Goal: Task Accomplishment & Management: Manage account settings

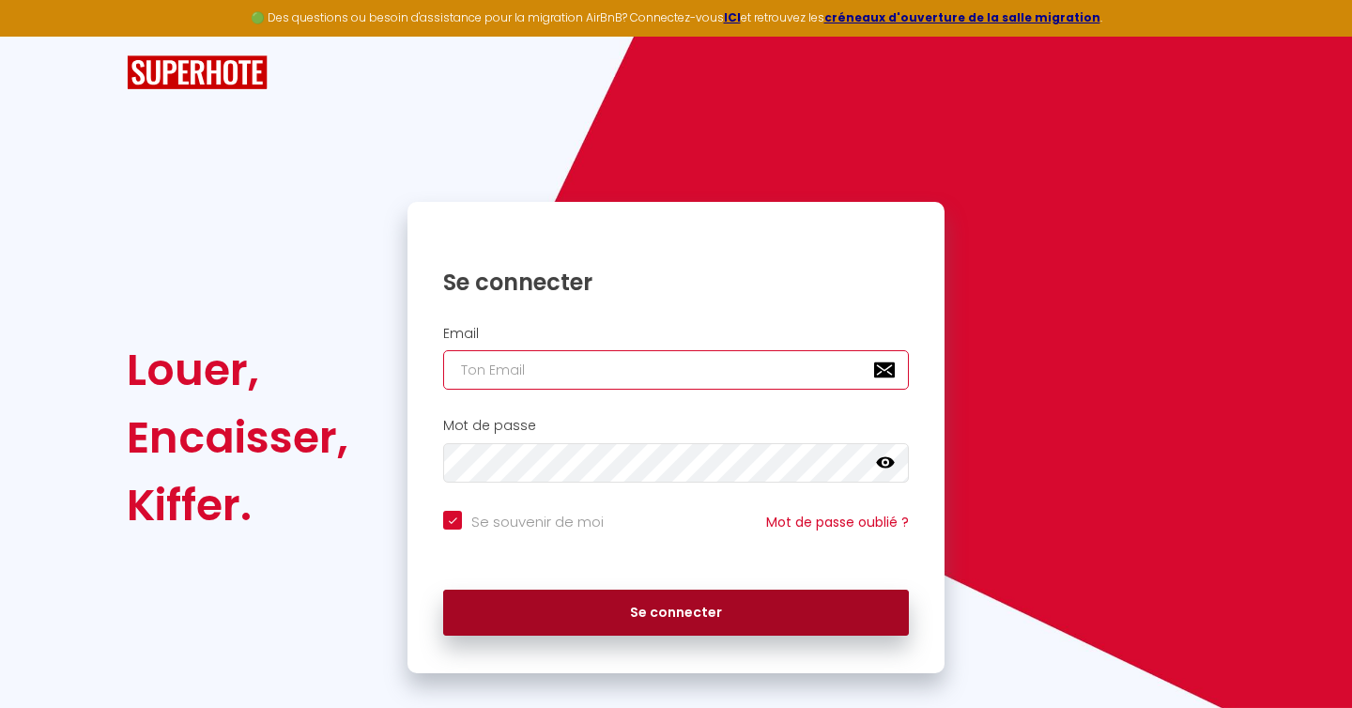
type input "[EMAIL_ADDRESS][DOMAIN_NAME]"
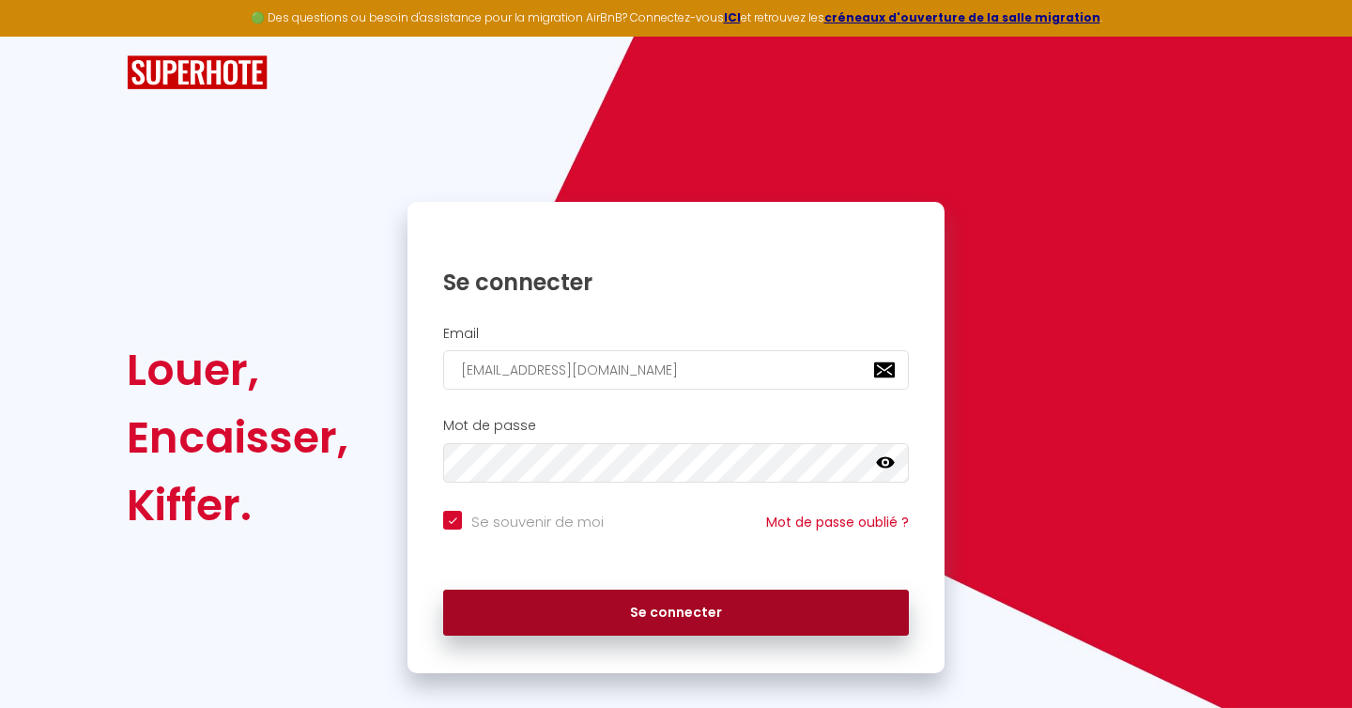
click at [672, 611] on button "Se connecter" at bounding box center [676, 613] width 466 height 47
checkbox input "true"
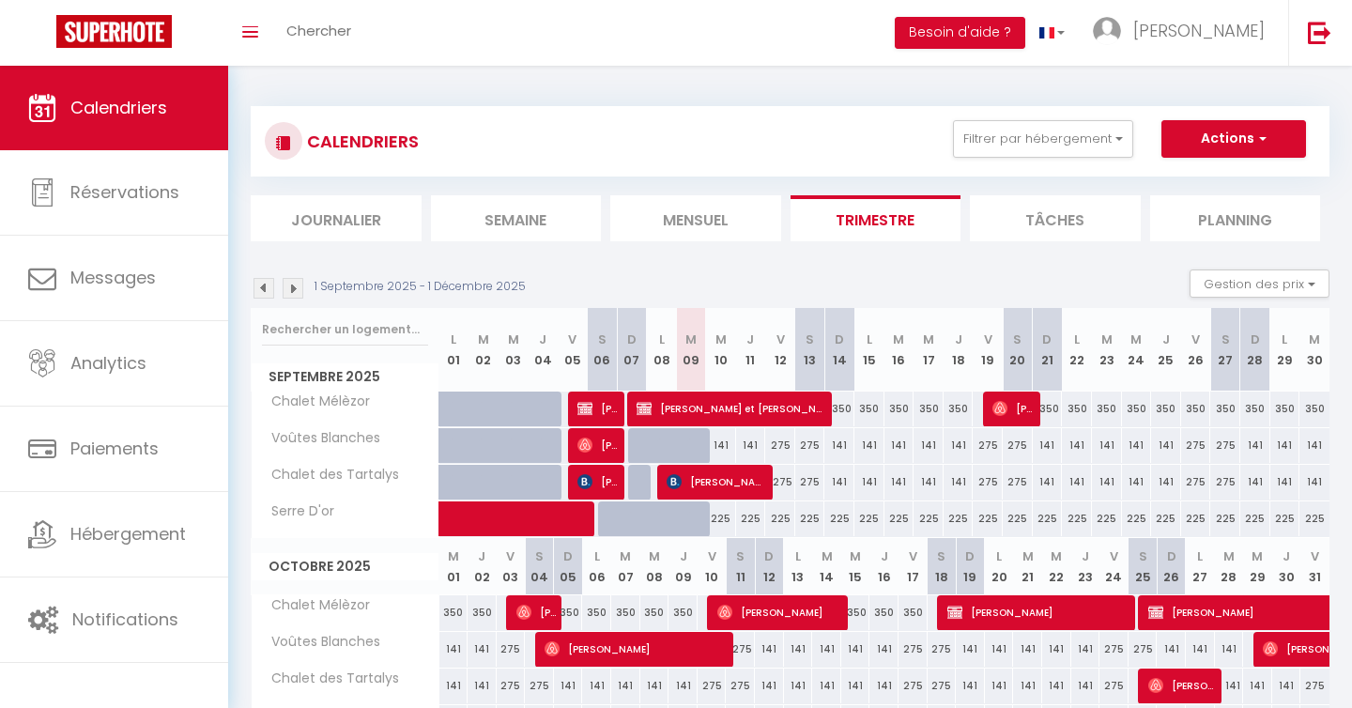
click at [261, 293] on img at bounding box center [263, 288] width 21 height 21
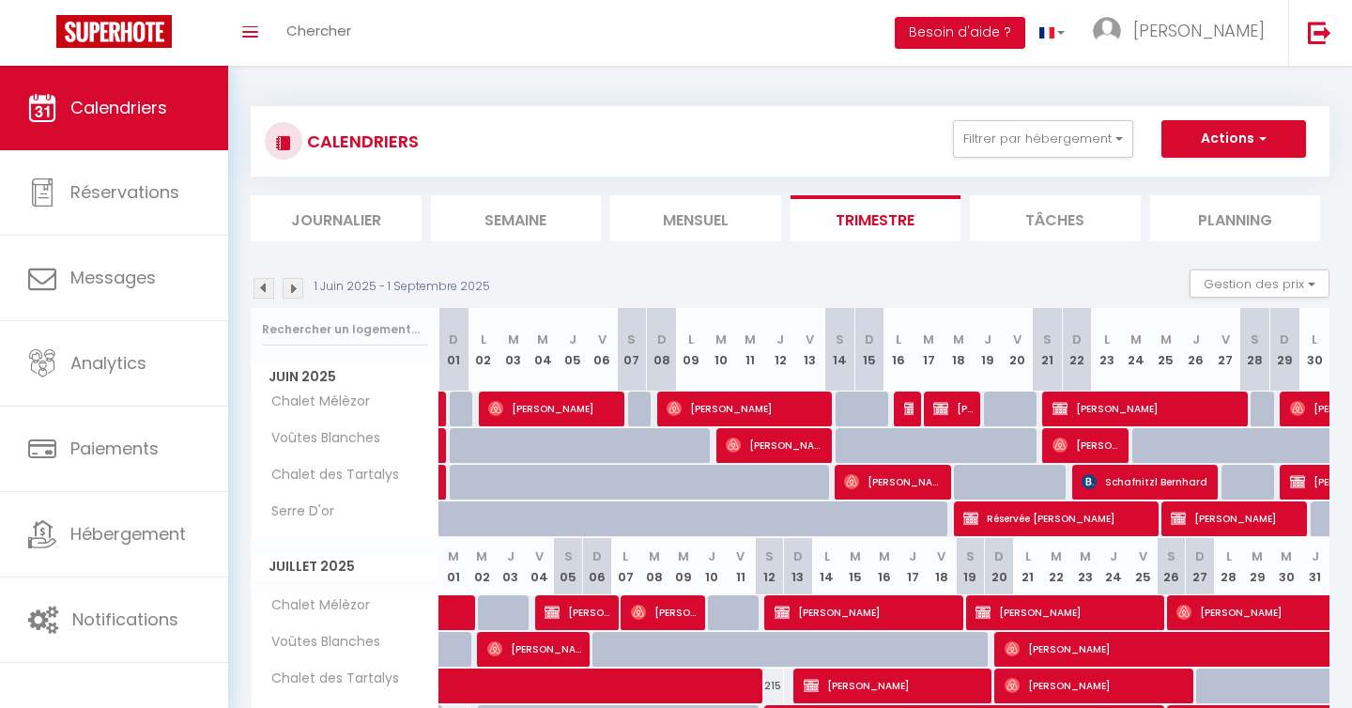
click at [261, 293] on img at bounding box center [263, 288] width 21 height 21
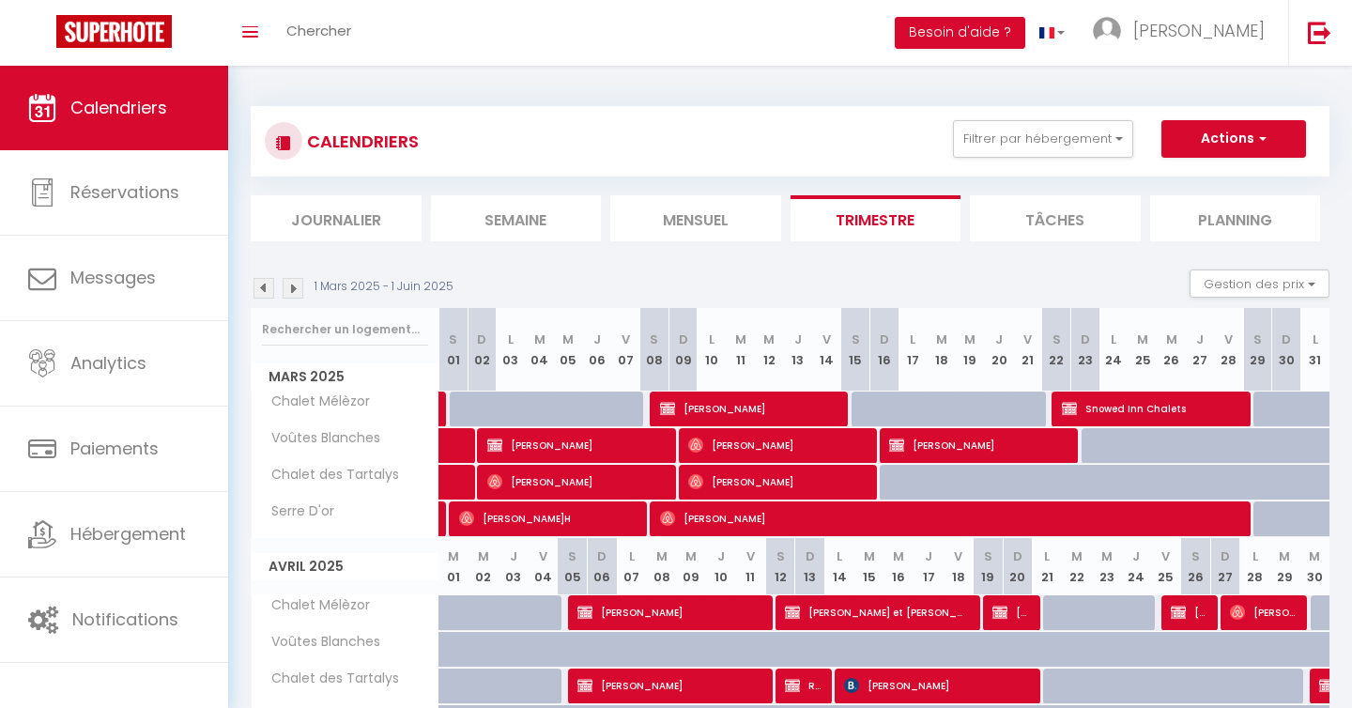
click at [261, 293] on img at bounding box center [263, 288] width 21 height 21
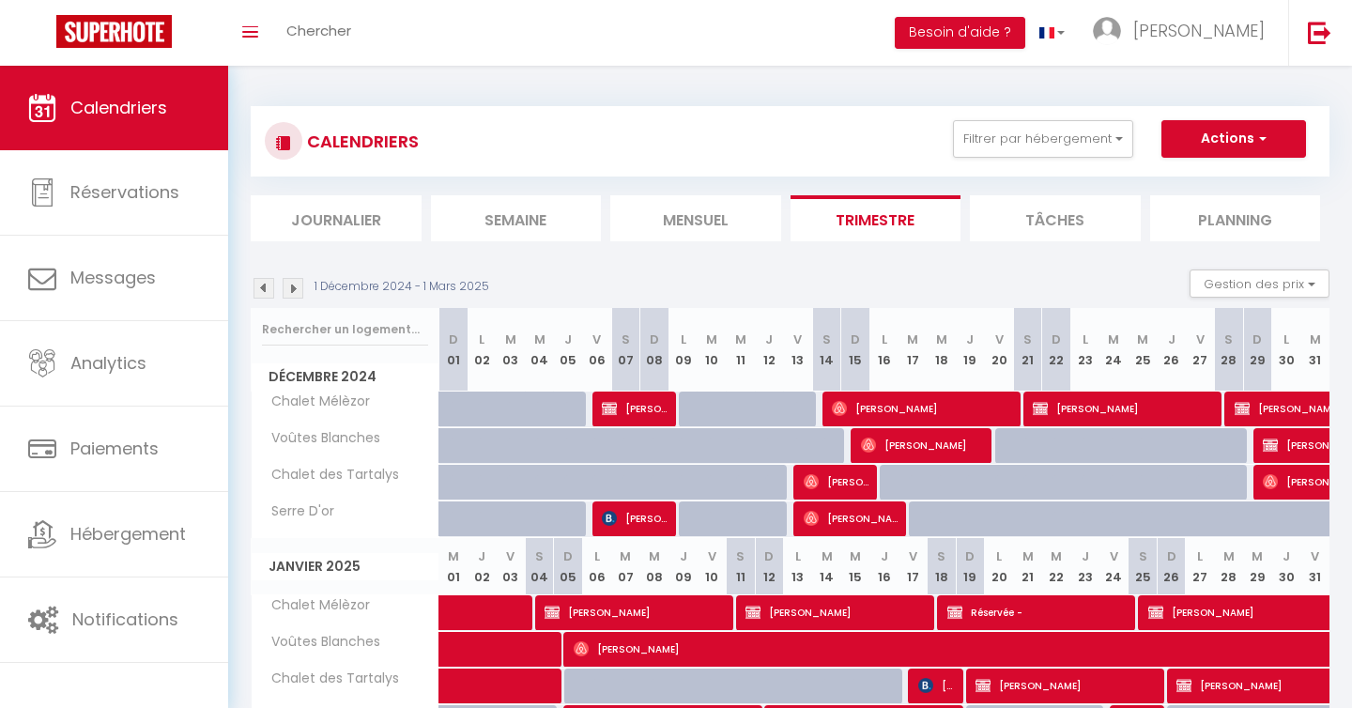
click at [297, 291] on img at bounding box center [293, 288] width 21 height 21
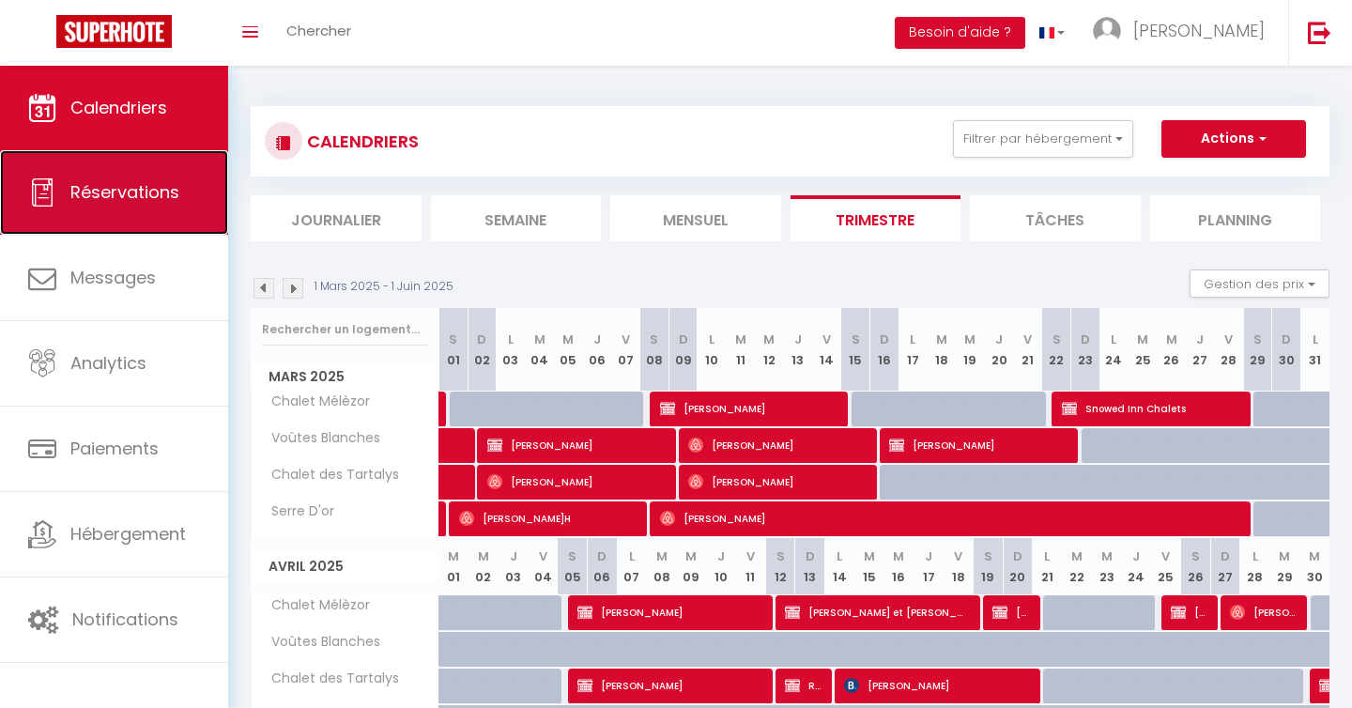
click at [165, 196] on span "Réservations" at bounding box center [124, 191] width 109 height 23
select select "not_cancelled"
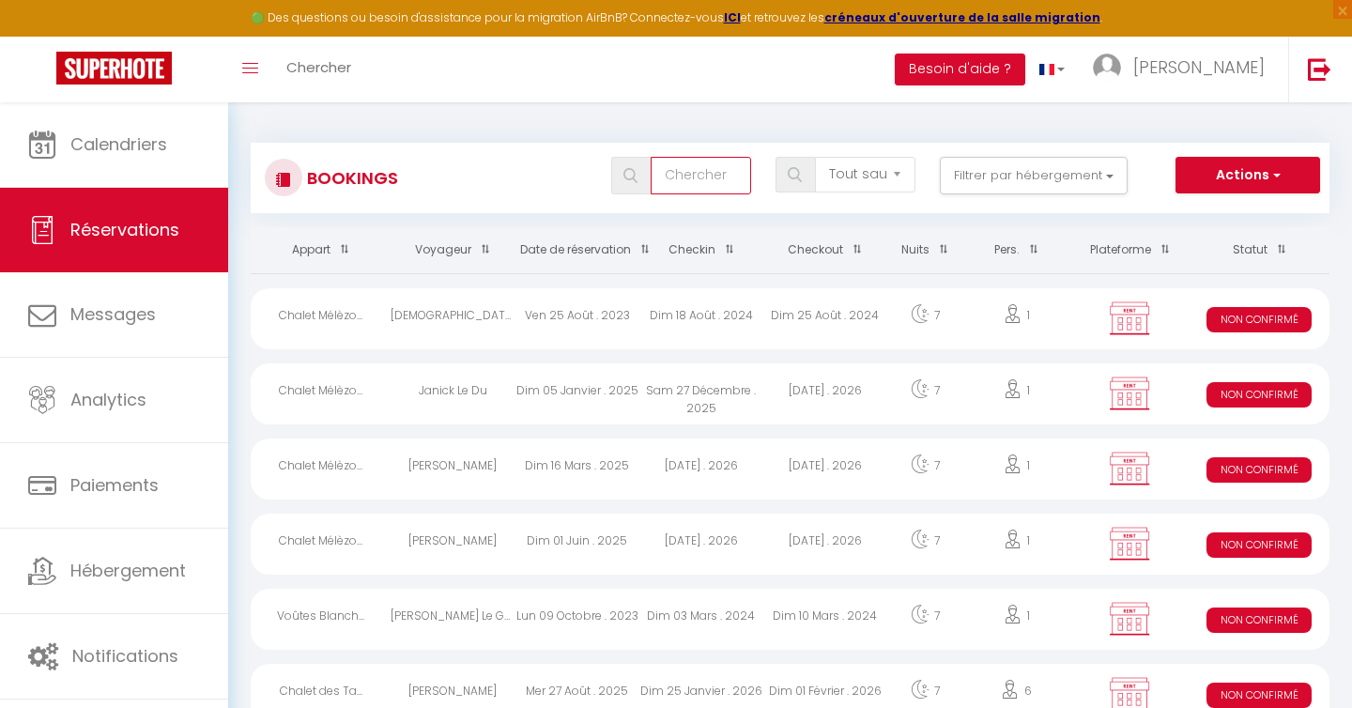
click at [692, 175] on input "text" at bounding box center [701, 176] width 100 height 38
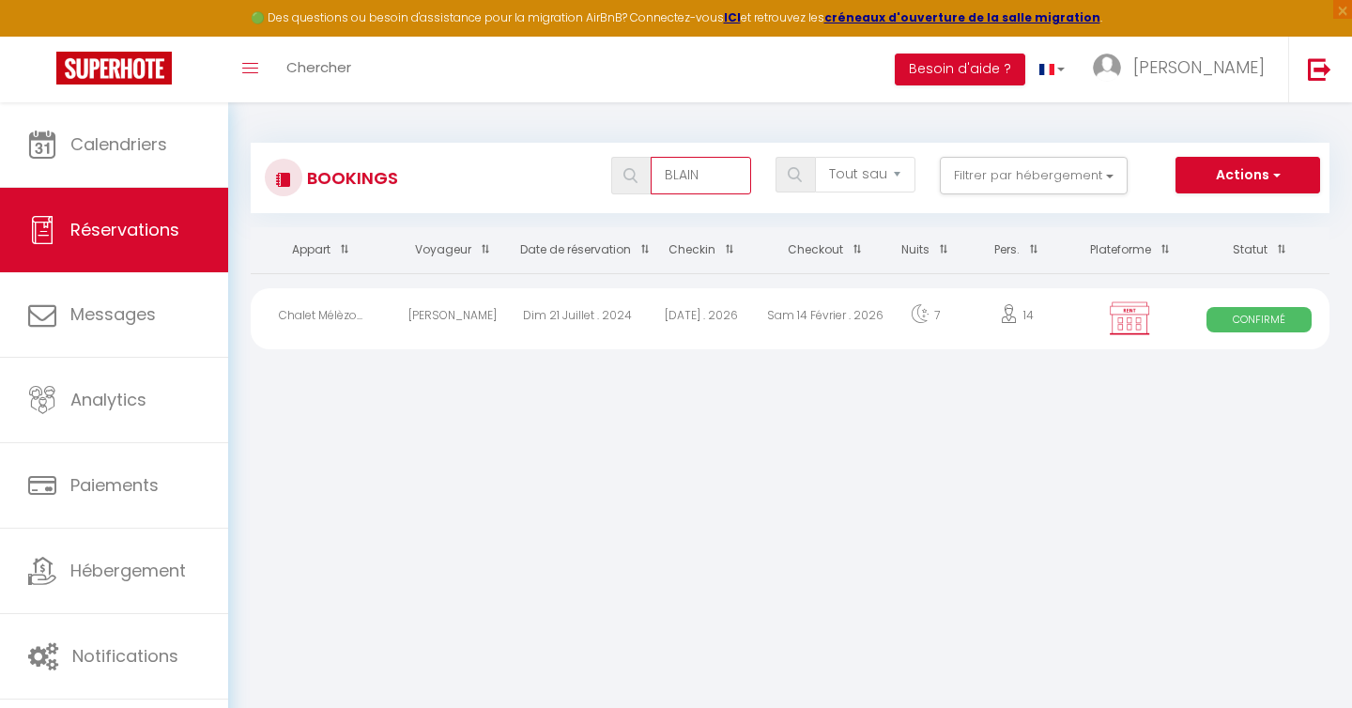
type input "BLAIN"
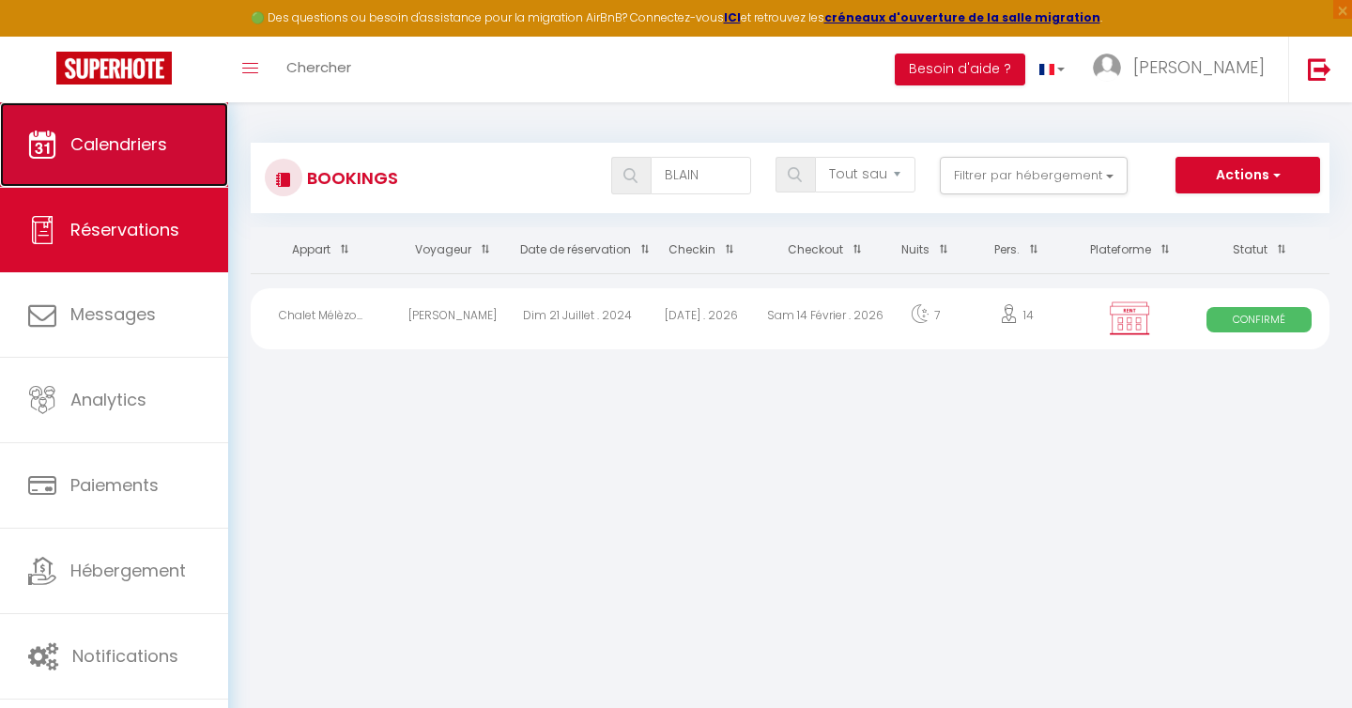
click at [111, 148] on span "Calendriers" at bounding box center [118, 143] width 97 height 23
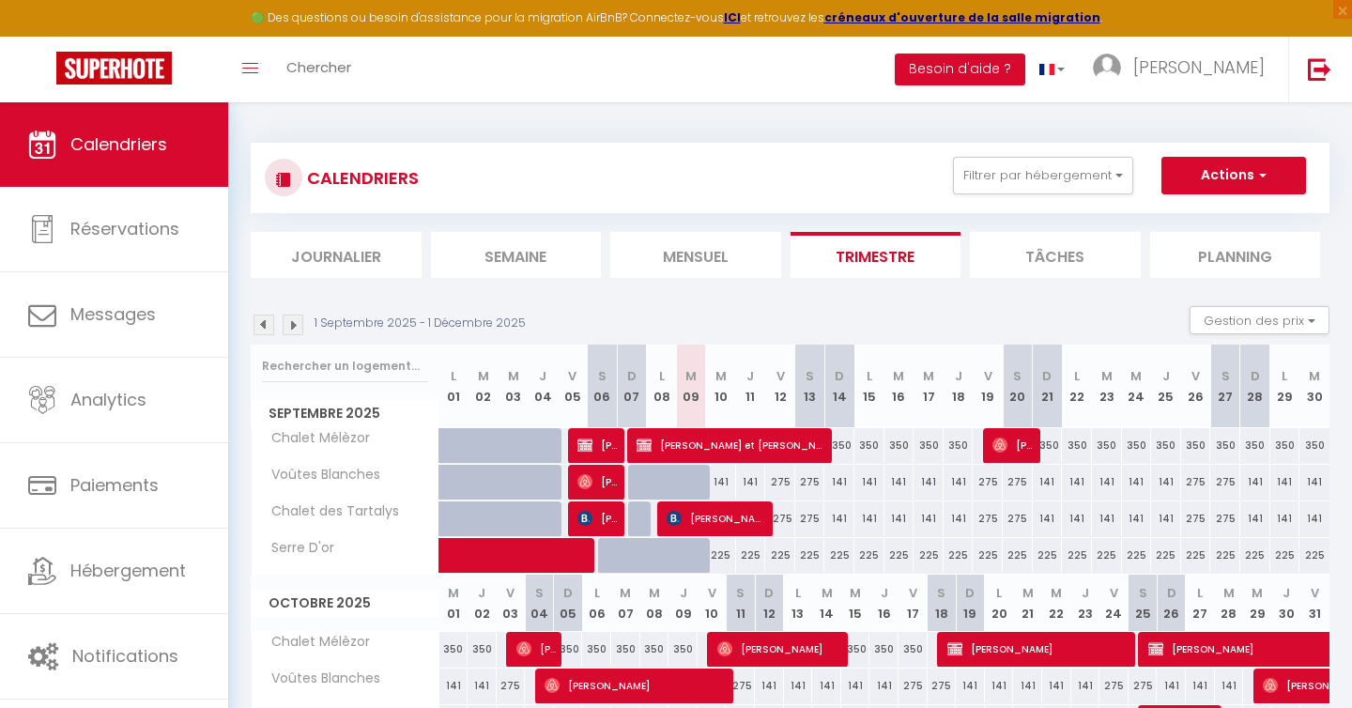
click at [297, 326] on img at bounding box center [293, 324] width 21 height 21
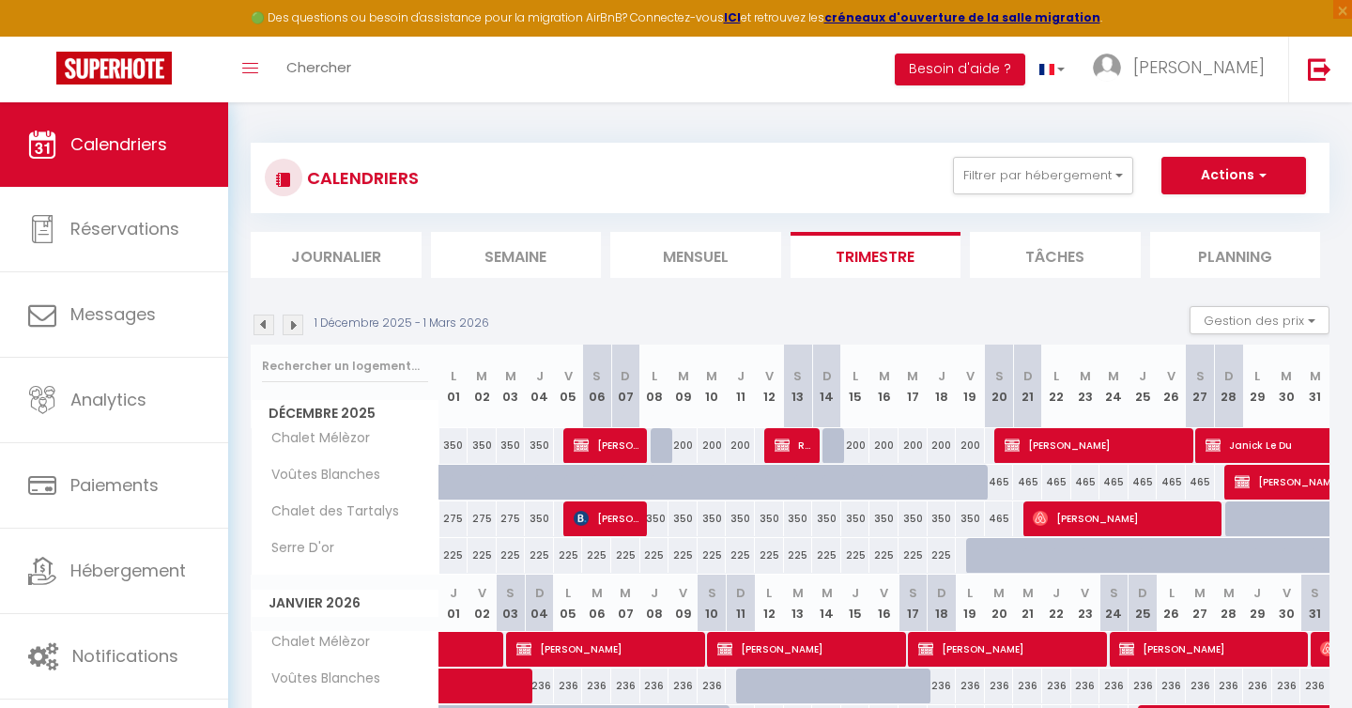
click at [297, 326] on img at bounding box center [293, 324] width 21 height 21
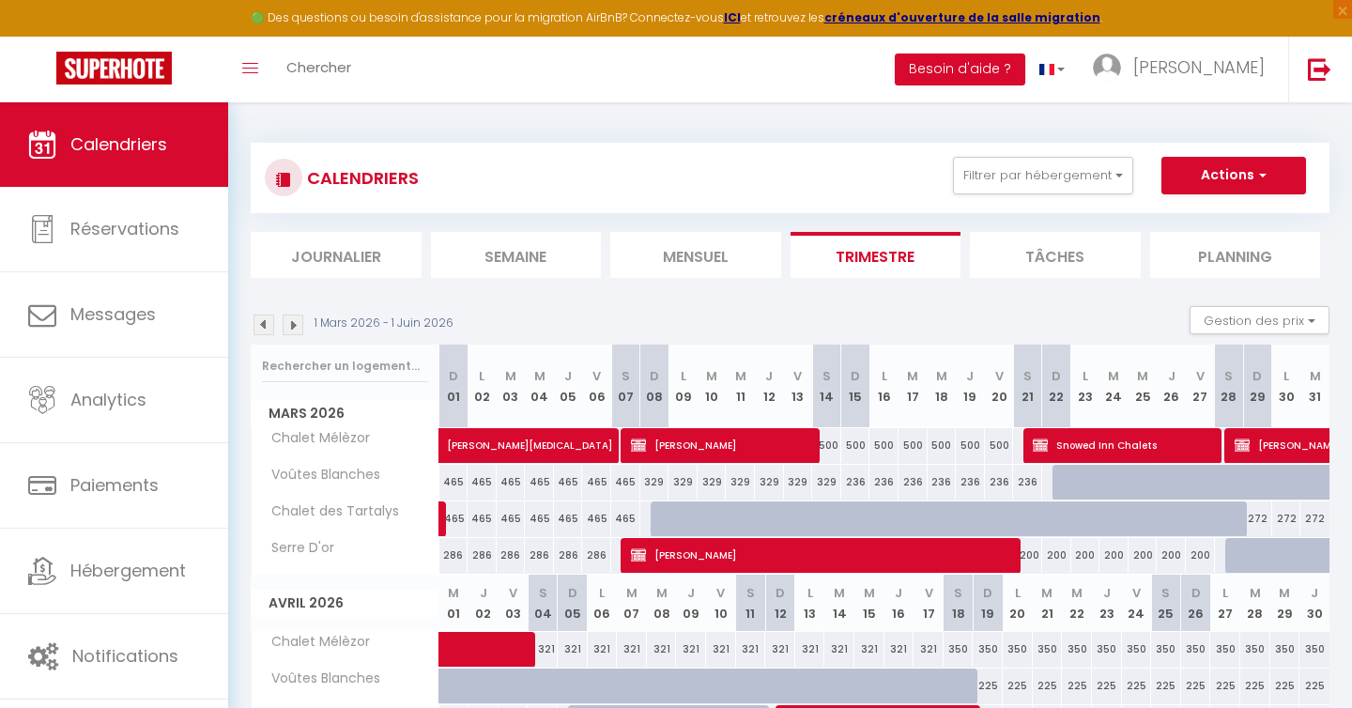
click at [297, 326] on img at bounding box center [293, 324] width 21 height 21
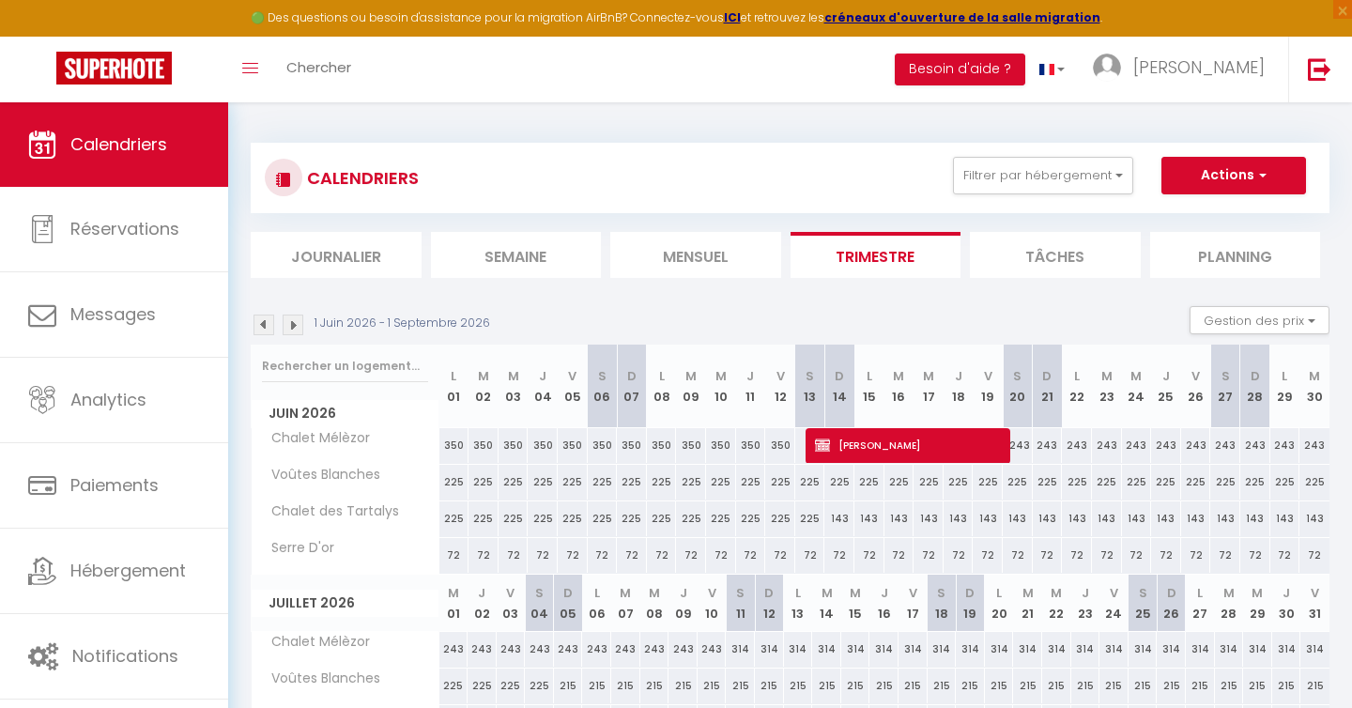
click at [297, 326] on img at bounding box center [293, 324] width 21 height 21
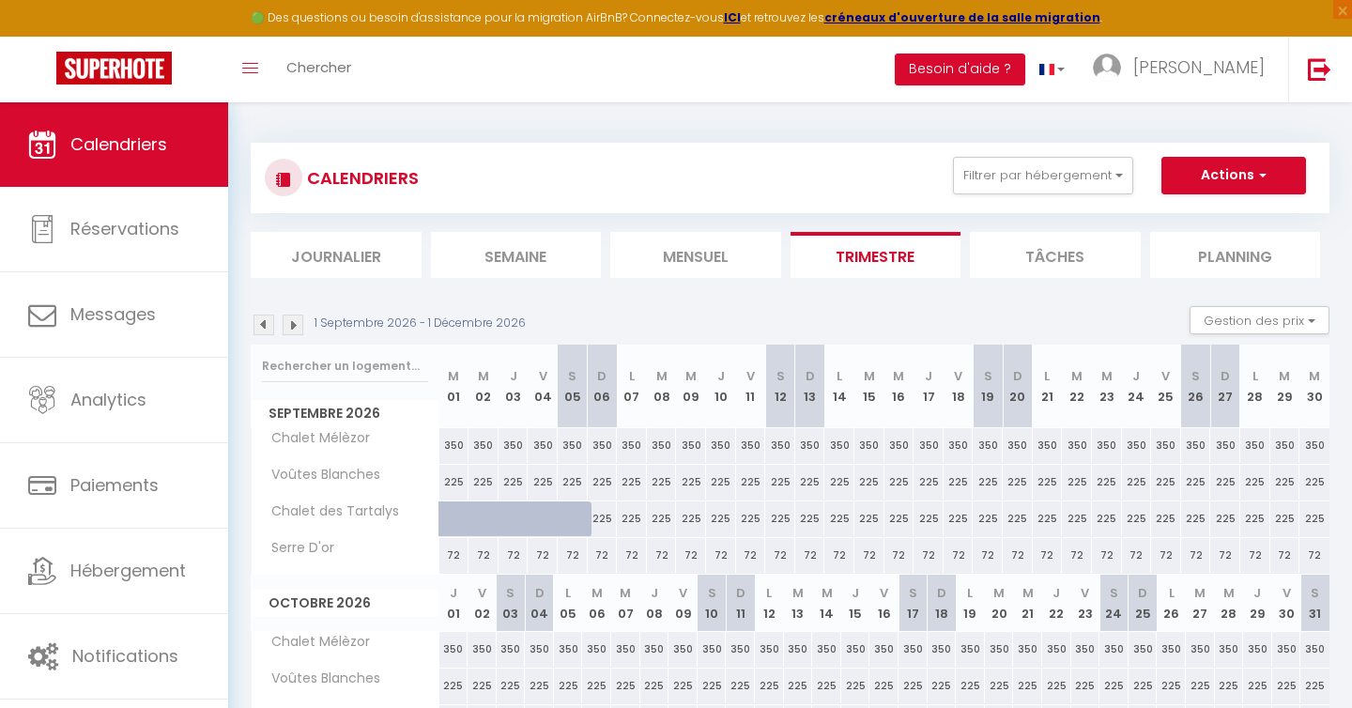
click at [297, 326] on img at bounding box center [293, 324] width 21 height 21
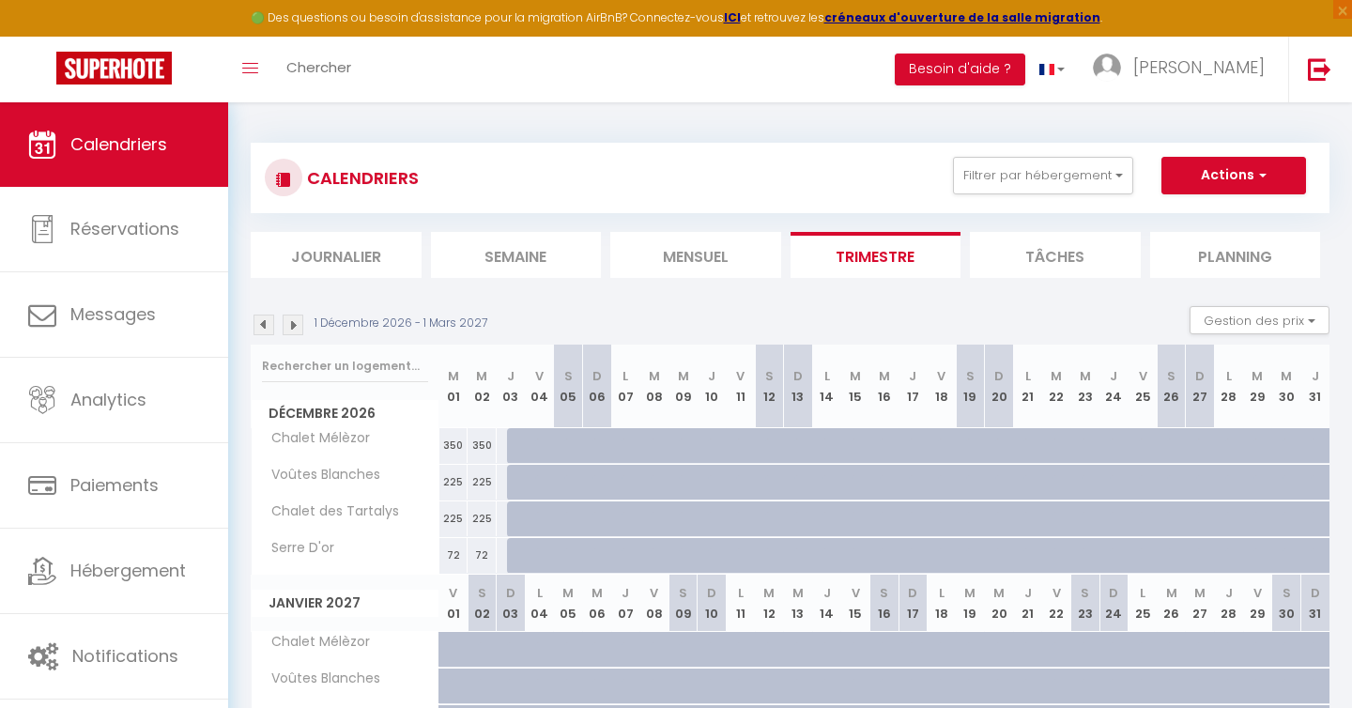
click at [268, 329] on img at bounding box center [263, 324] width 21 height 21
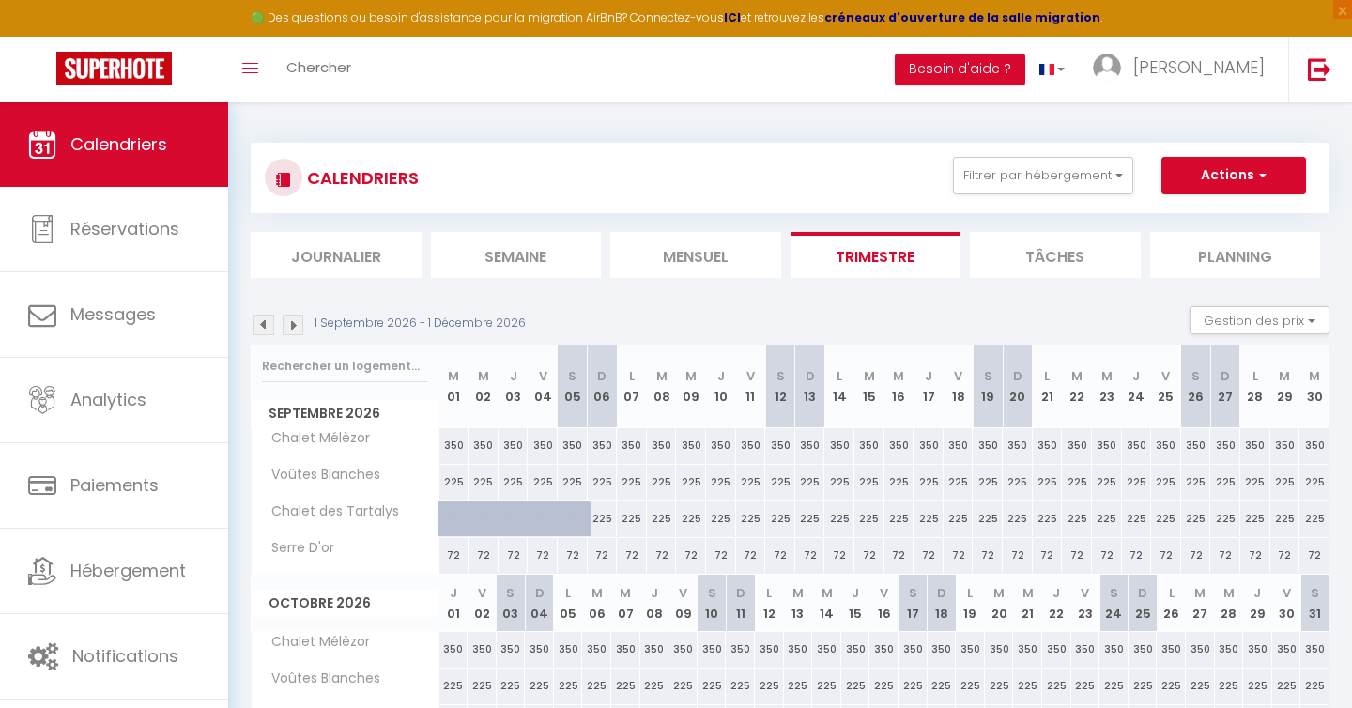
click at [268, 329] on img at bounding box center [263, 324] width 21 height 21
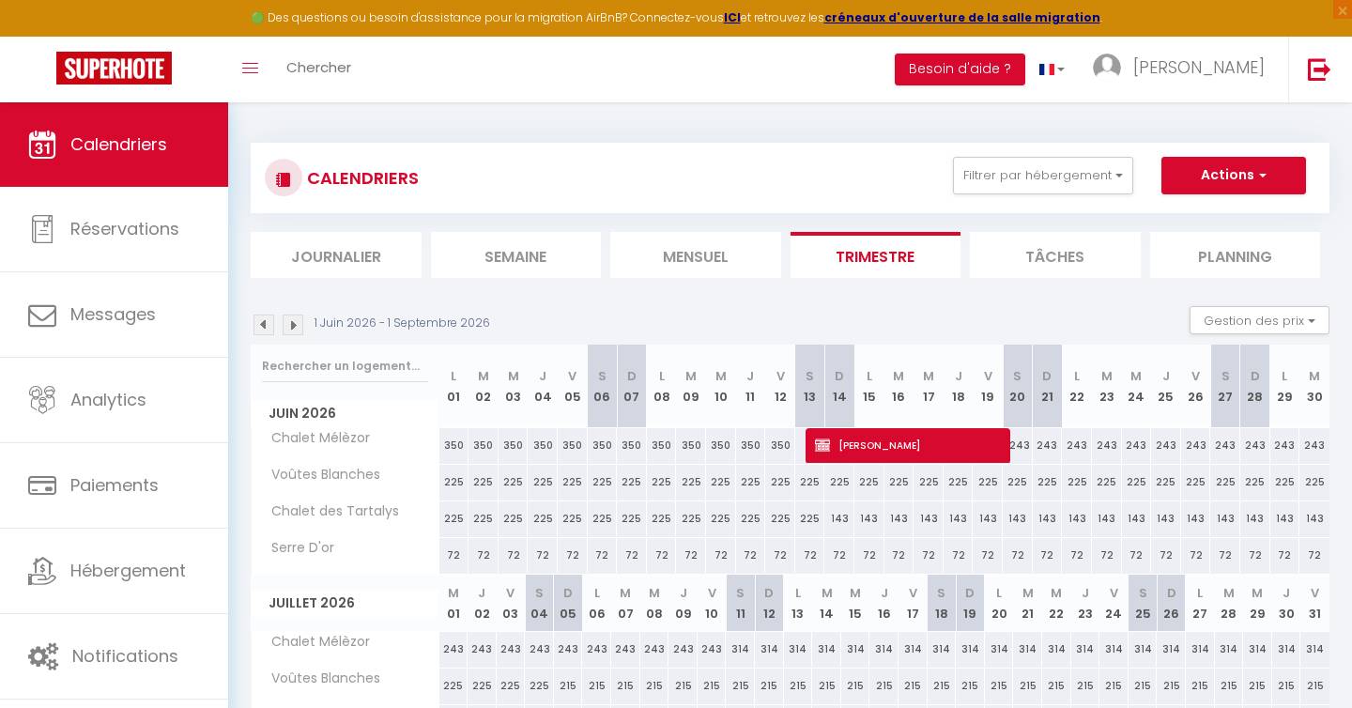
click at [268, 329] on img at bounding box center [263, 324] width 21 height 21
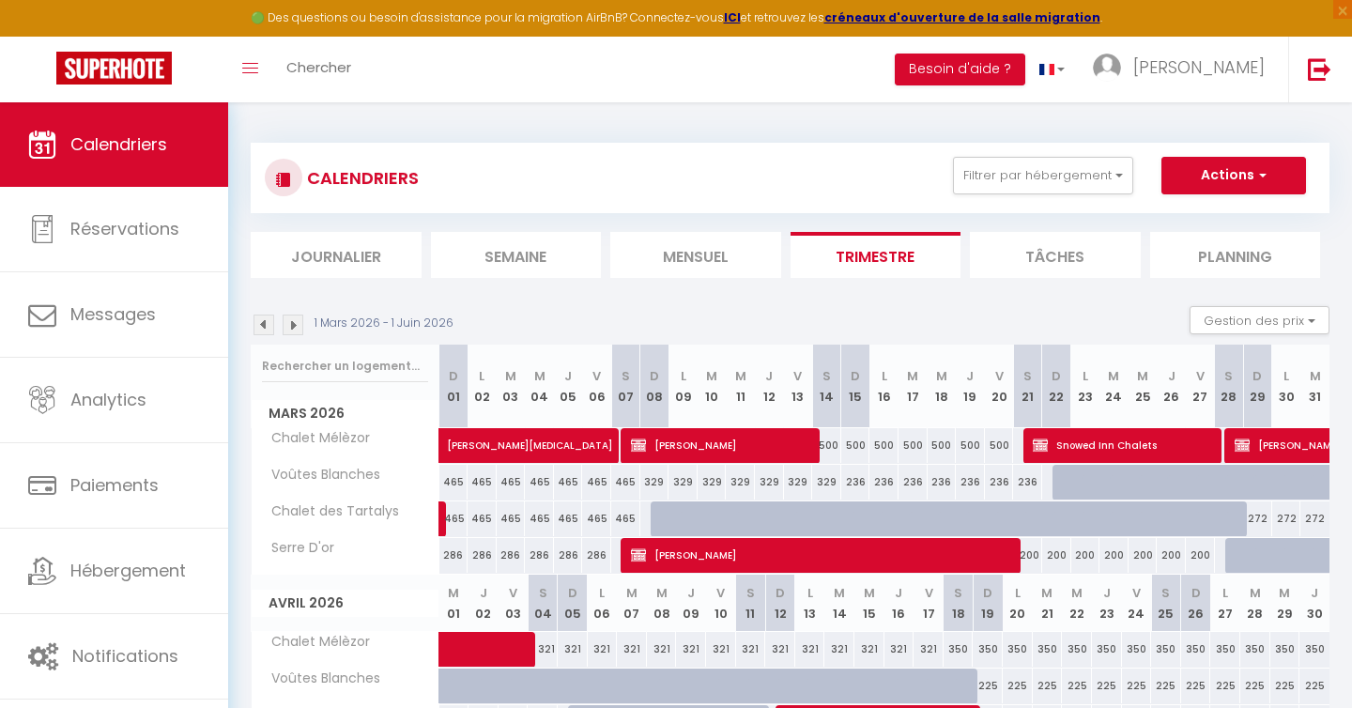
click at [268, 329] on img at bounding box center [263, 324] width 21 height 21
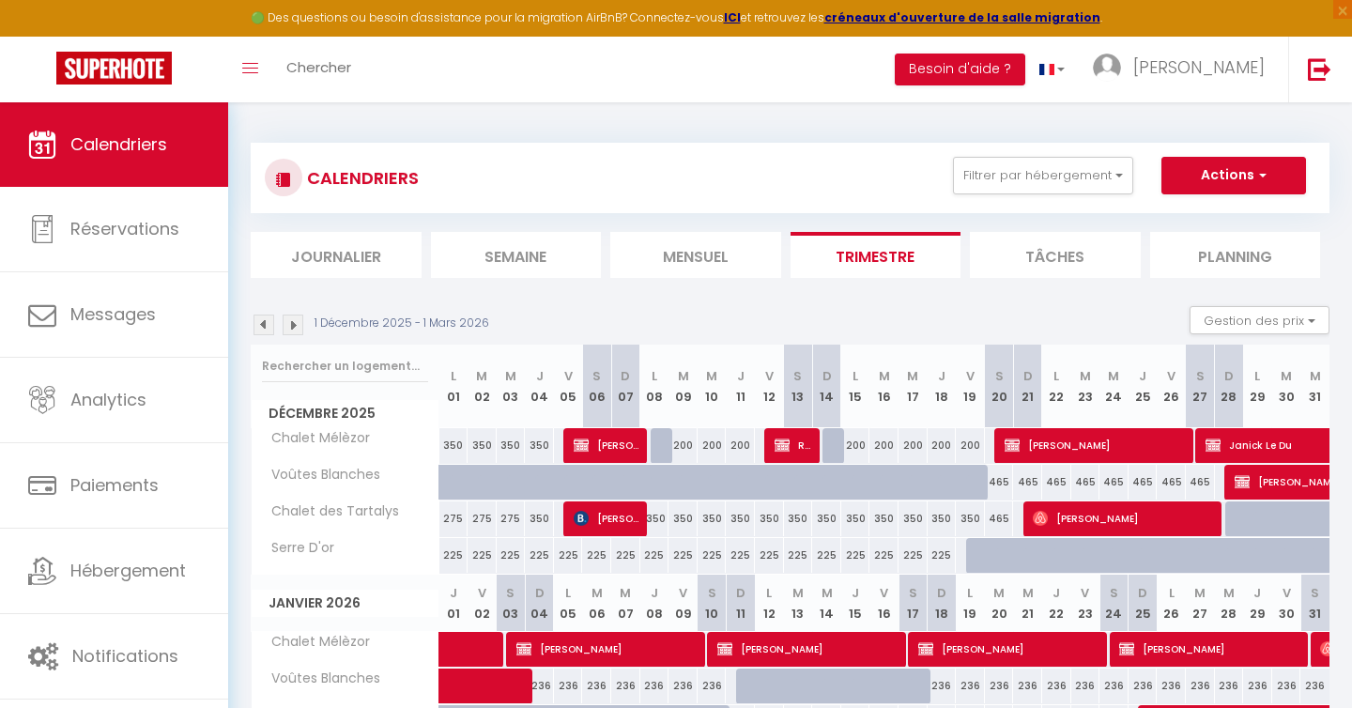
click at [268, 329] on img at bounding box center [263, 324] width 21 height 21
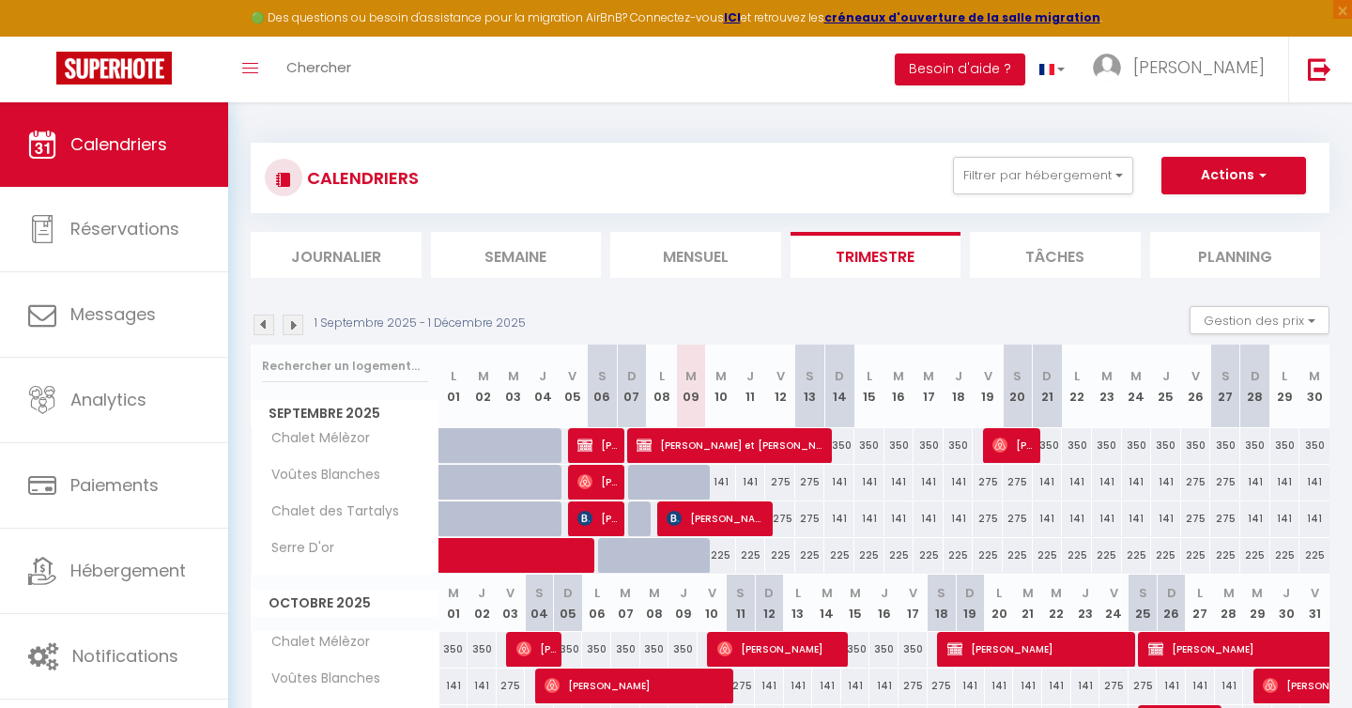
click at [268, 329] on img at bounding box center [263, 324] width 21 height 21
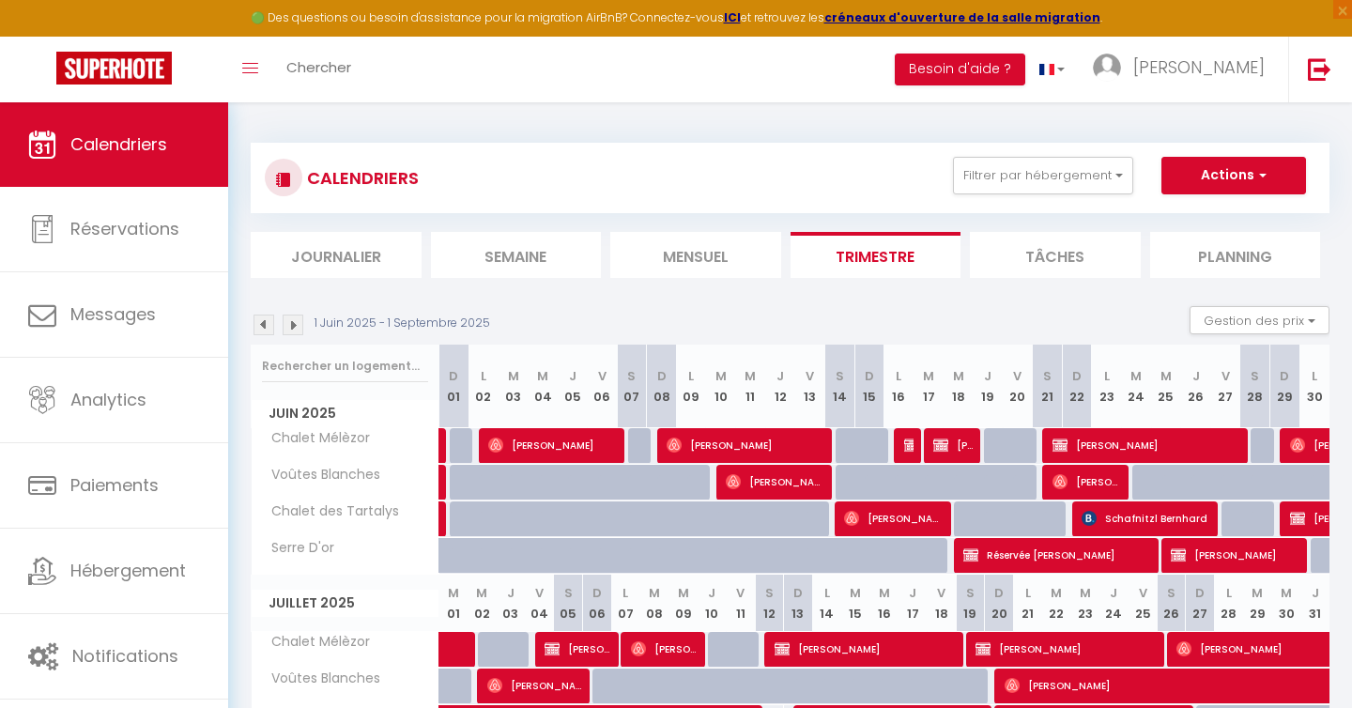
click at [268, 329] on img at bounding box center [263, 324] width 21 height 21
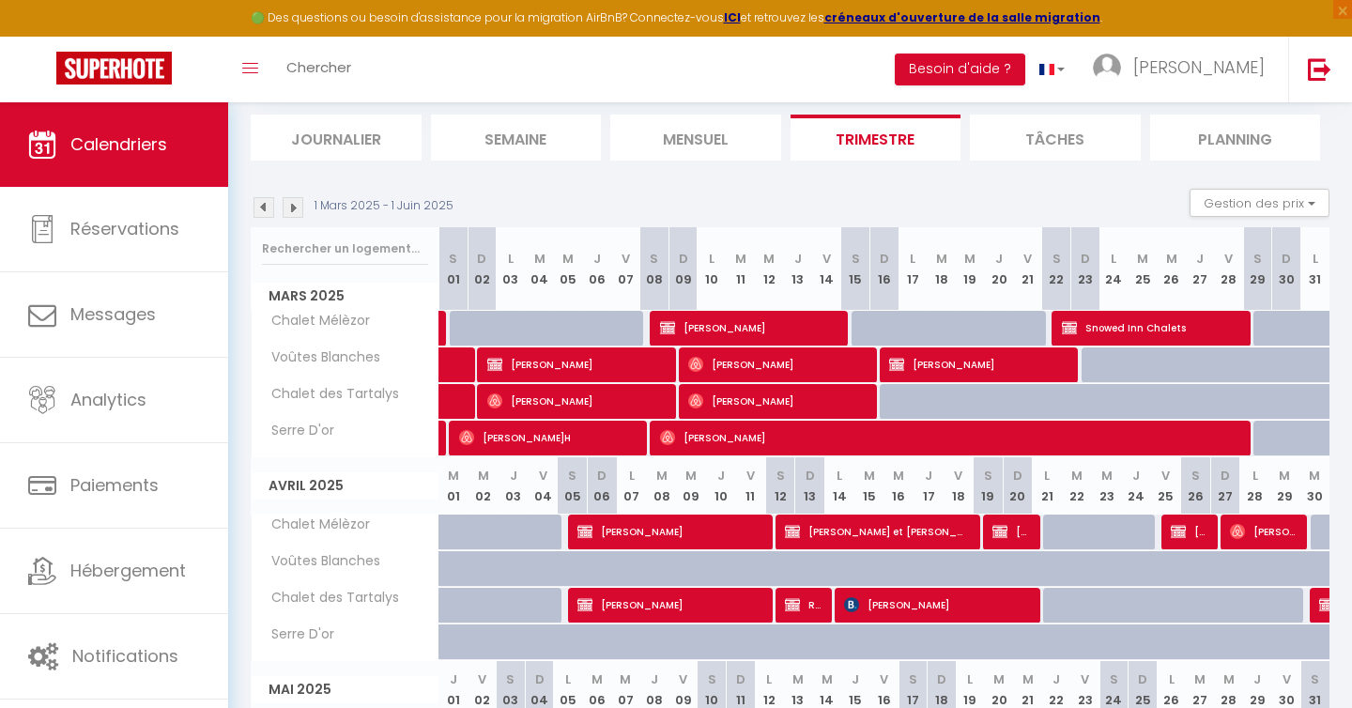
scroll to position [142, 0]
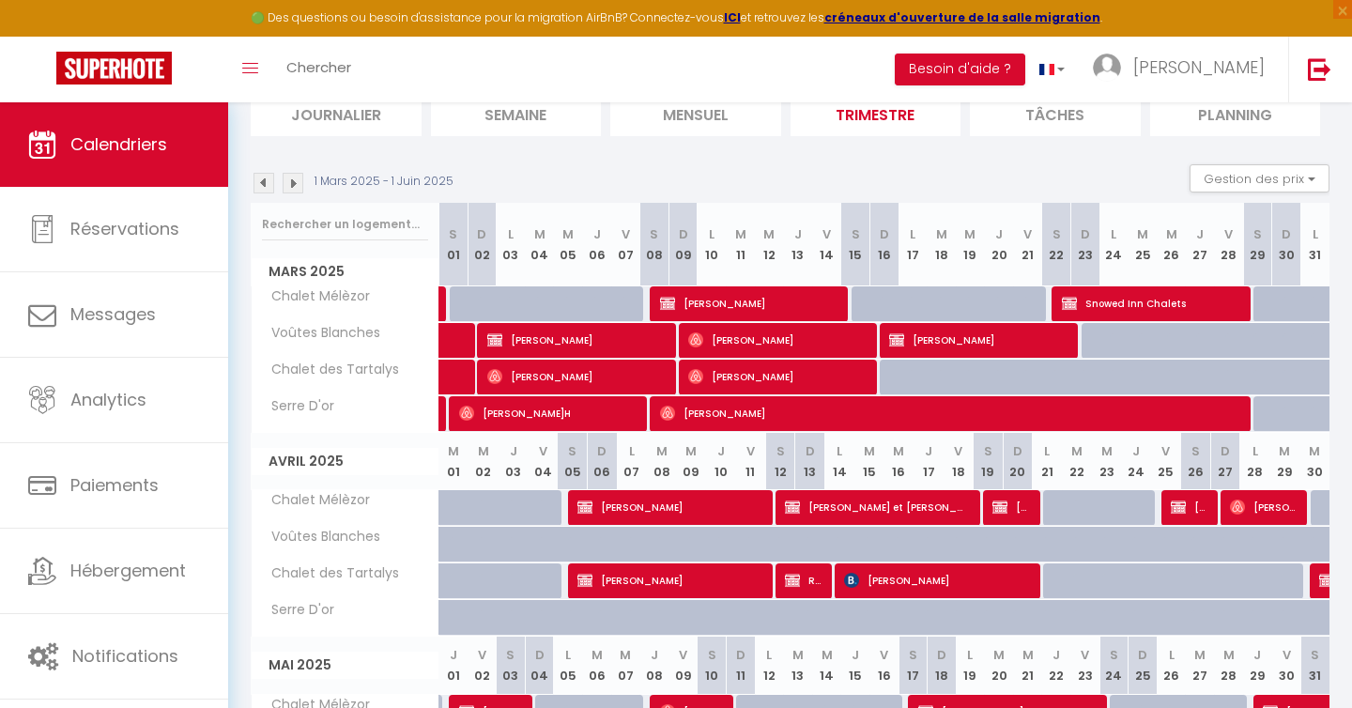
click at [293, 187] on img at bounding box center [293, 183] width 21 height 21
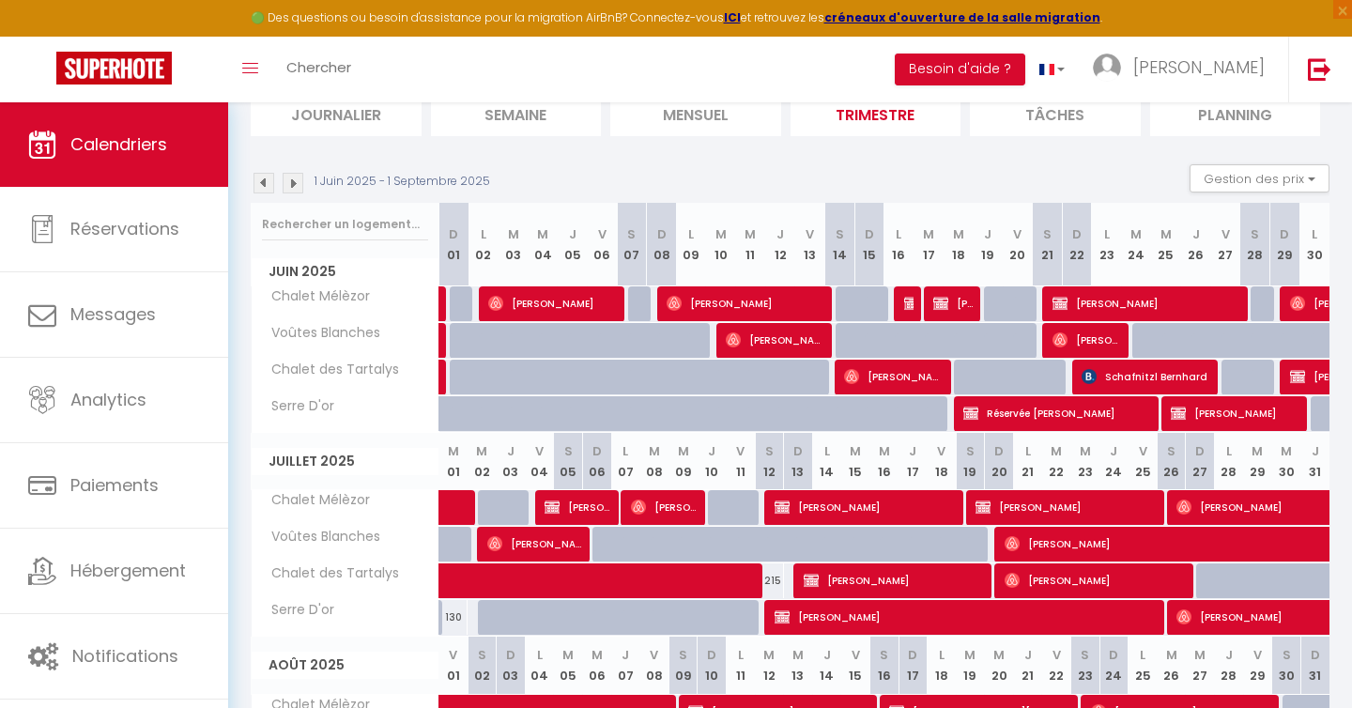
click at [293, 187] on img at bounding box center [293, 183] width 21 height 21
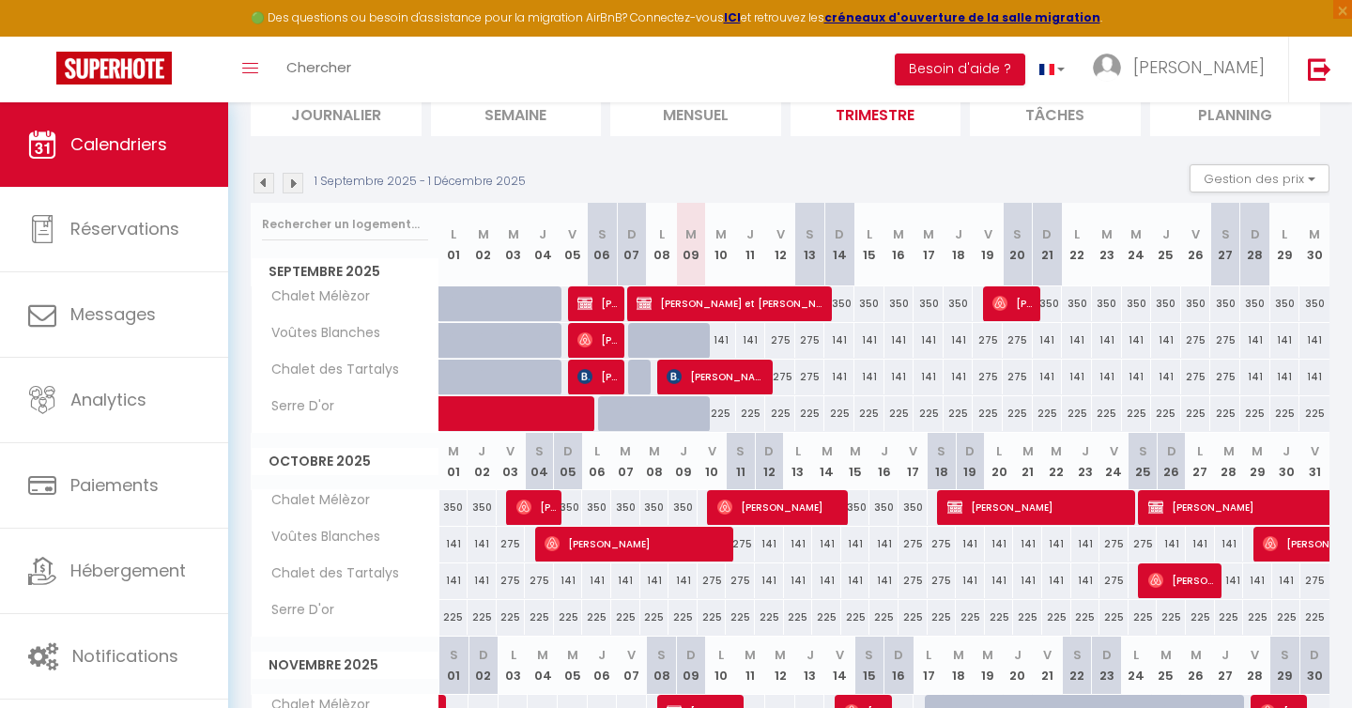
click at [293, 187] on img at bounding box center [293, 183] width 21 height 21
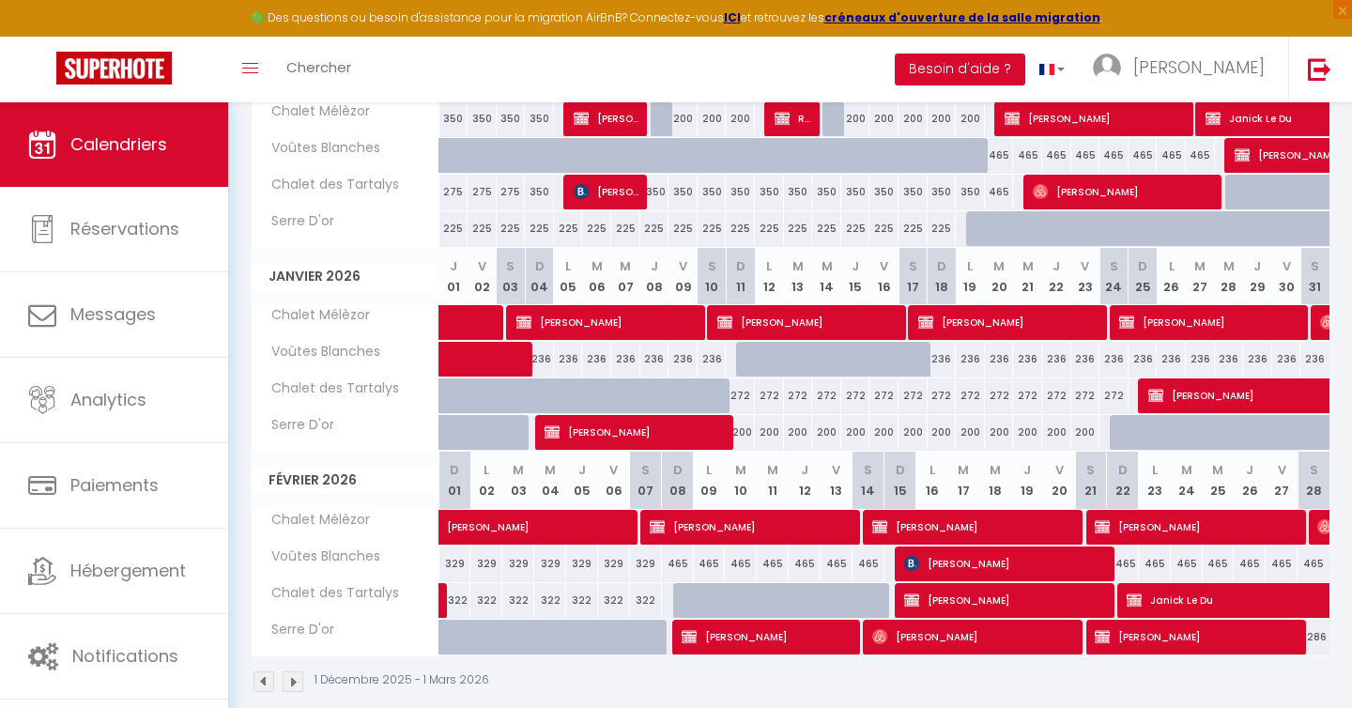
scroll to position [329, 0]
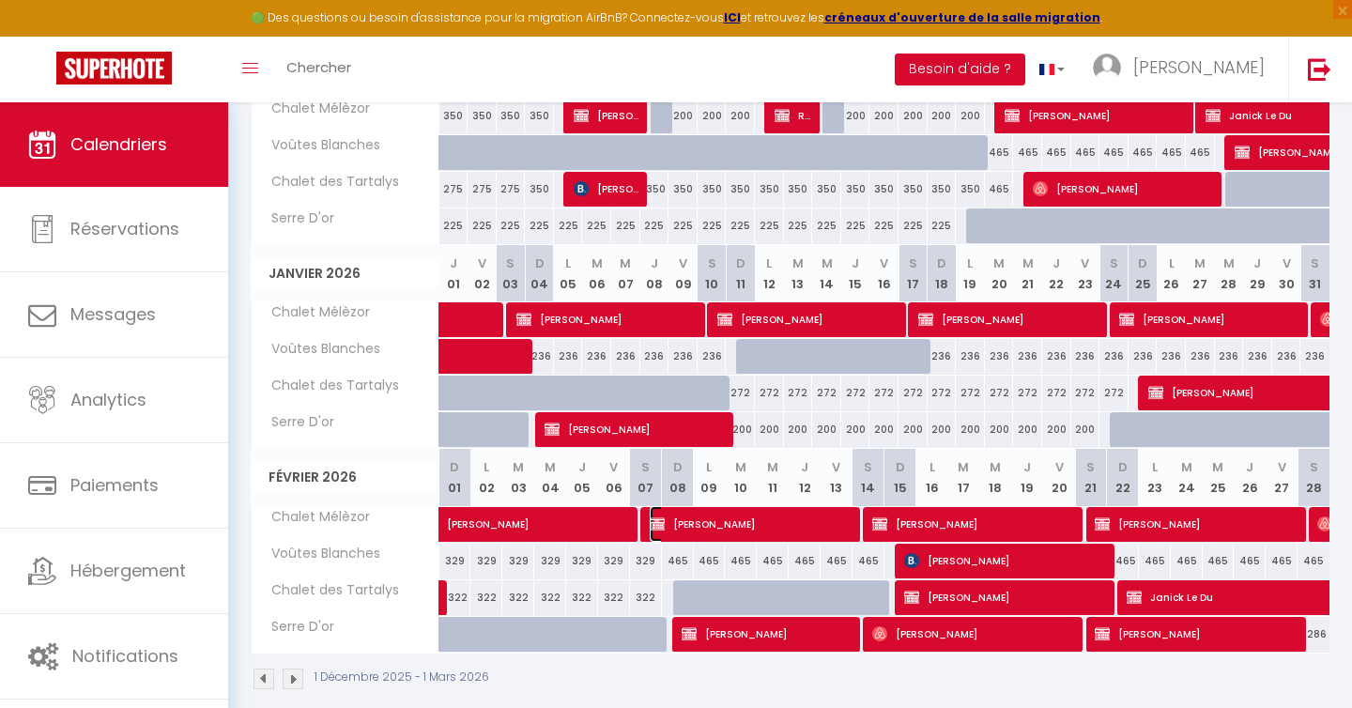
click at [703, 524] on span "[PERSON_NAME]" at bounding box center [742, 524] width 184 height 36
select select "OK"
select select "0"
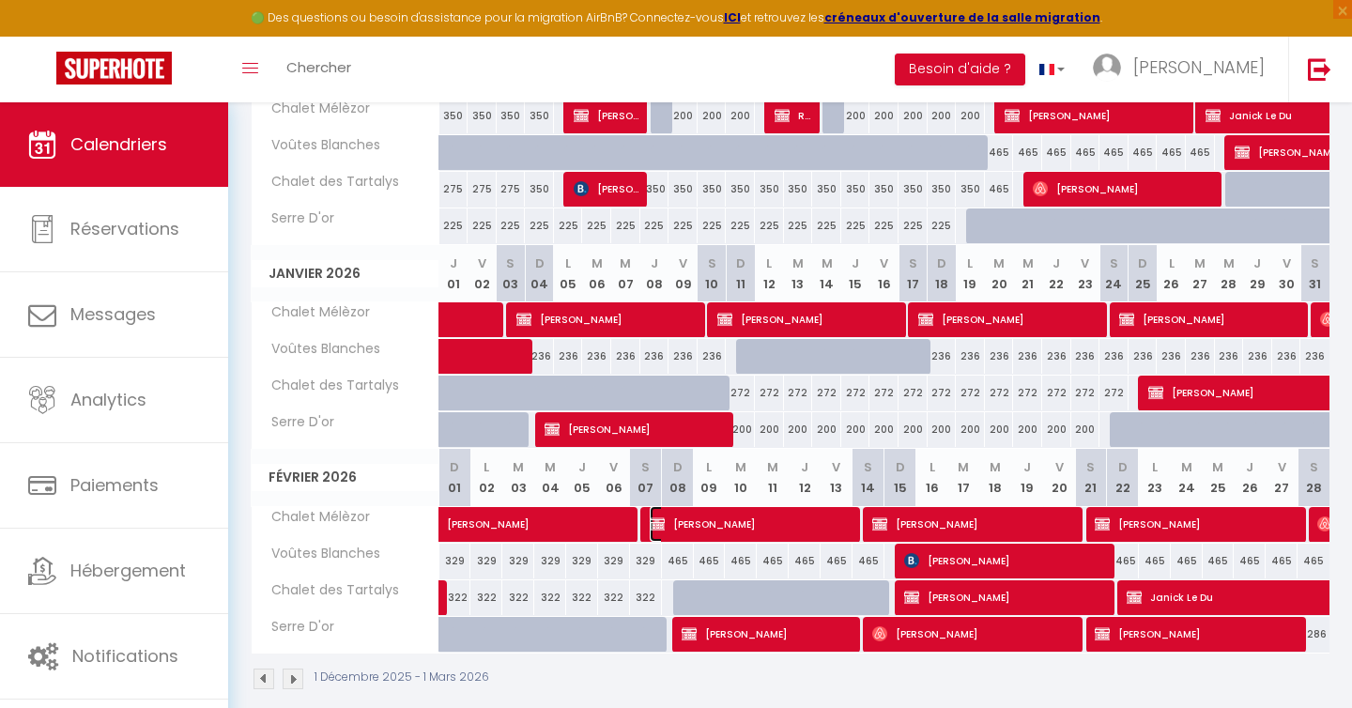
select select "1"
select select
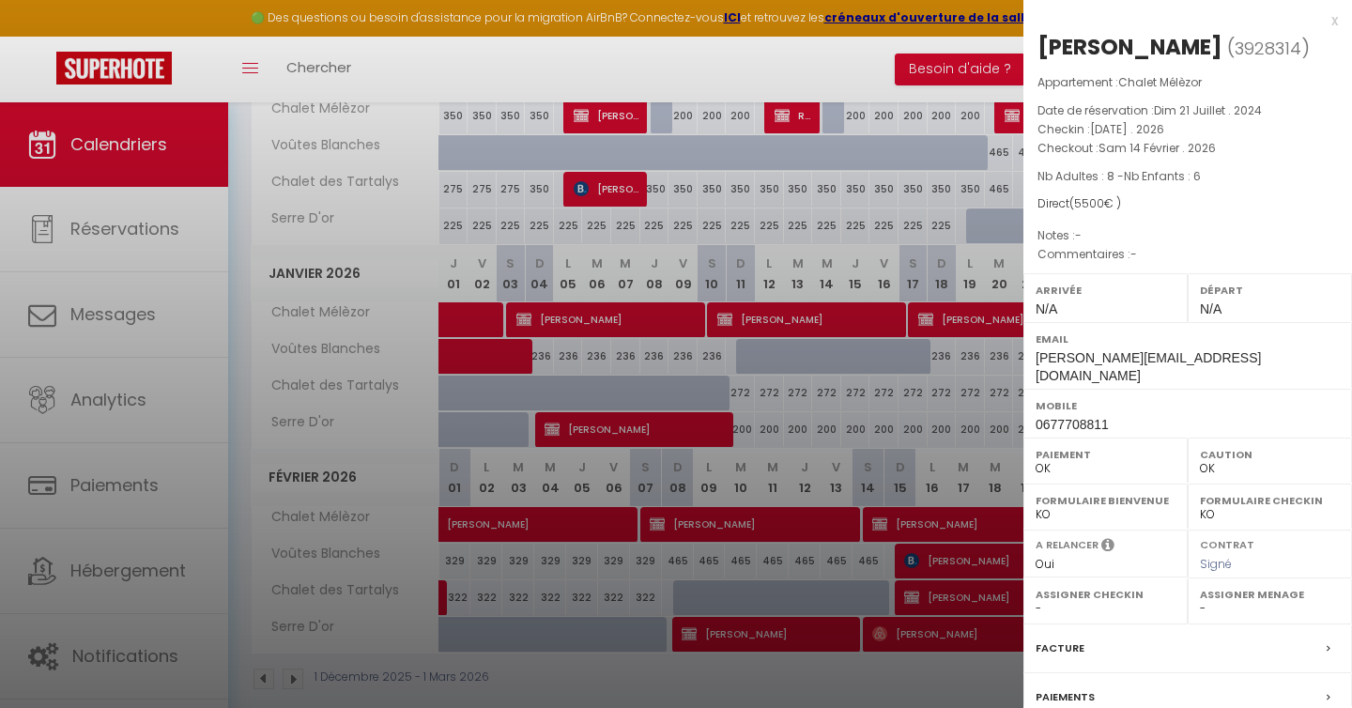
click at [1336, 23] on div "x" at bounding box center [1180, 20] width 314 height 23
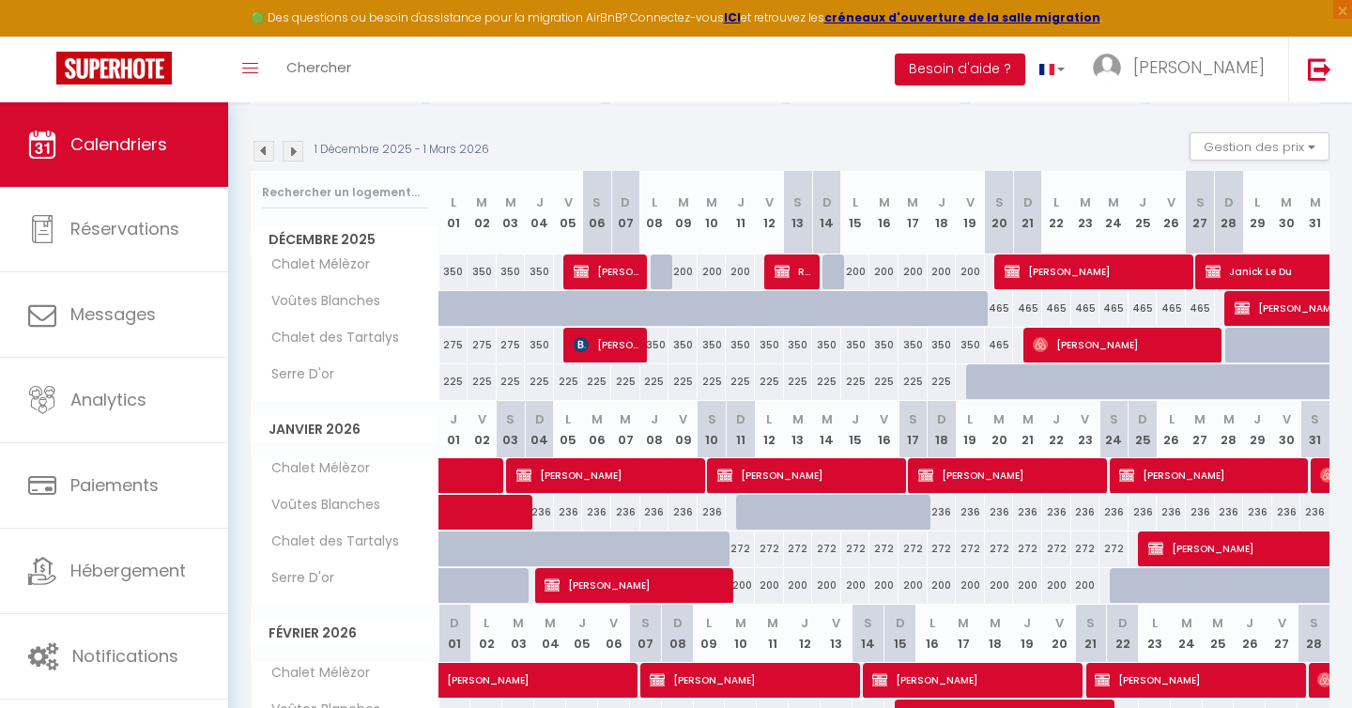
scroll to position [0, 0]
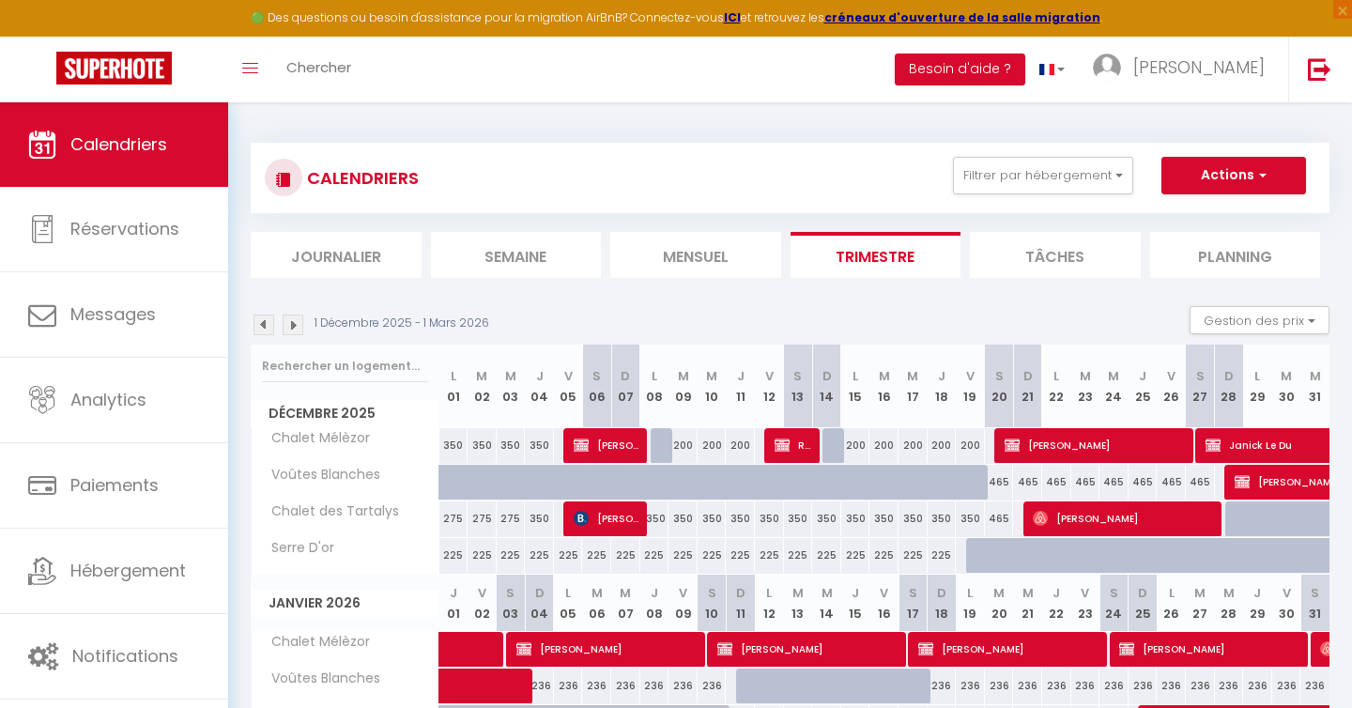
click at [265, 325] on img at bounding box center [263, 324] width 21 height 21
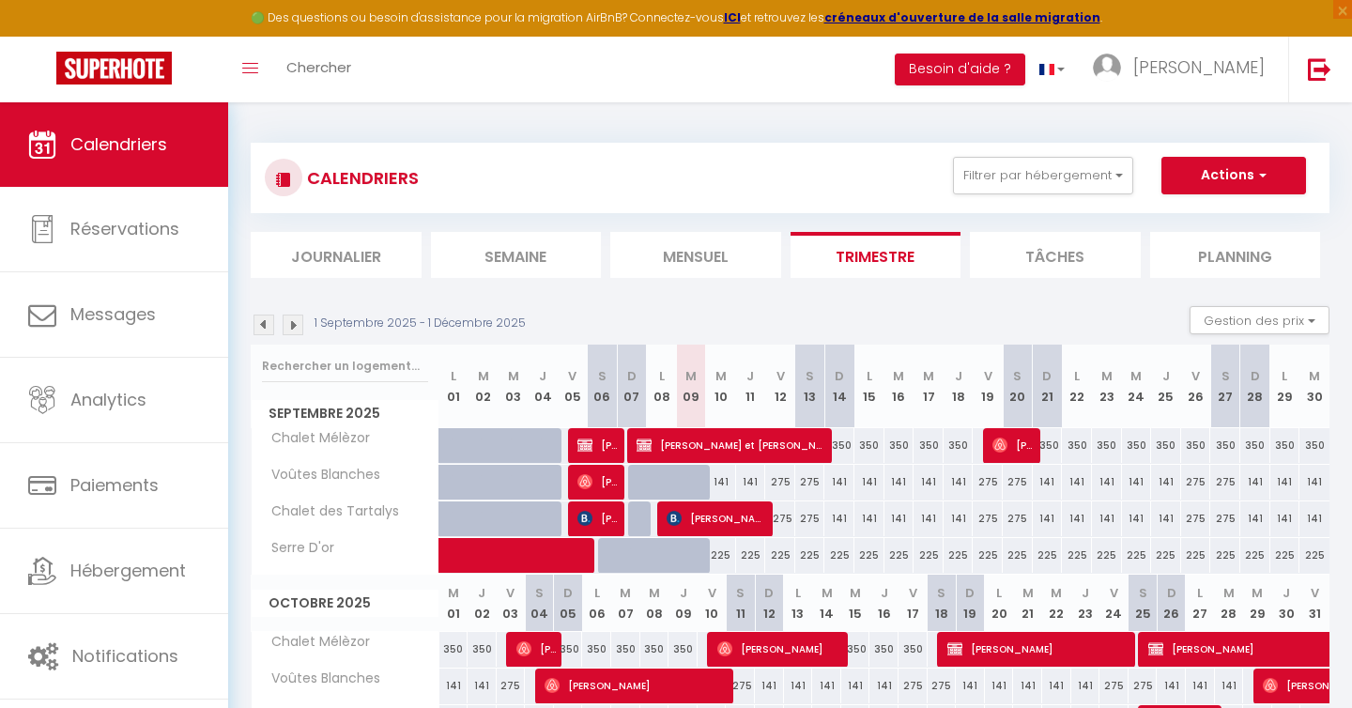
click at [265, 325] on img at bounding box center [263, 324] width 21 height 21
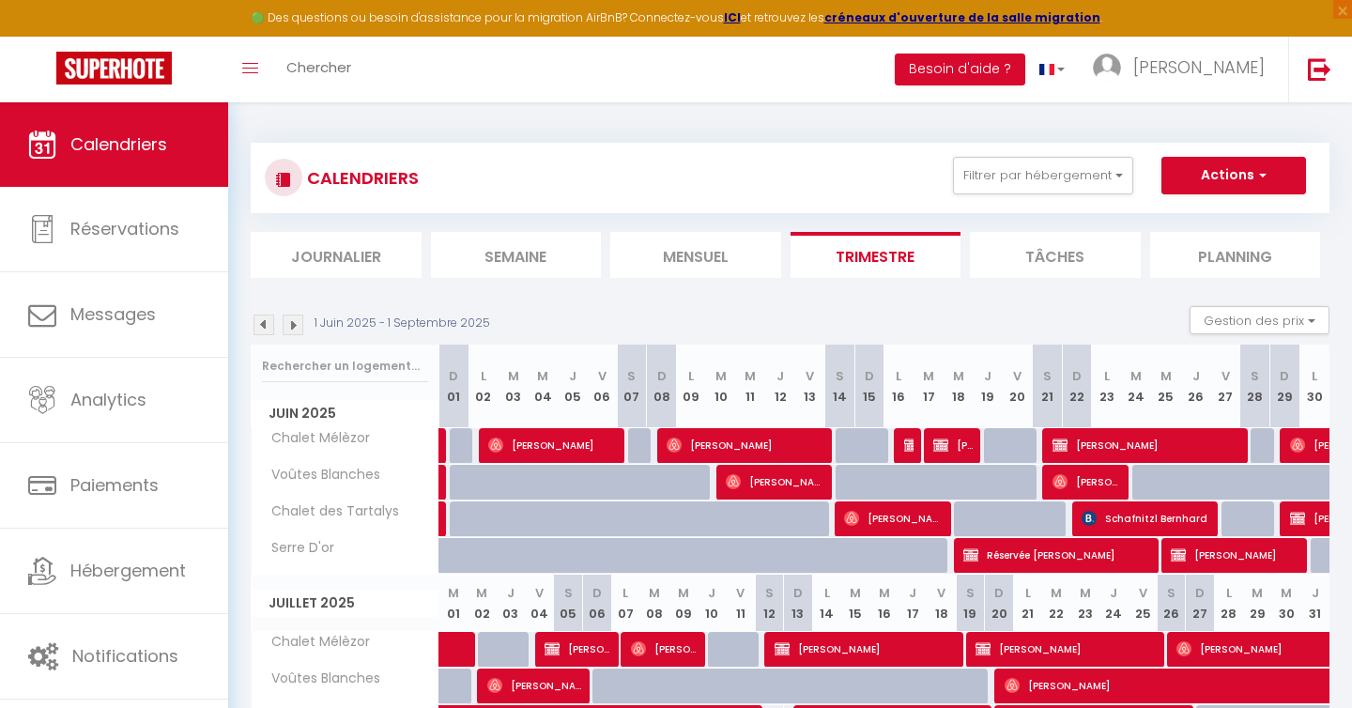
click at [265, 325] on img at bounding box center [263, 324] width 21 height 21
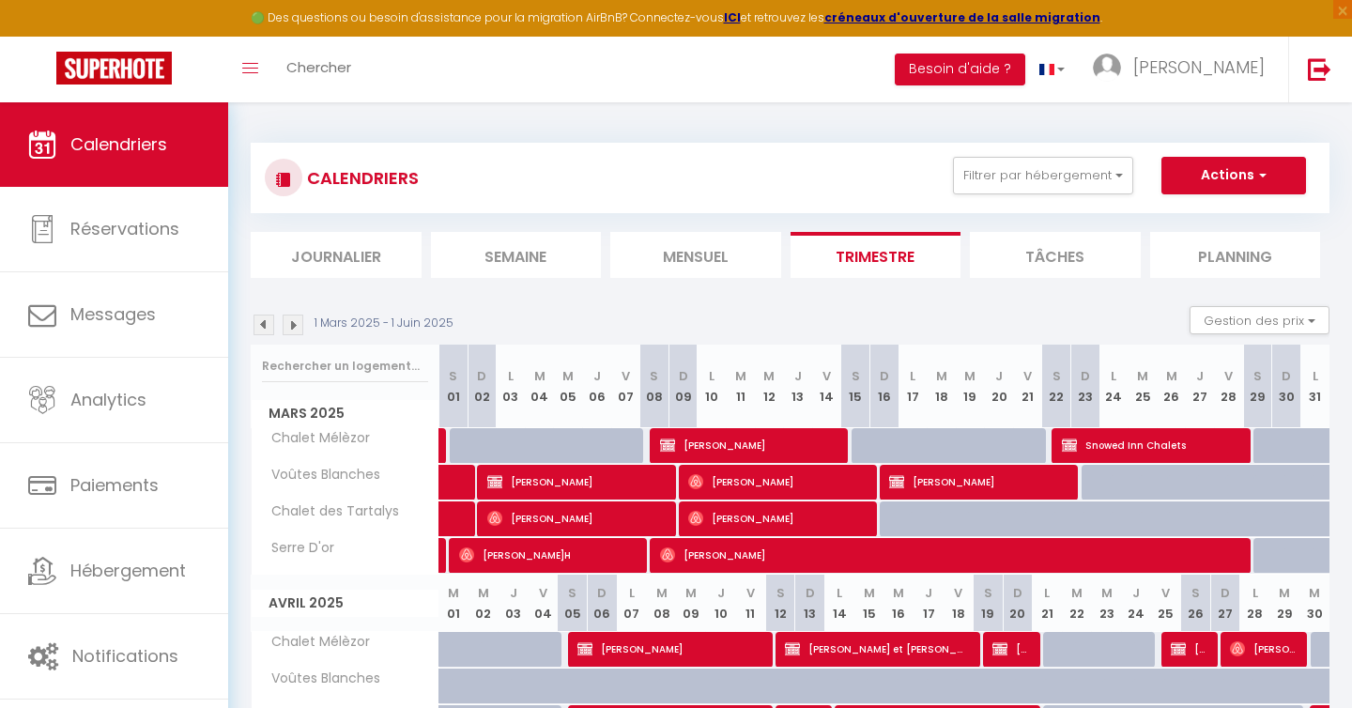
click at [296, 327] on img at bounding box center [293, 324] width 21 height 21
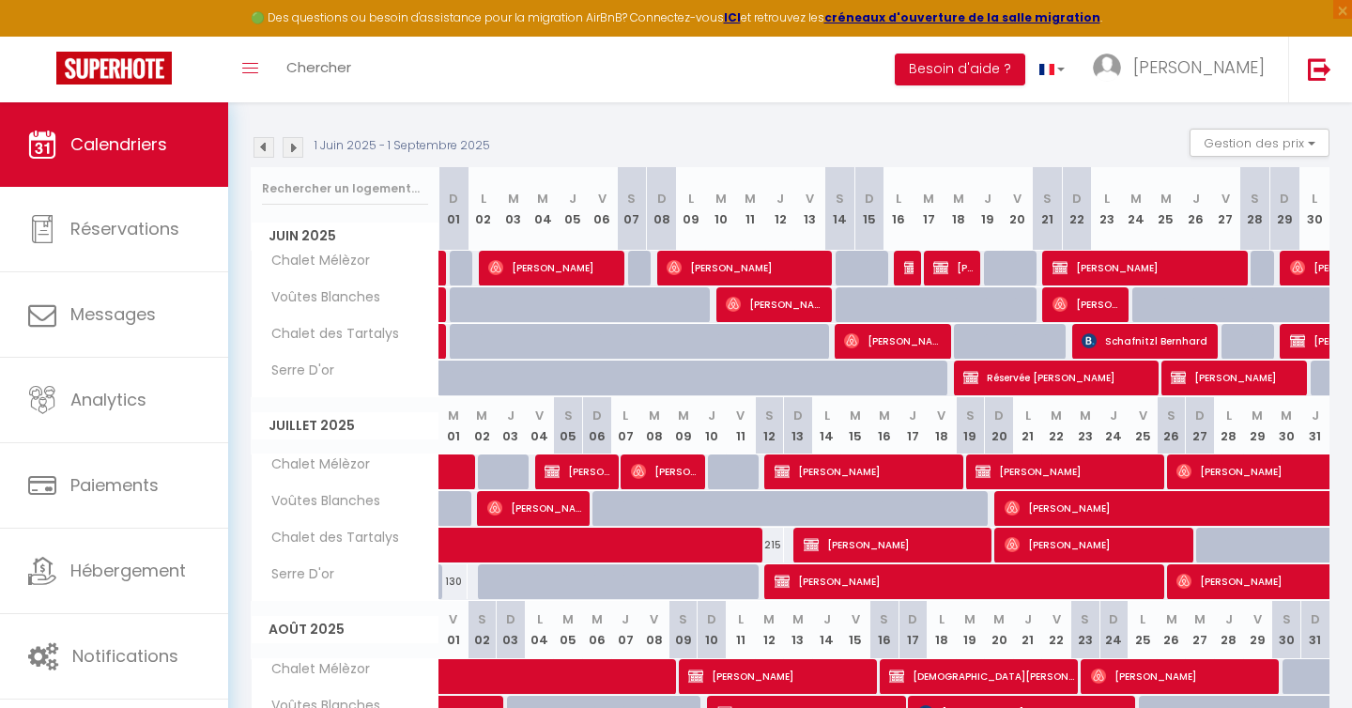
scroll to position [150, 0]
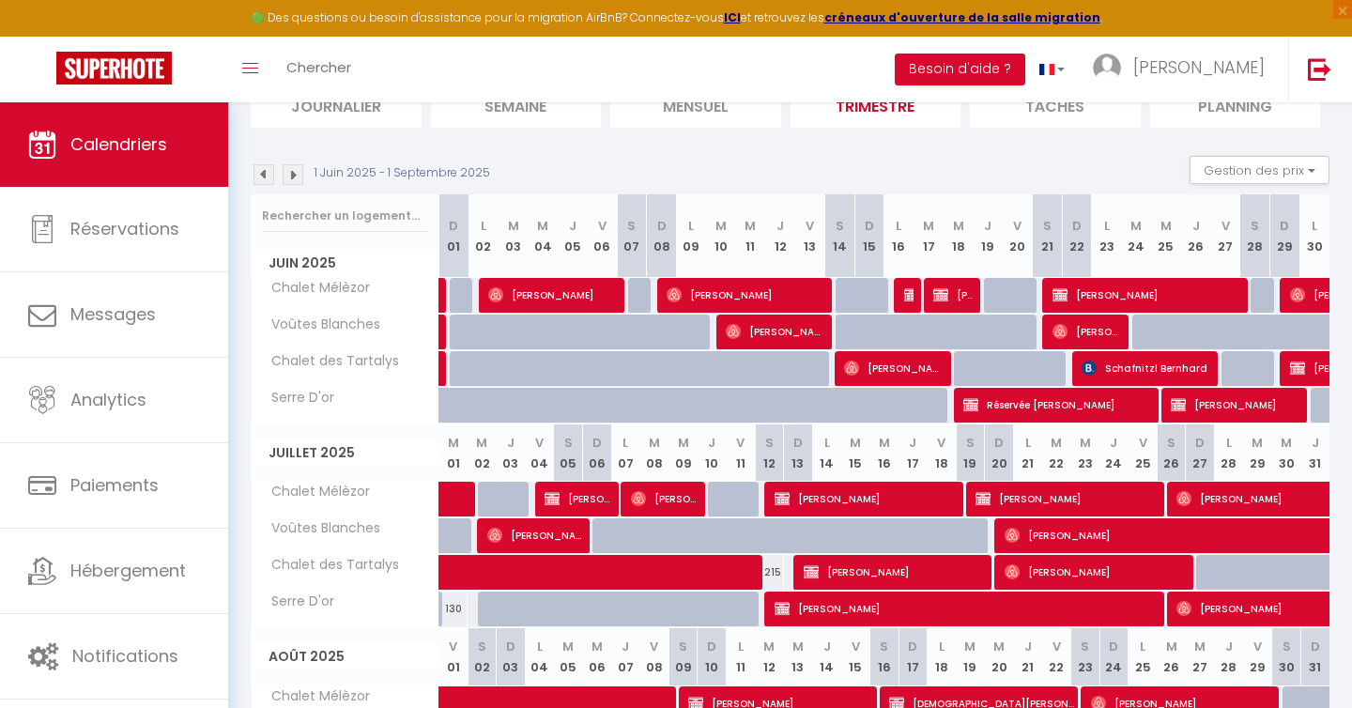
click at [268, 176] on img at bounding box center [263, 174] width 21 height 21
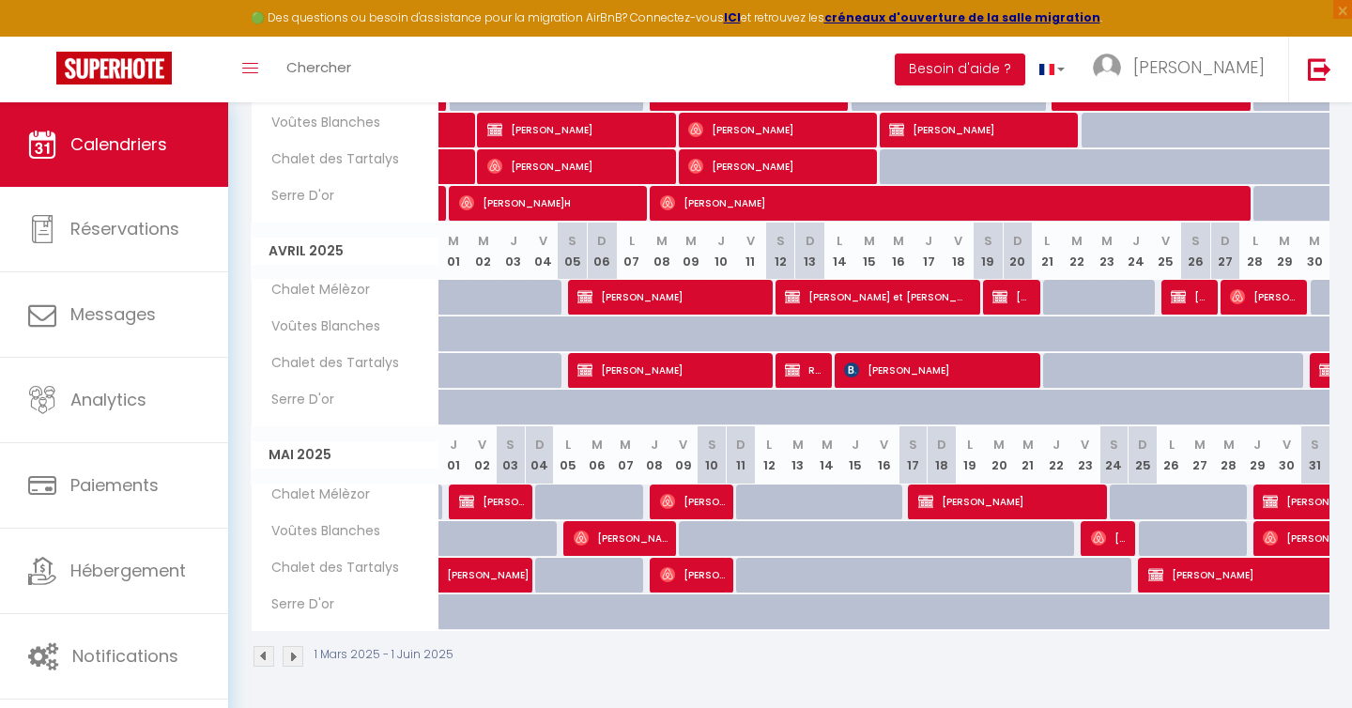
scroll to position [0, 0]
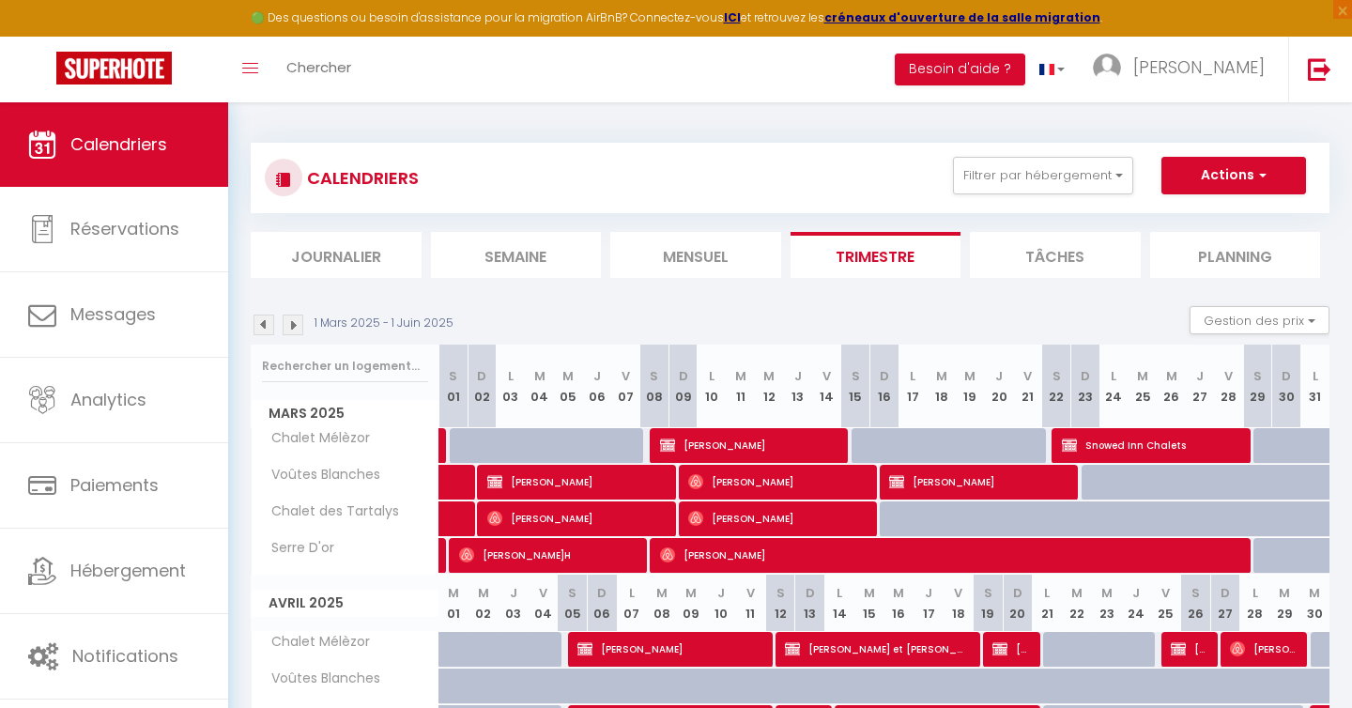
click at [293, 323] on img at bounding box center [293, 324] width 21 height 21
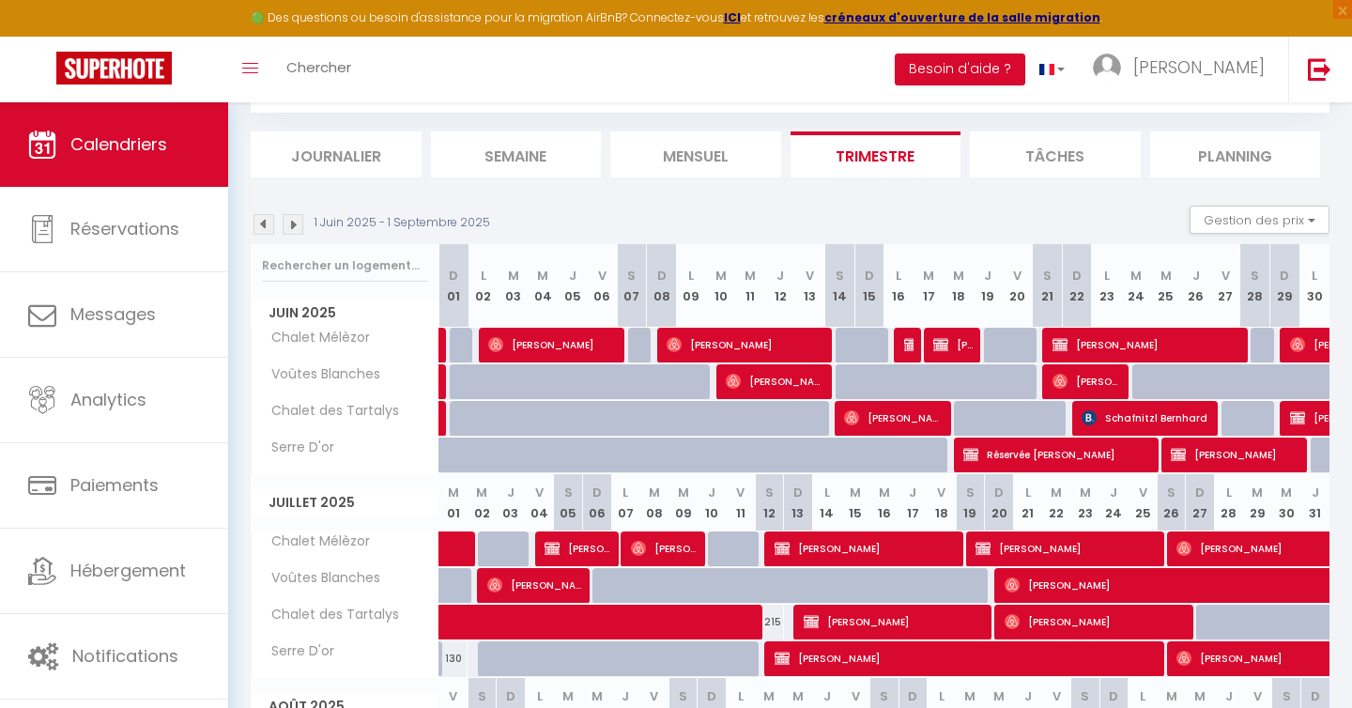
scroll to position [115, 0]
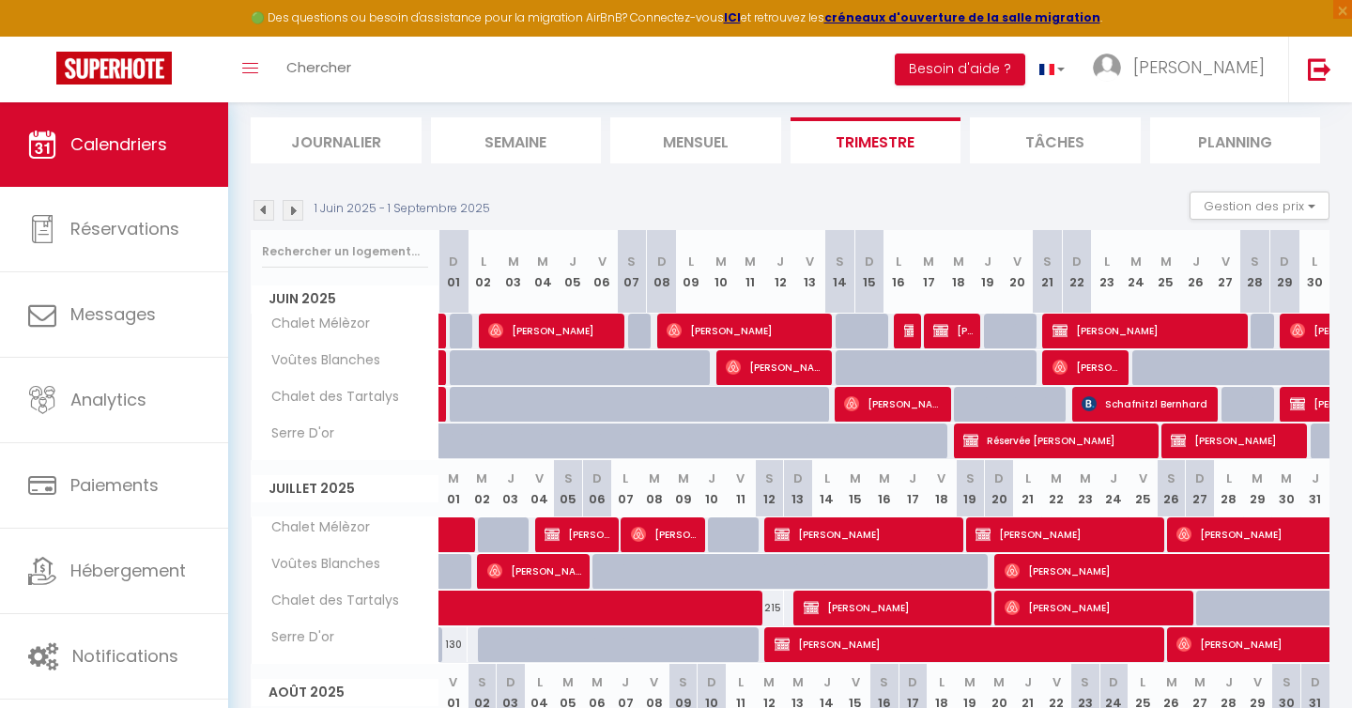
click at [294, 215] on img at bounding box center [293, 210] width 21 height 21
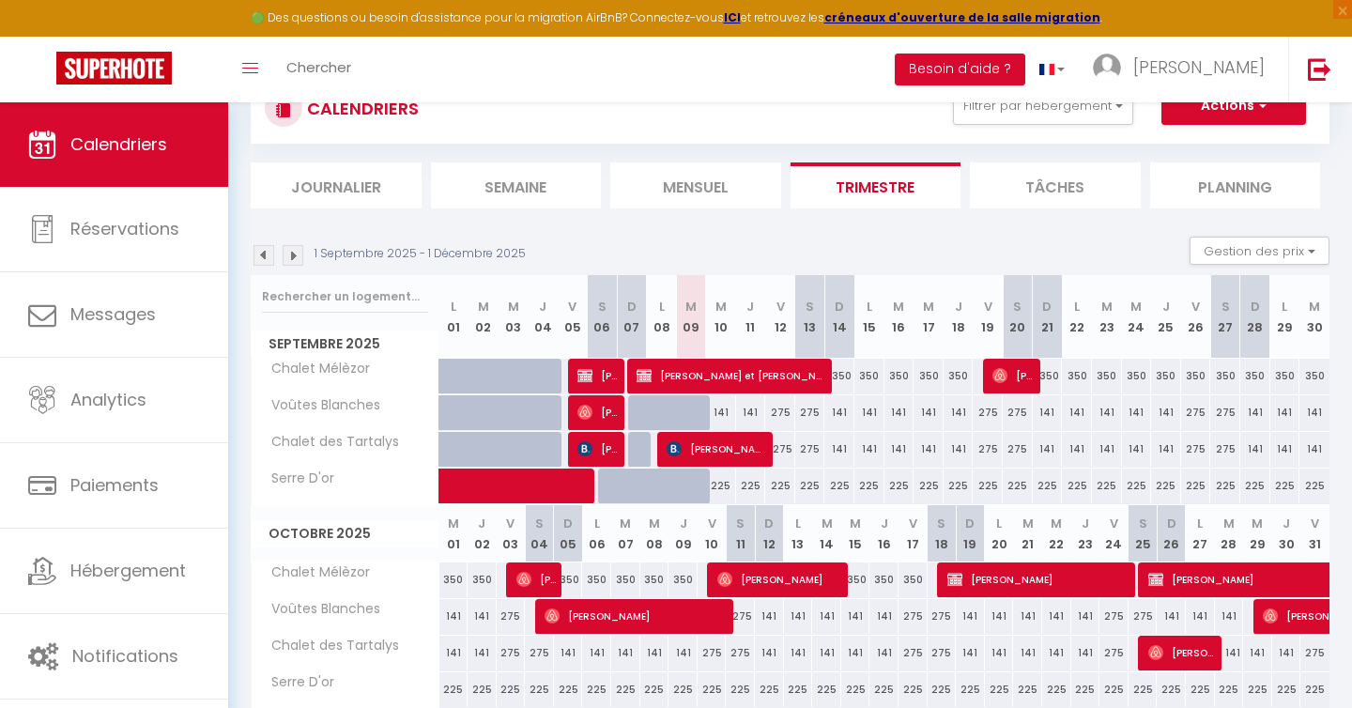
scroll to position [68, 0]
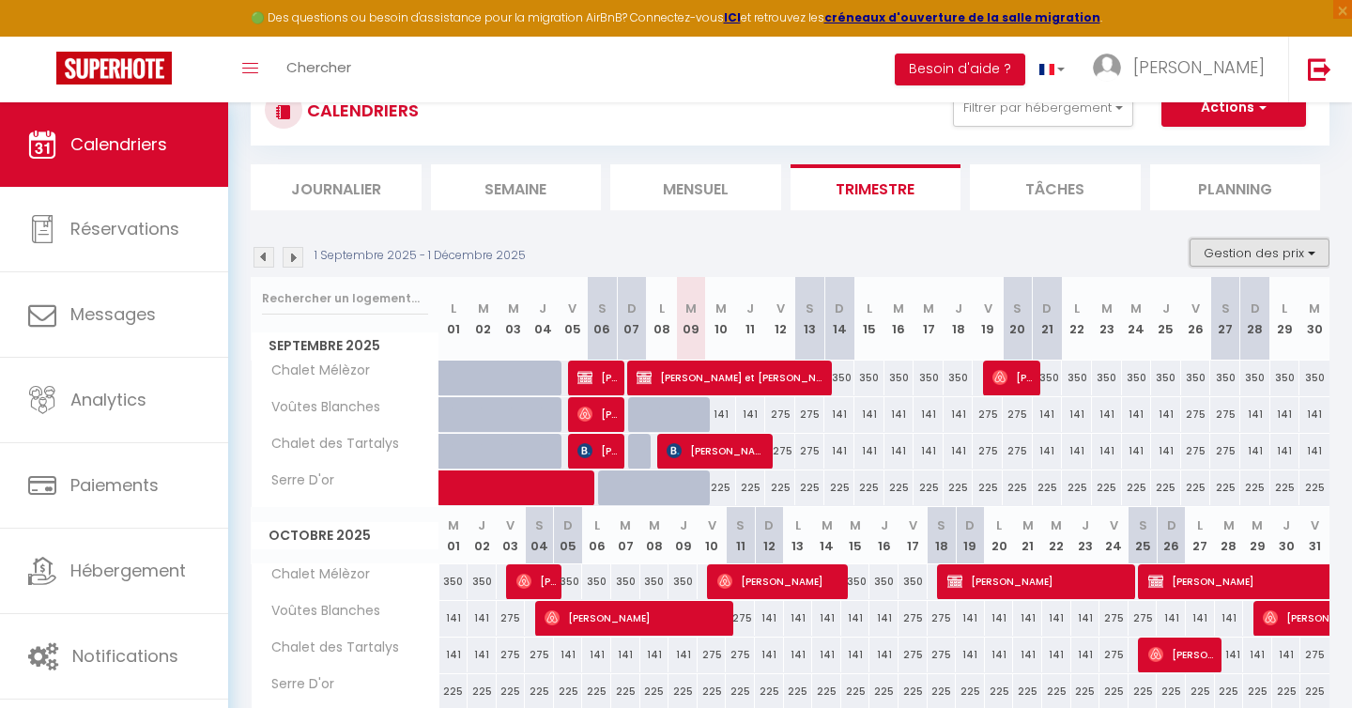
click at [1298, 253] on button "Gestion des prix" at bounding box center [1259, 252] width 140 height 28
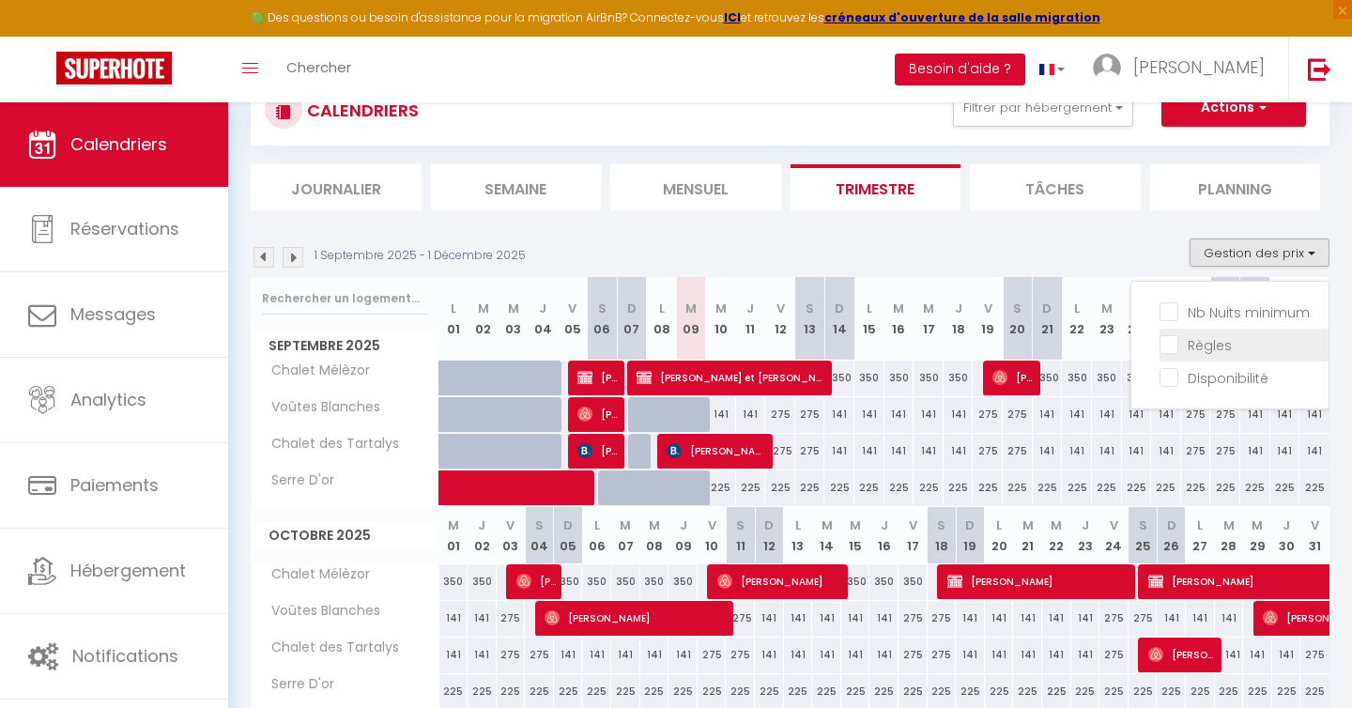
click at [1174, 342] on input "Règles" at bounding box center [1243, 343] width 169 height 19
checkbox input "true"
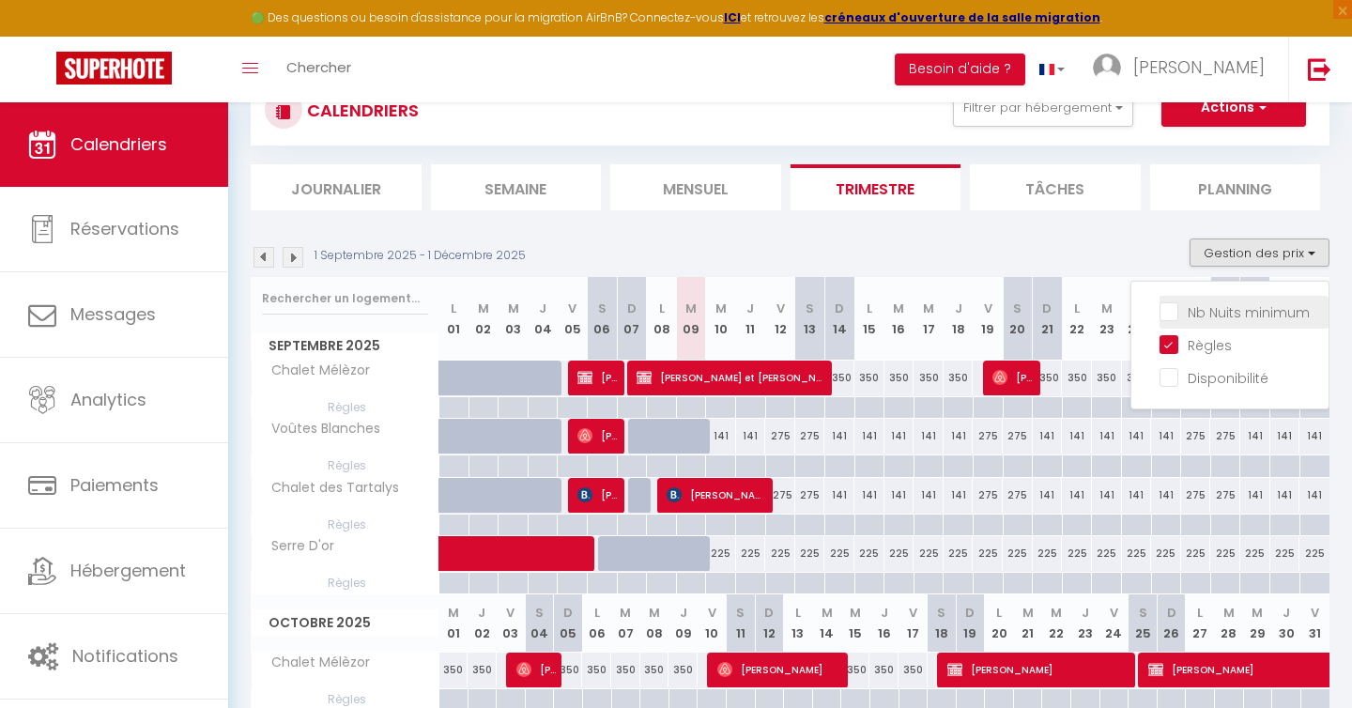
click at [1171, 307] on input "Nb Nuits minimum" at bounding box center [1243, 310] width 169 height 19
checkbox input "true"
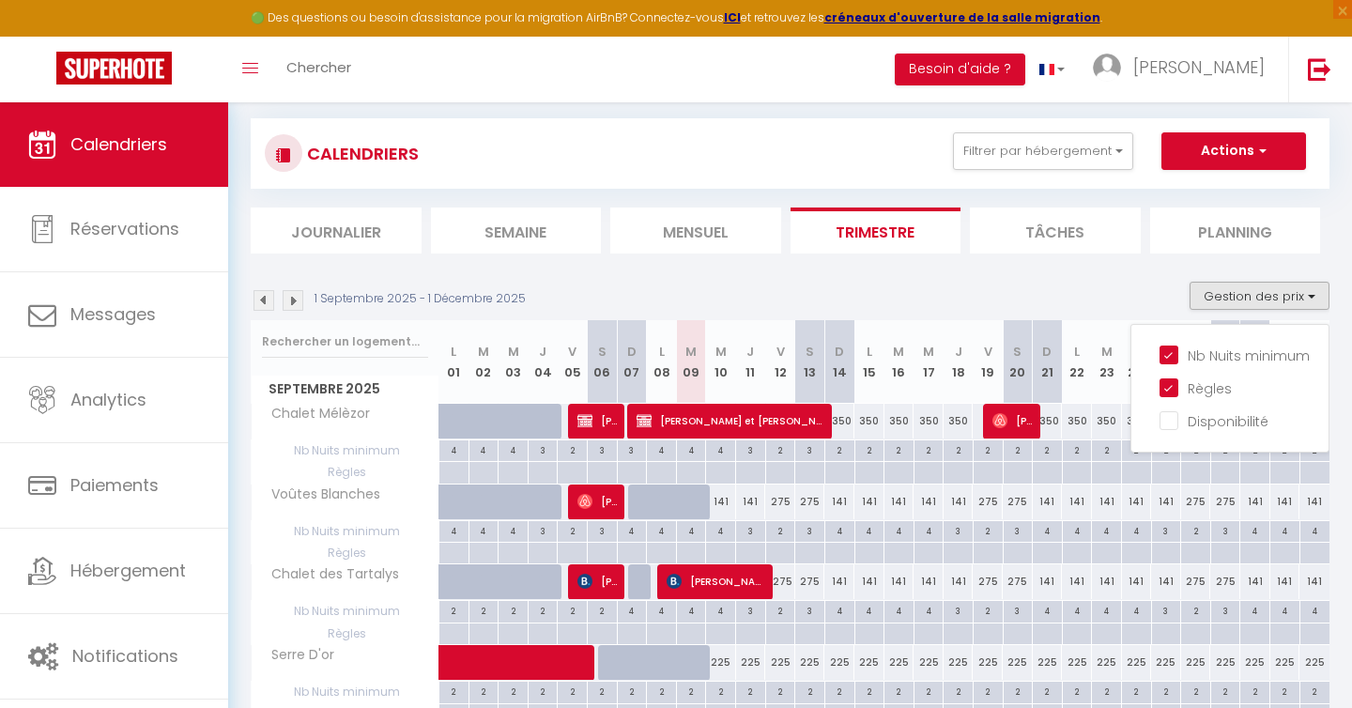
scroll to position [0, 0]
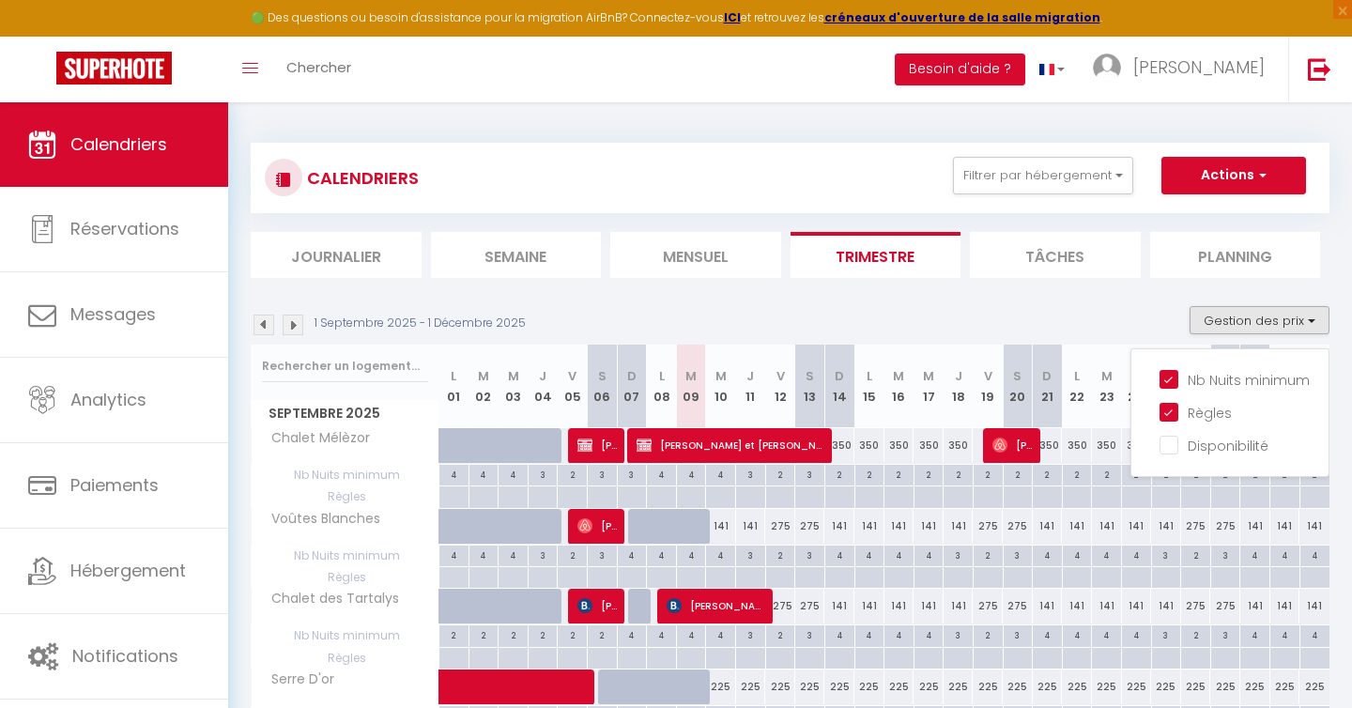
click at [292, 329] on img at bounding box center [293, 324] width 21 height 21
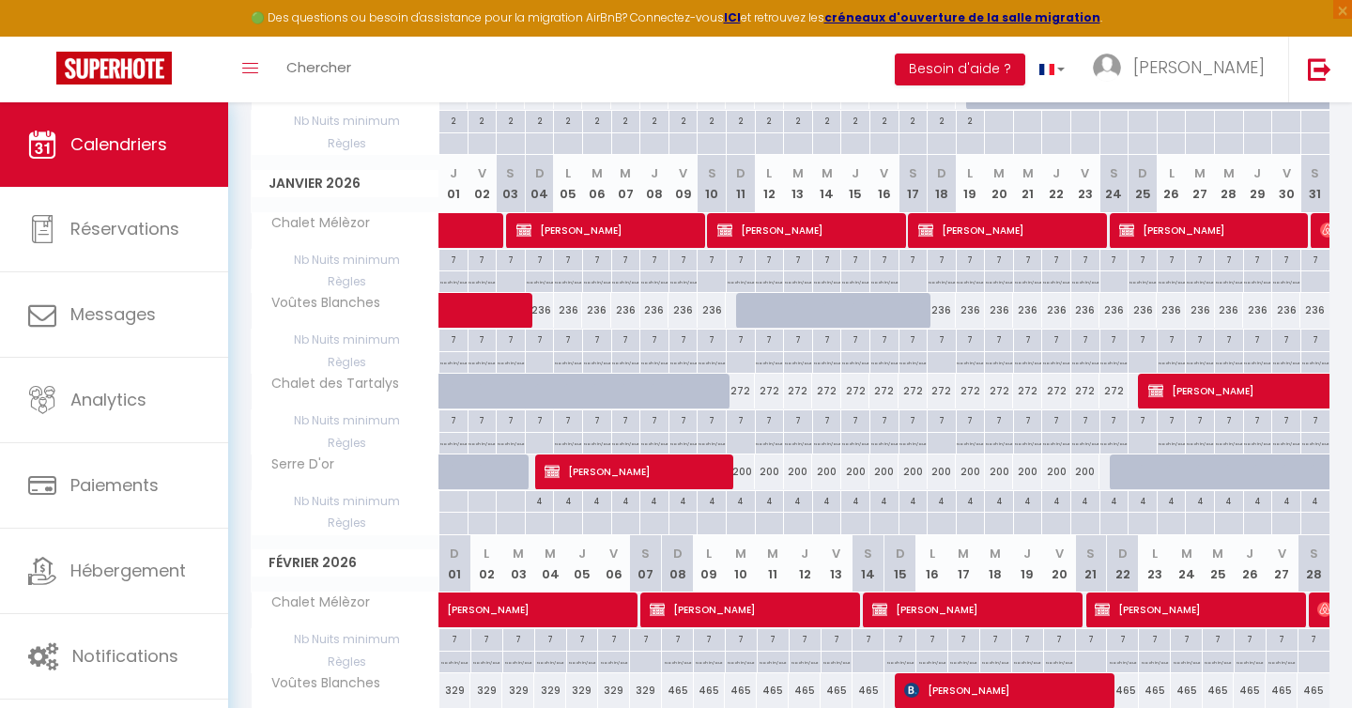
scroll to position [596, 0]
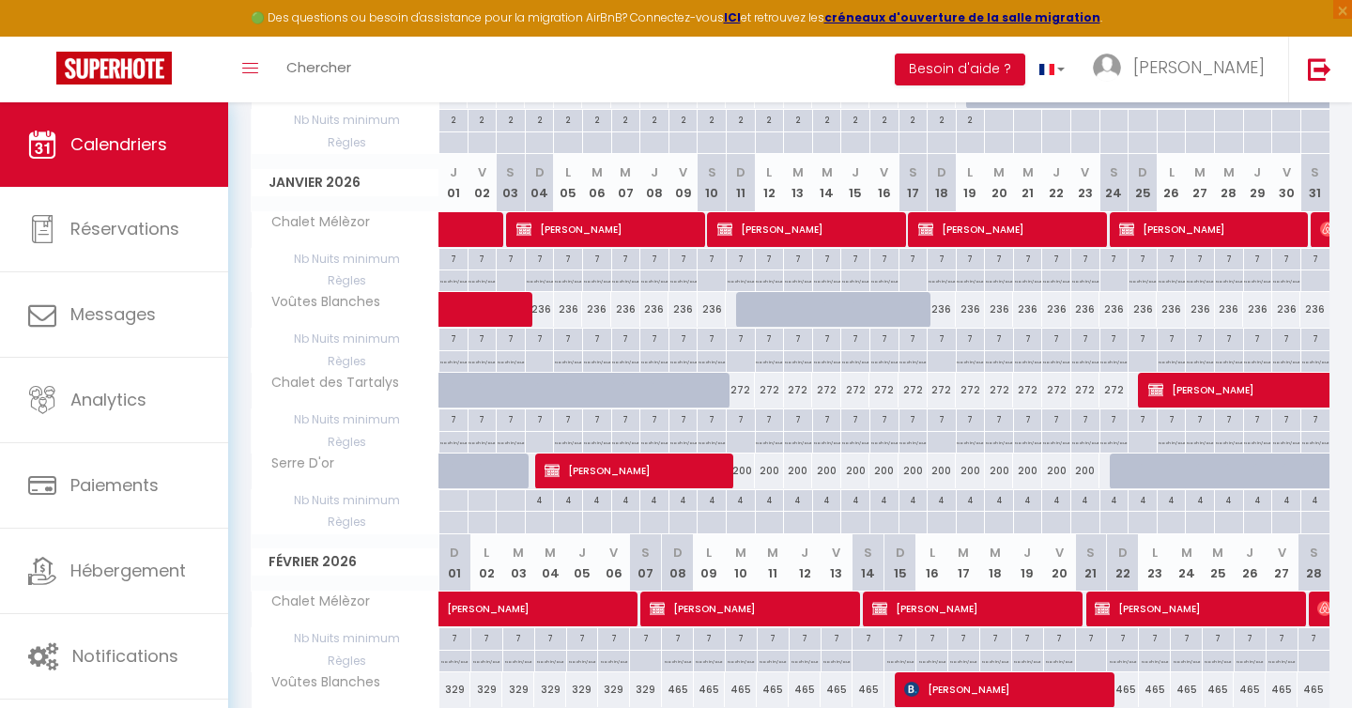
click at [747, 476] on div "200" at bounding box center [740, 470] width 29 height 35
type input "200"
type input "Dim 11 Janvier 2026"
type input "Lun 12 Janvier 2026"
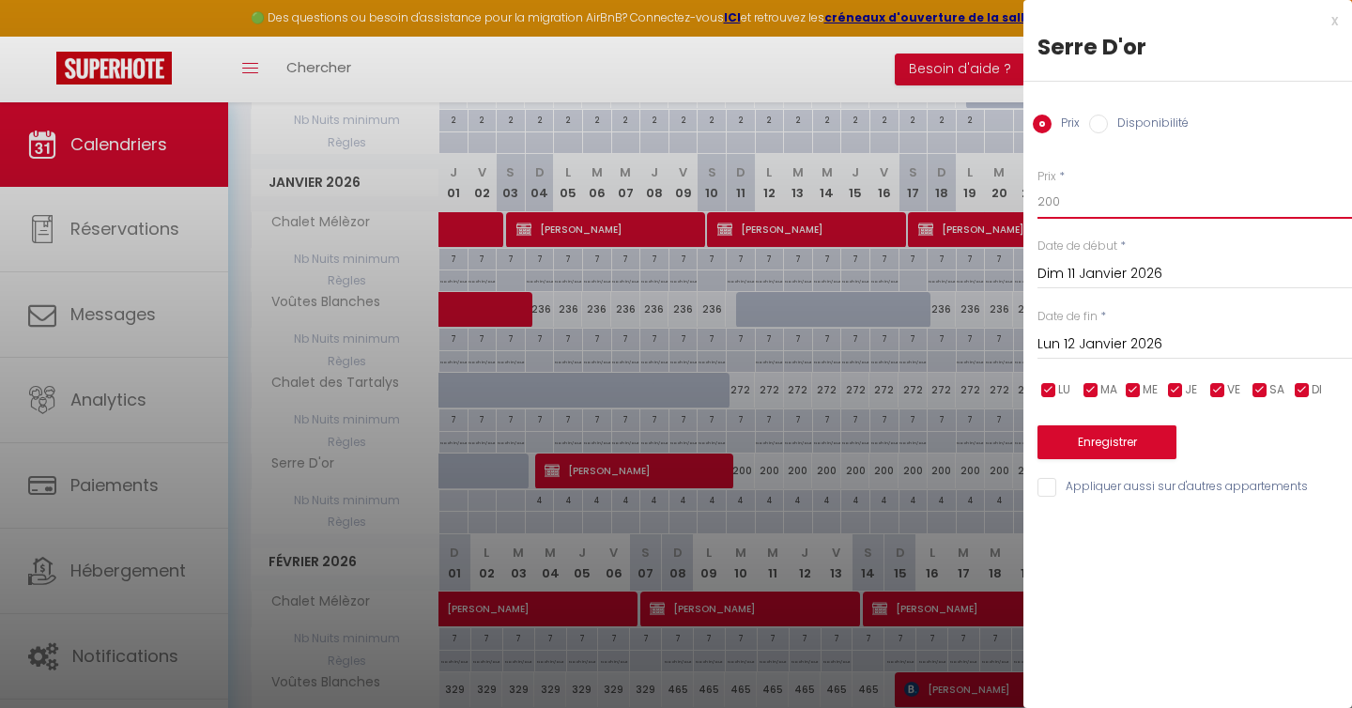
click at [1111, 206] on input "200" at bounding box center [1194, 202] width 314 height 34
click at [1129, 345] on input "Lun 12 Janvier 2026" at bounding box center [1194, 344] width 314 height 24
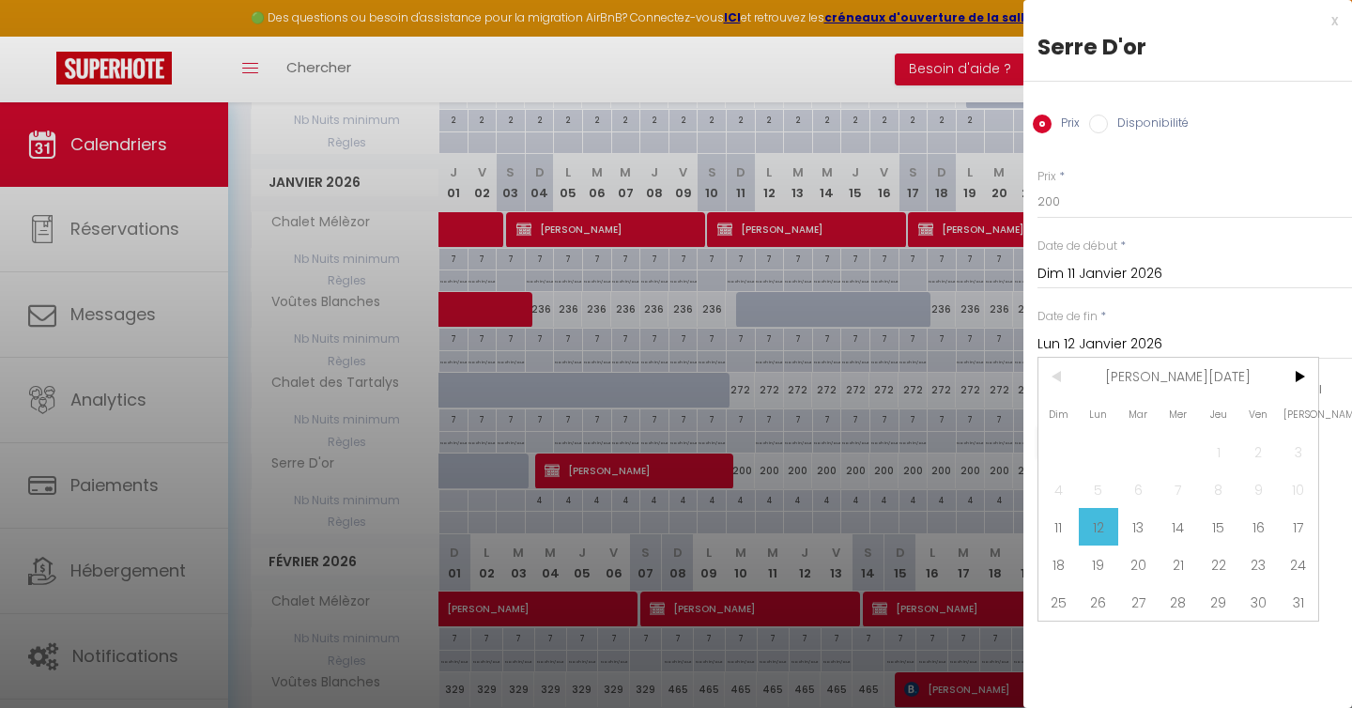
click at [1334, 21] on div "x" at bounding box center [1180, 20] width 314 height 23
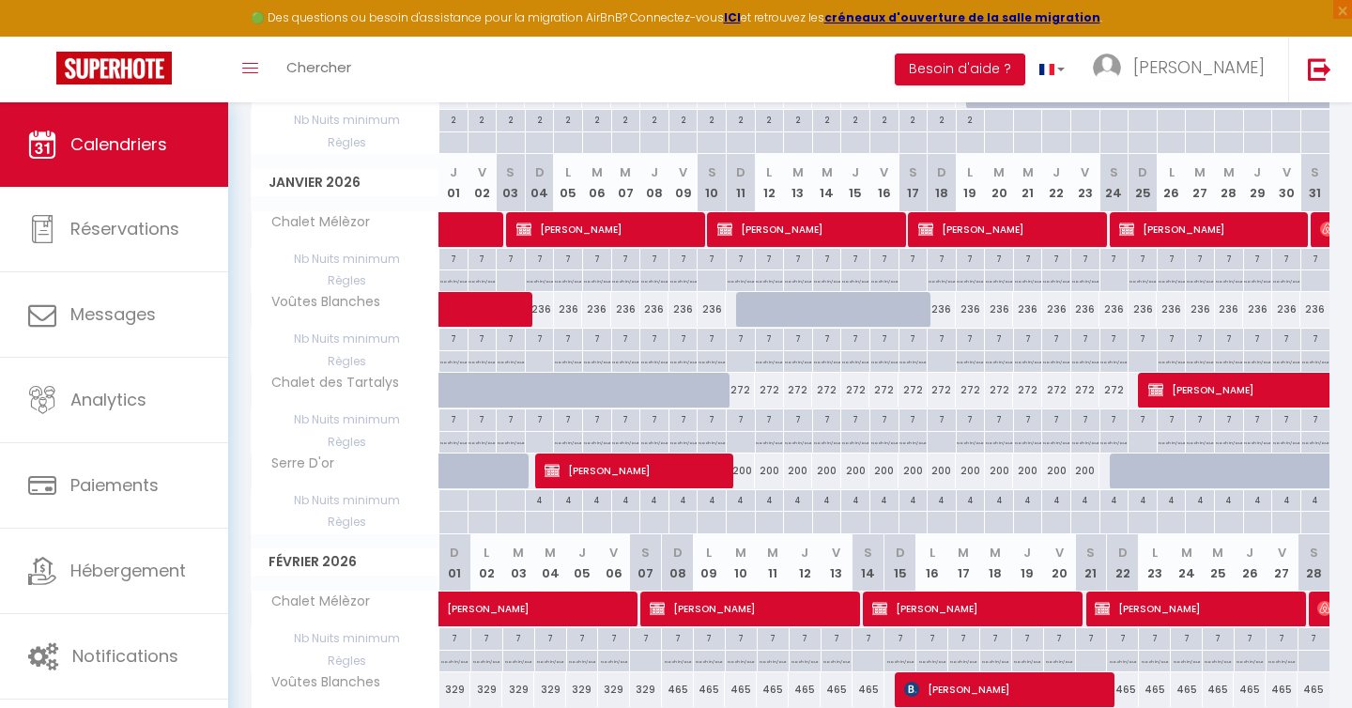
click at [743, 471] on div "200" at bounding box center [740, 470] width 29 height 35
type input "200"
type input "Dim 11 Janvier 2026"
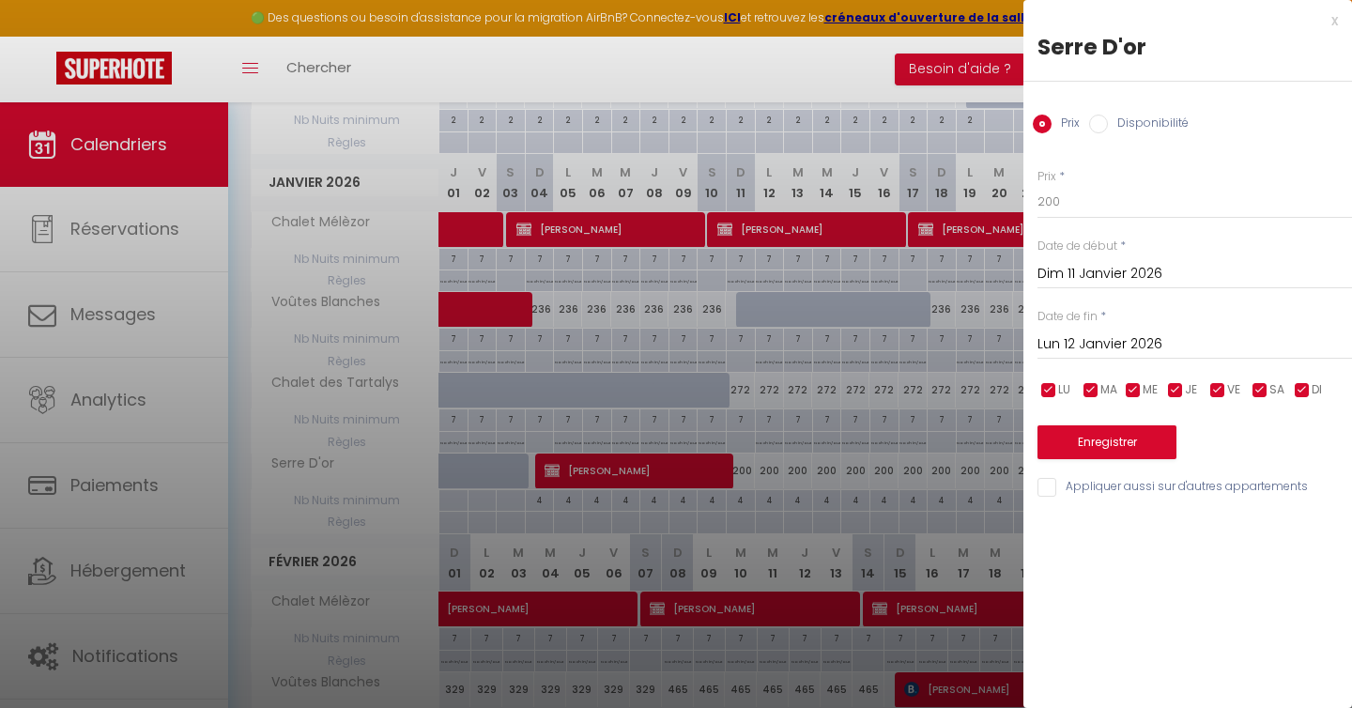
click at [1074, 345] on input "Lun 12 Janvier 2026" at bounding box center [1194, 344] width 314 height 24
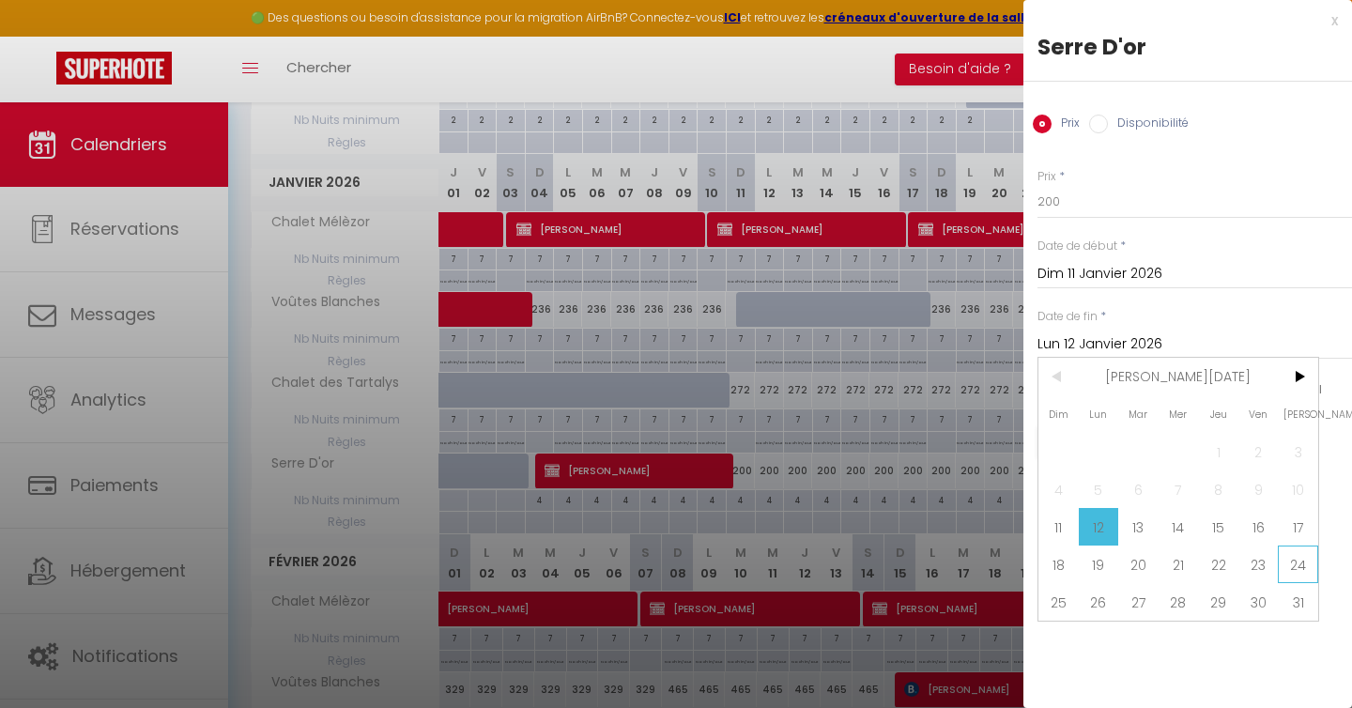
click at [1297, 572] on span "24" at bounding box center [1298, 564] width 40 height 38
type input "[DATE]"
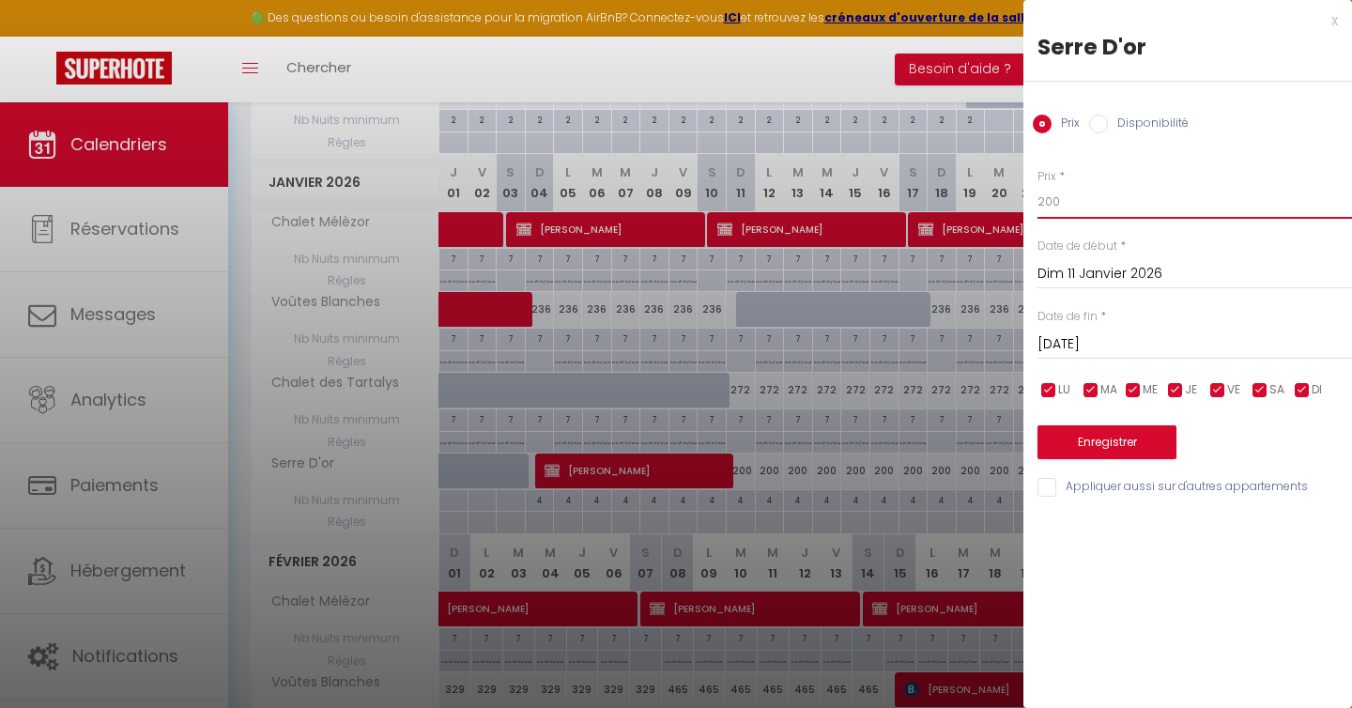
click at [1068, 199] on input "200" at bounding box center [1194, 202] width 314 height 34
type input "142"
click at [1111, 446] on button "Enregistrer" at bounding box center [1106, 442] width 139 height 34
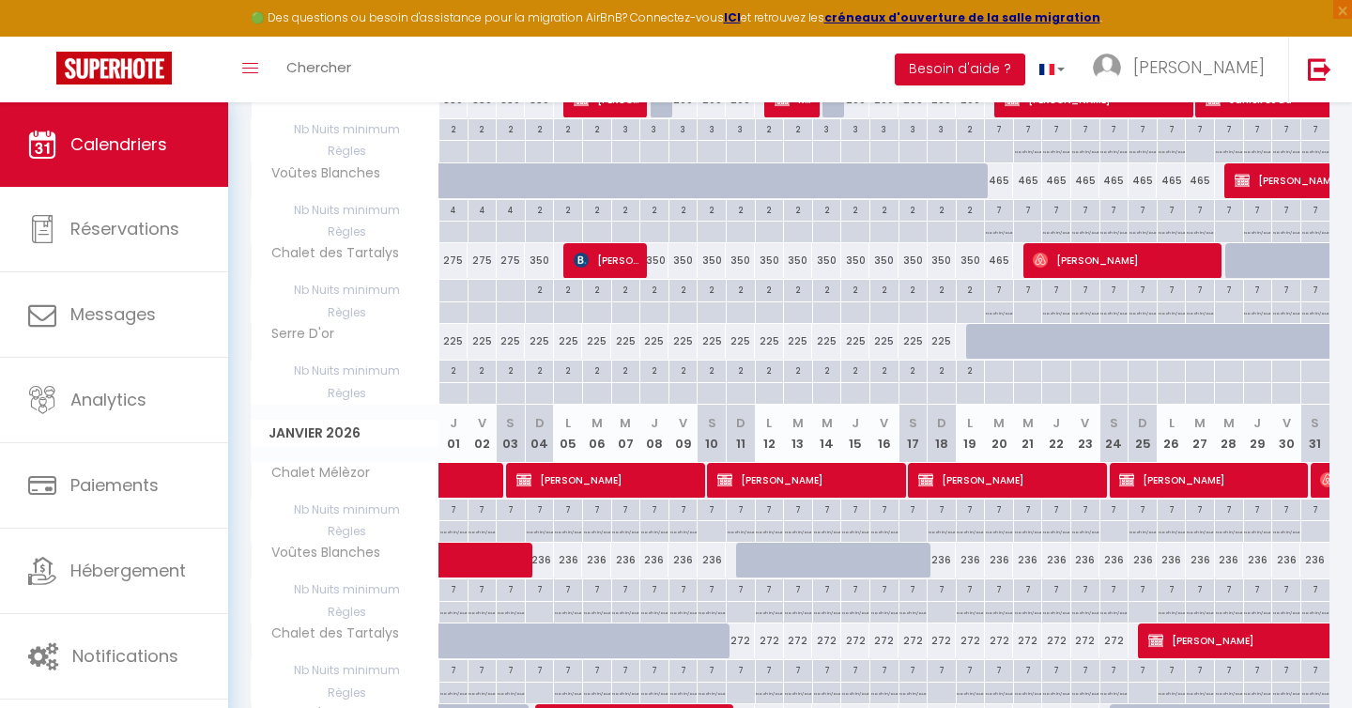
scroll to position [0, 0]
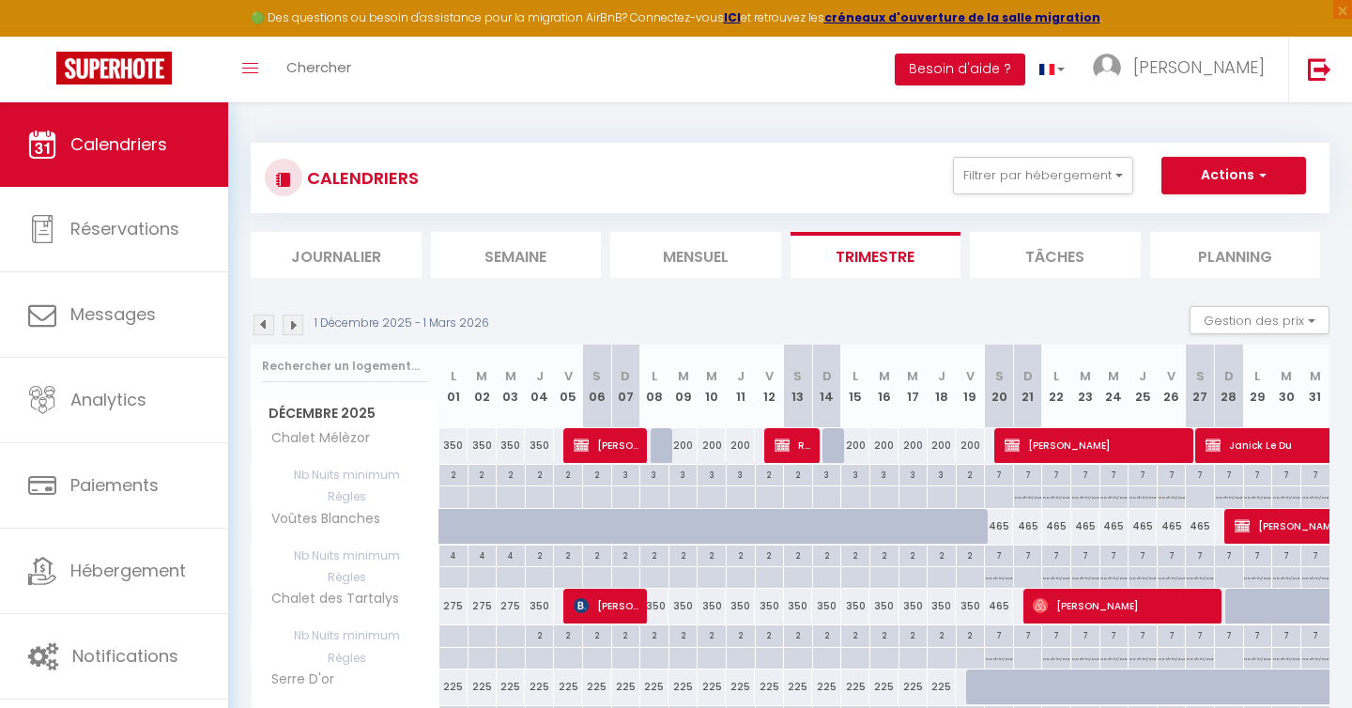
click at [295, 328] on img at bounding box center [293, 324] width 21 height 21
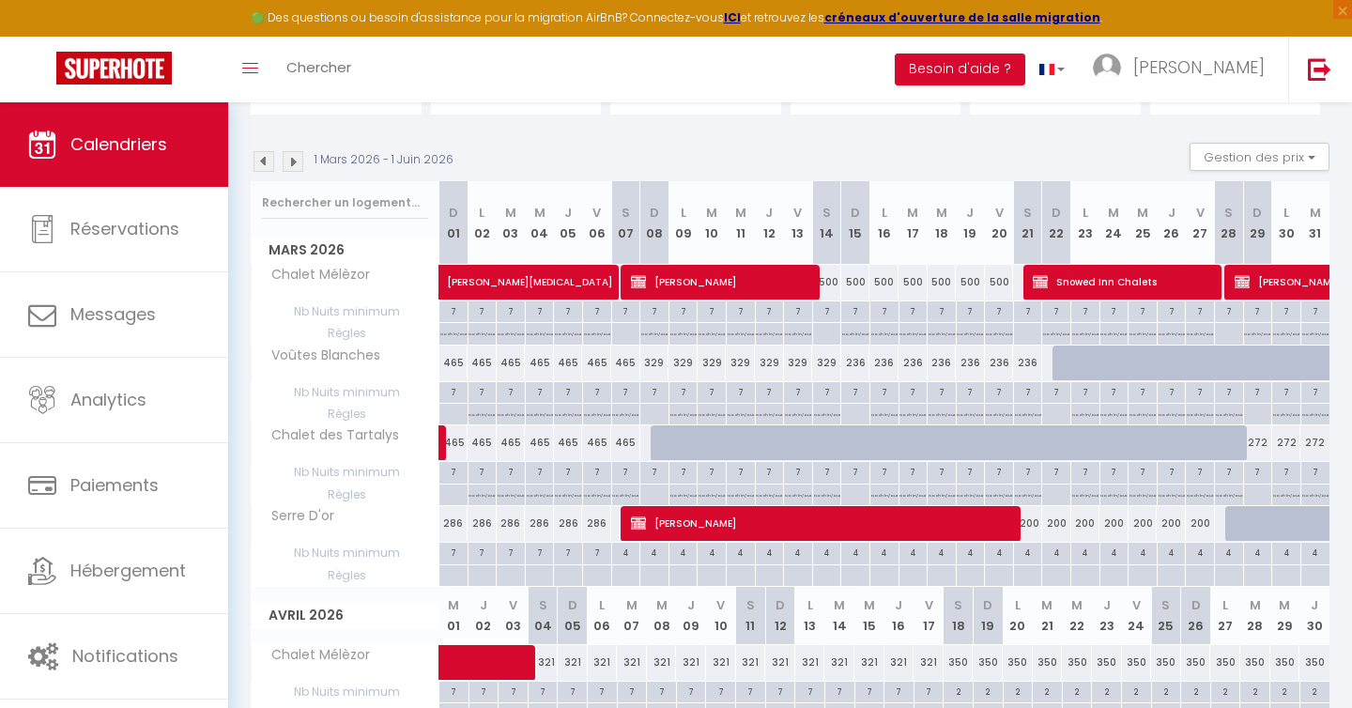
scroll to position [175, 0]
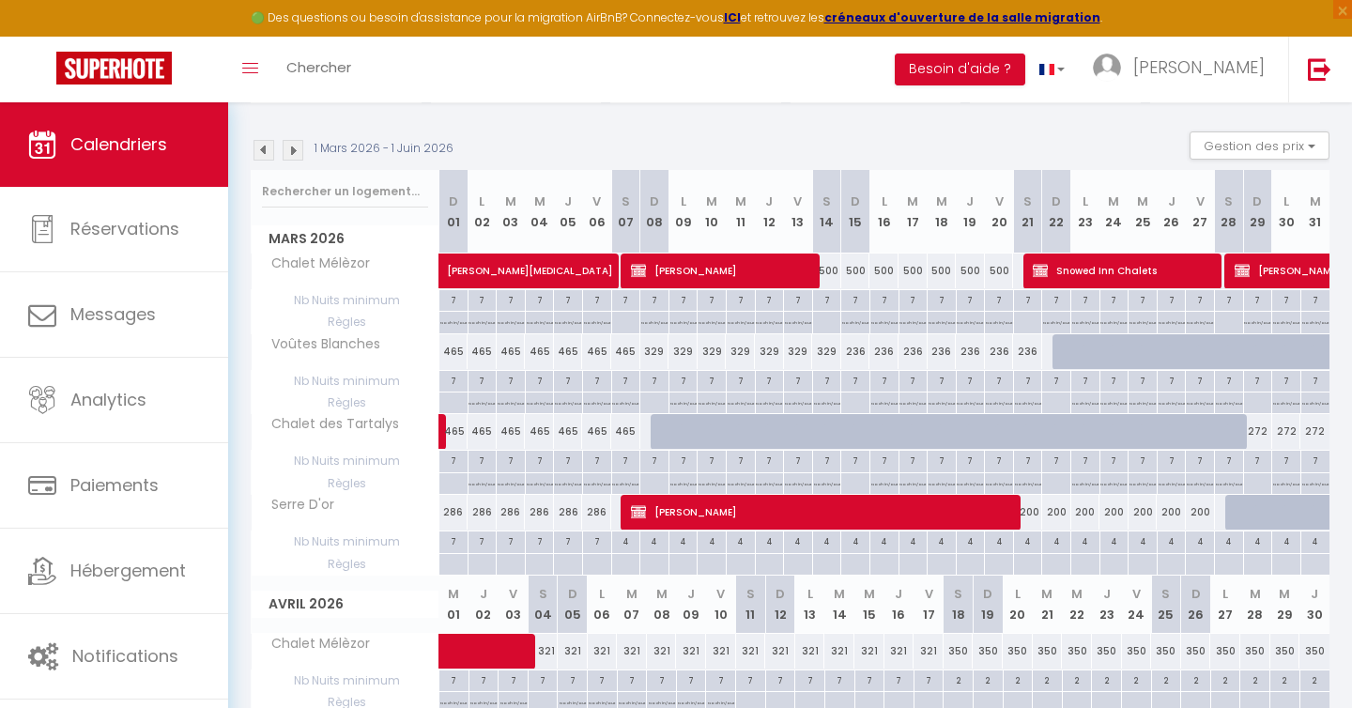
click at [1031, 513] on div "200" at bounding box center [1027, 512] width 29 height 35
type input "200"
type input "[DATE]"
type input "Dim 22 Mars 2026"
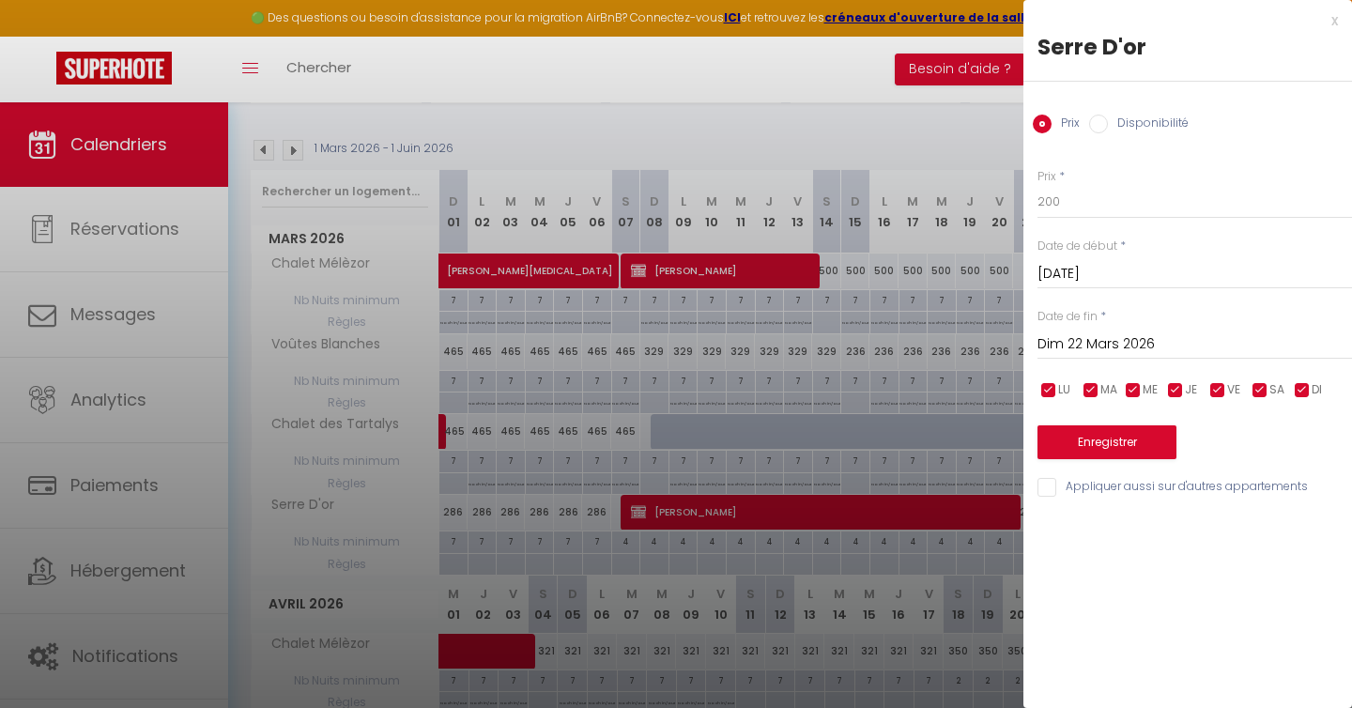
click at [1332, 23] on div "x" at bounding box center [1180, 20] width 314 height 23
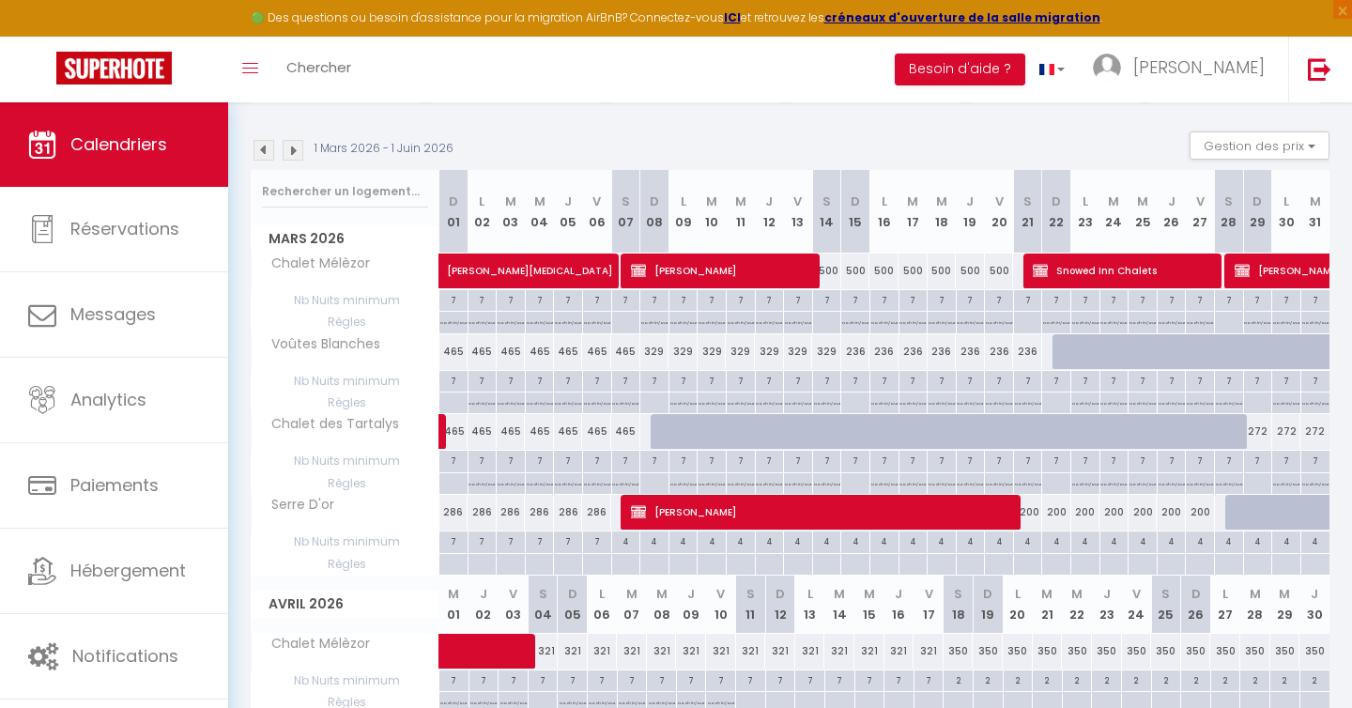
click at [1034, 512] on div "200" at bounding box center [1027, 512] width 29 height 35
type input "200"
type input "[DATE]"
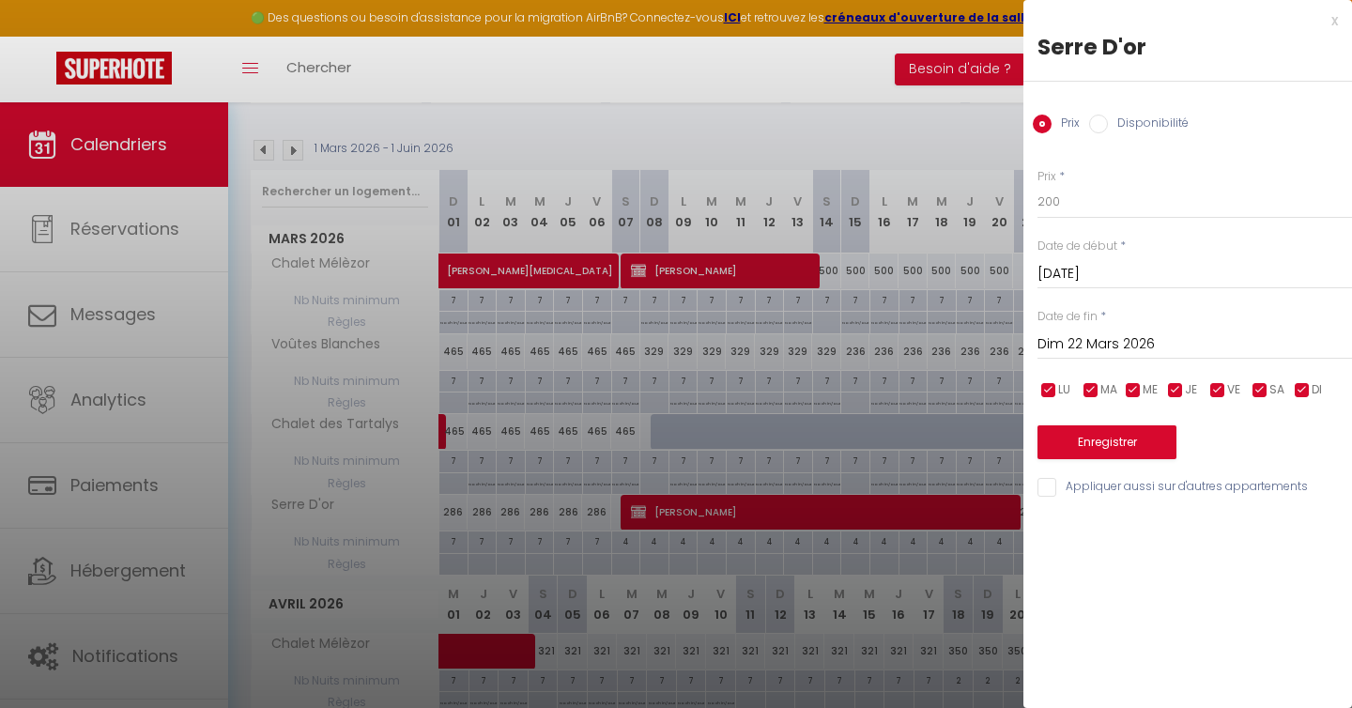
click at [1107, 342] on input "Dim 22 Mars 2026" at bounding box center [1194, 344] width 314 height 24
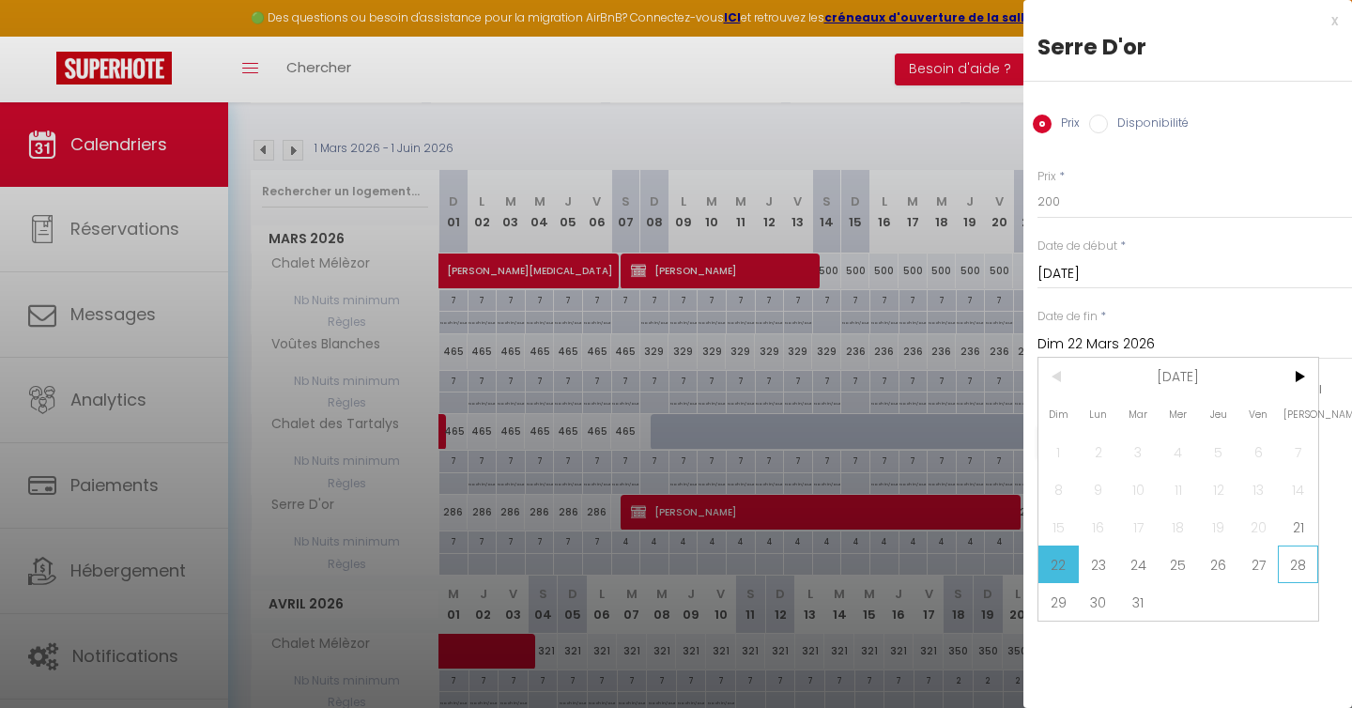
click at [1298, 565] on span "28" at bounding box center [1298, 564] width 40 height 38
type input "[DATE]"
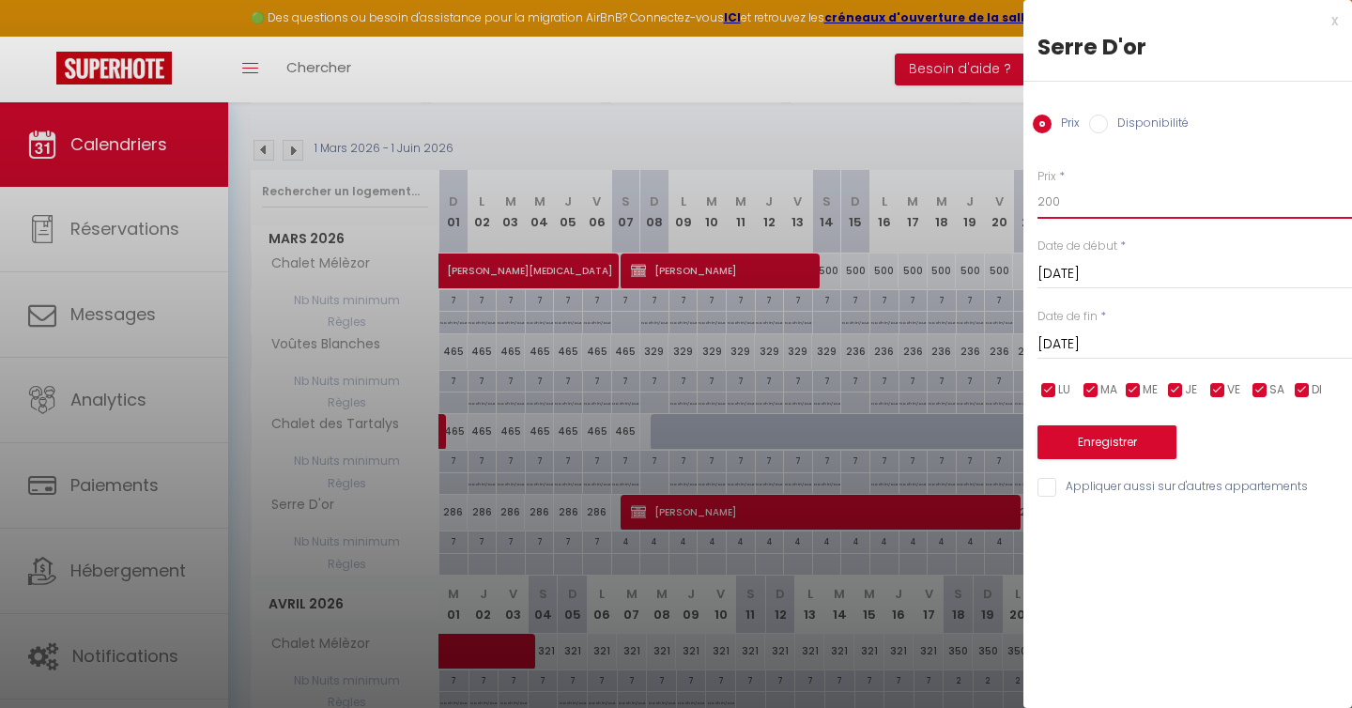
click at [1068, 199] on input "200" at bounding box center [1194, 202] width 314 height 34
type input "142"
click at [1119, 450] on button "Enregistrer" at bounding box center [1106, 442] width 139 height 34
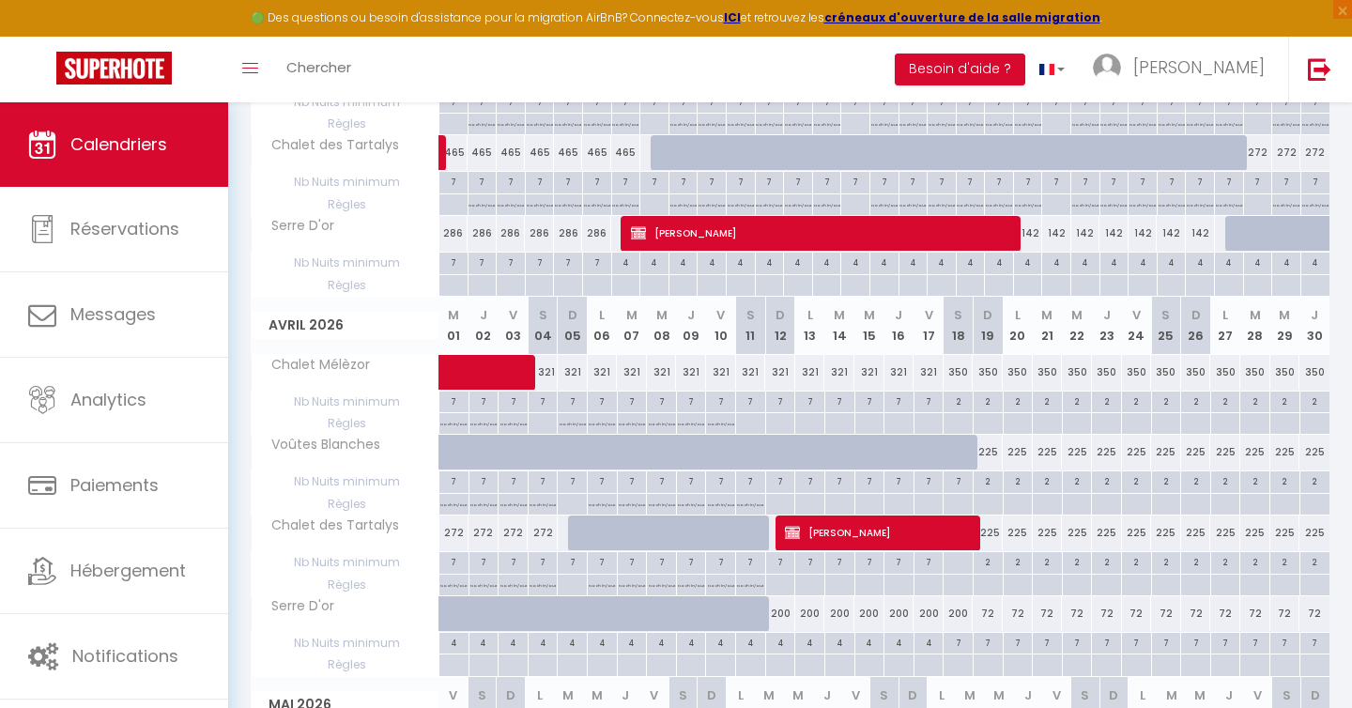
scroll to position [463, 0]
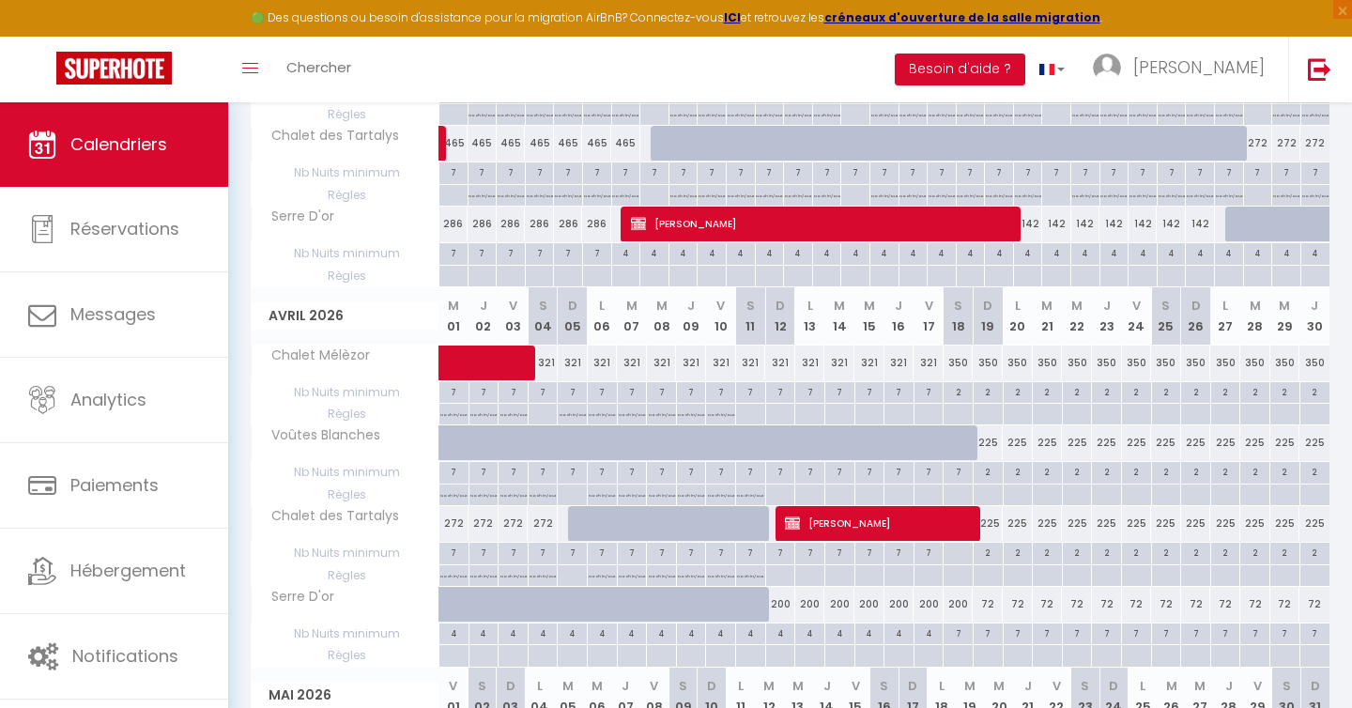
click at [784, 606] on div "200" at bounding box center [780, 604] width 30 height 35
type input "200"
type input "Dim 12 Avril 2026"
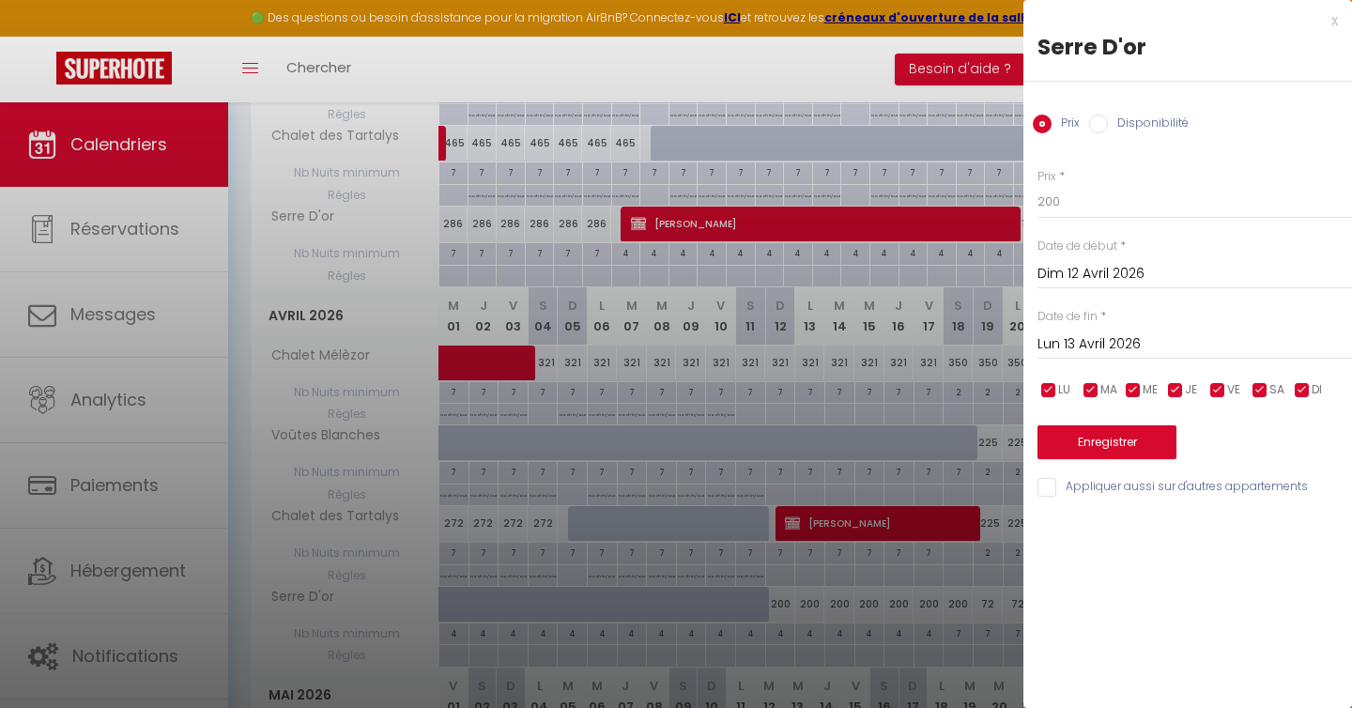
click at [1120, 346] on input "Lun 13 Avril 2026" at bounding box center [1194, 344] width 314 height 24
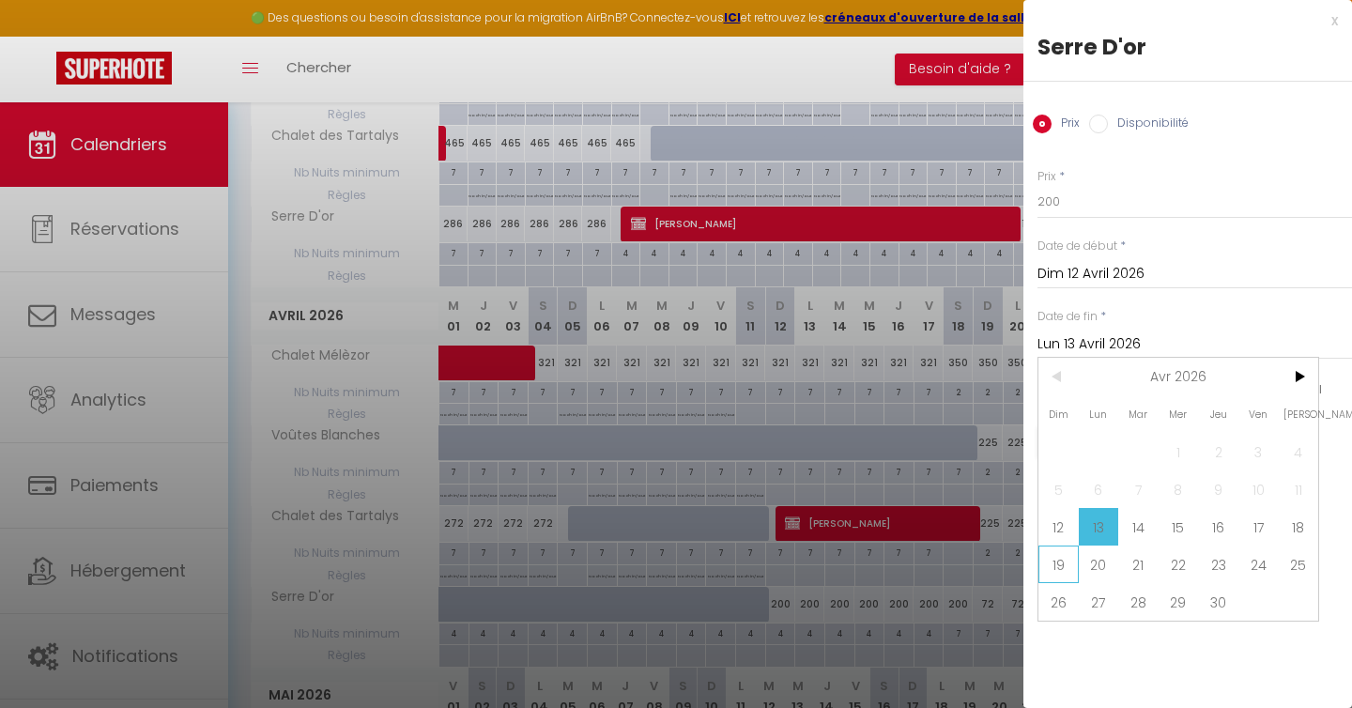
click at [1058, 562] on span "19" at bounding box center [1058, 564] width 40 height 38
type input "Dim 19 Avril 2026"
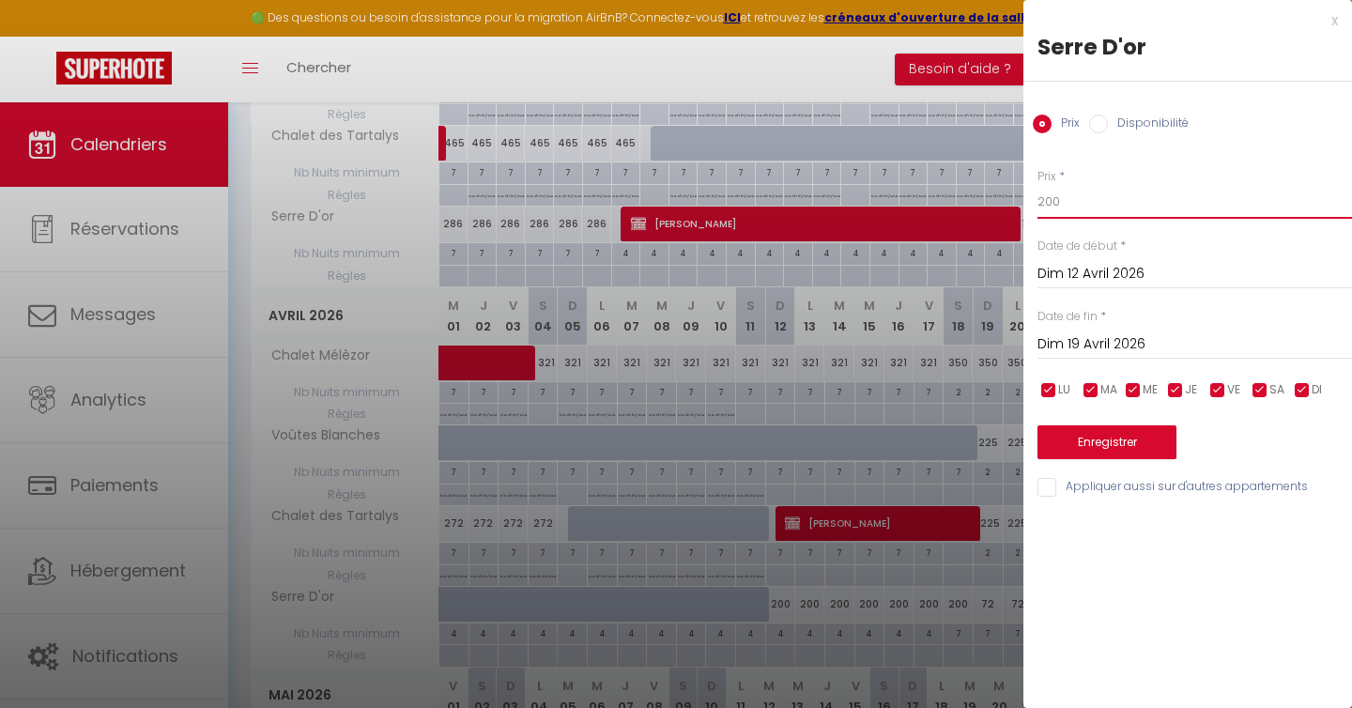
click at [1079, 195] on input "200" at bounding box center [1194, 202] width 314 height 34
type input "100"
click at [1107, 449] on button "Enregistrer" at bounding box center [1106, 442] width 139 height 34
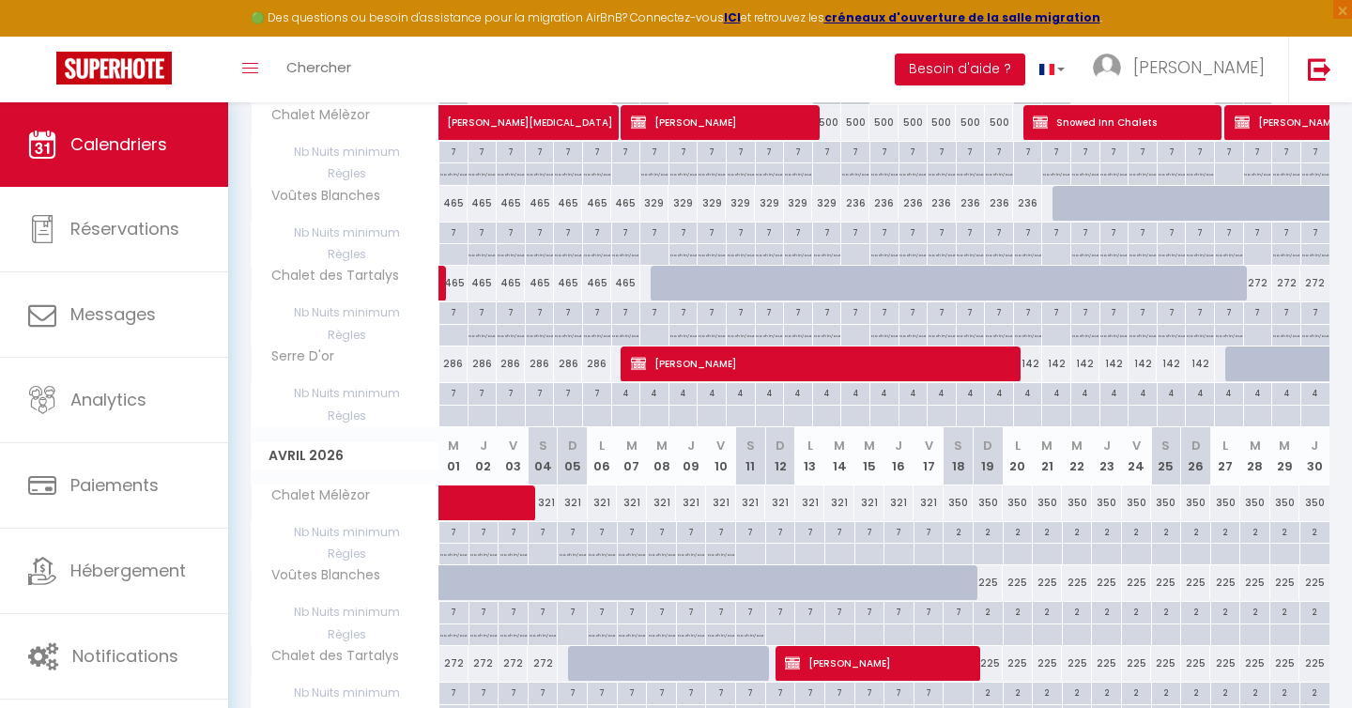
scroll to position [0, 0]
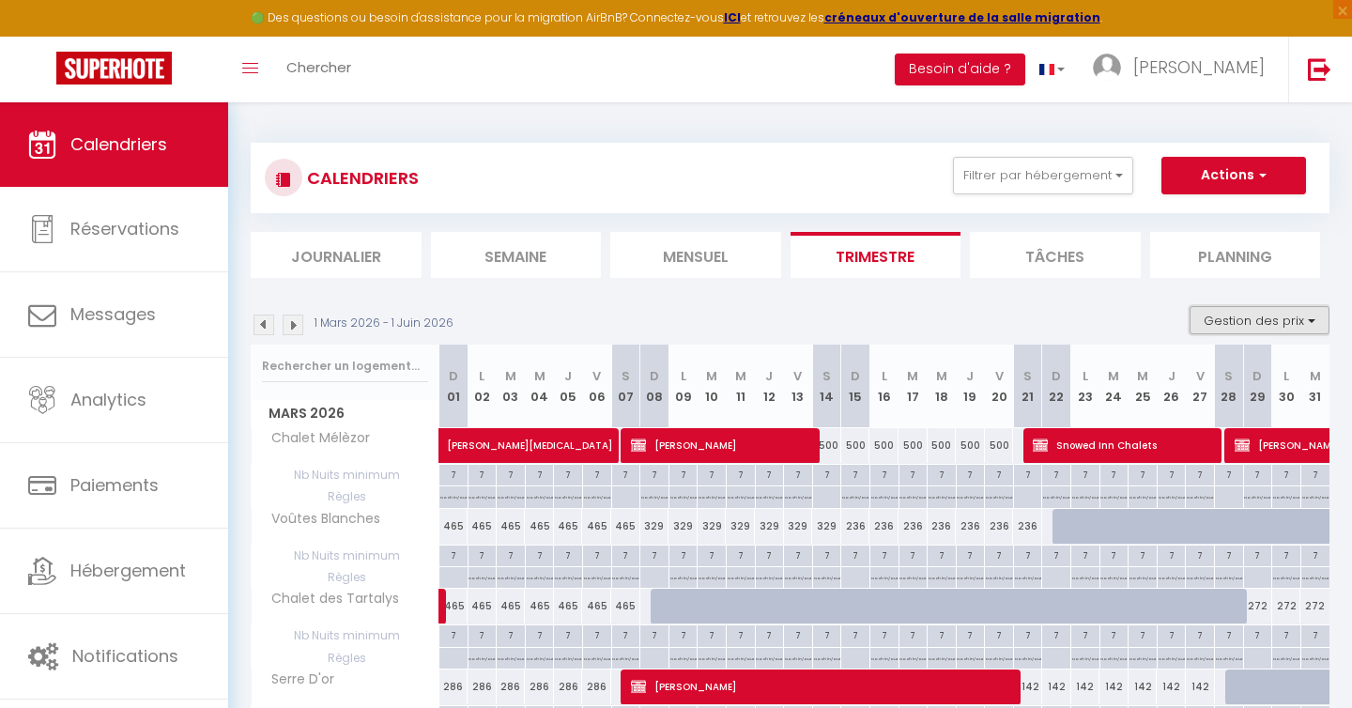
click at [1287, 324] on button "Gestion des prix" at bounding box center [1259, 320] width 140 height 28
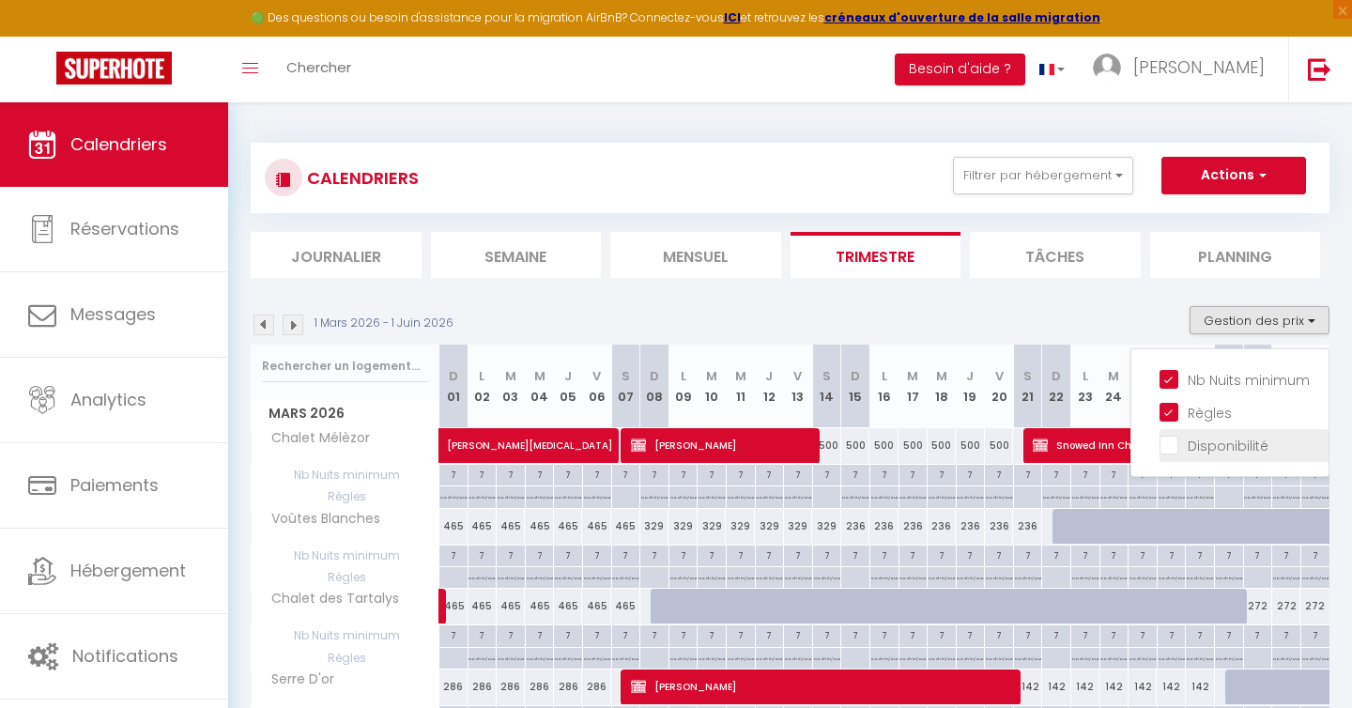
click at [1173, 447] on input "Disponibilité" at bounding box center [1243, 444] width 169 height 19
checkbox input "true"
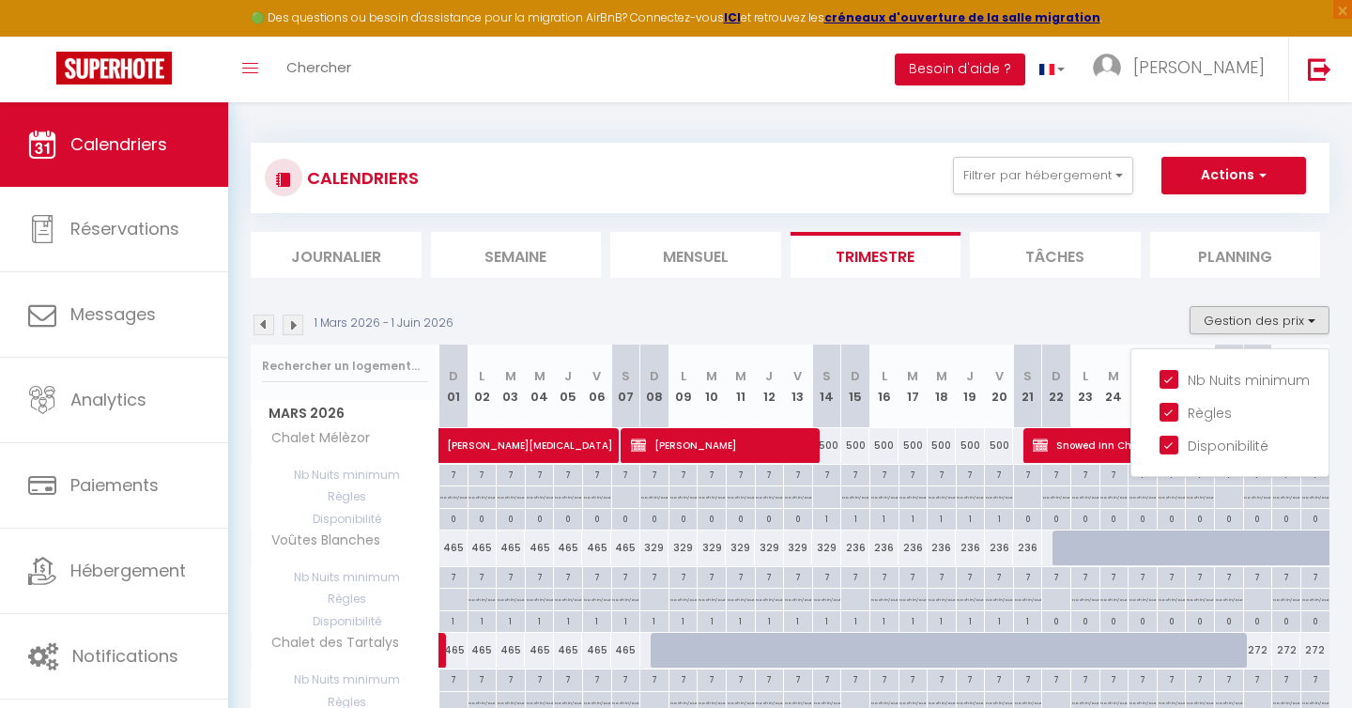
click at [1035, 317] on div "1 Mars 2026 - 1 Juin 2026 Gestion des prix Nb Nuits minimum Règles Disponibilité" at bounding box center [790, 325] width 1079 height 38
